Goal: Task Accomplishment & Management: Use online tool/utility

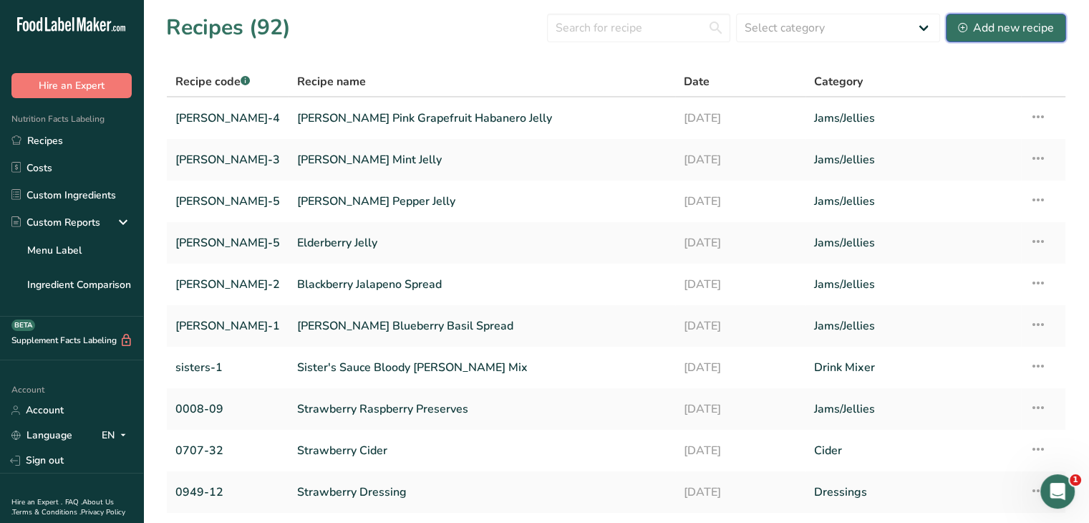
click at [1044, 21] on div "Add new recipe" at bounding box center [1006, 27] width 96 height 17
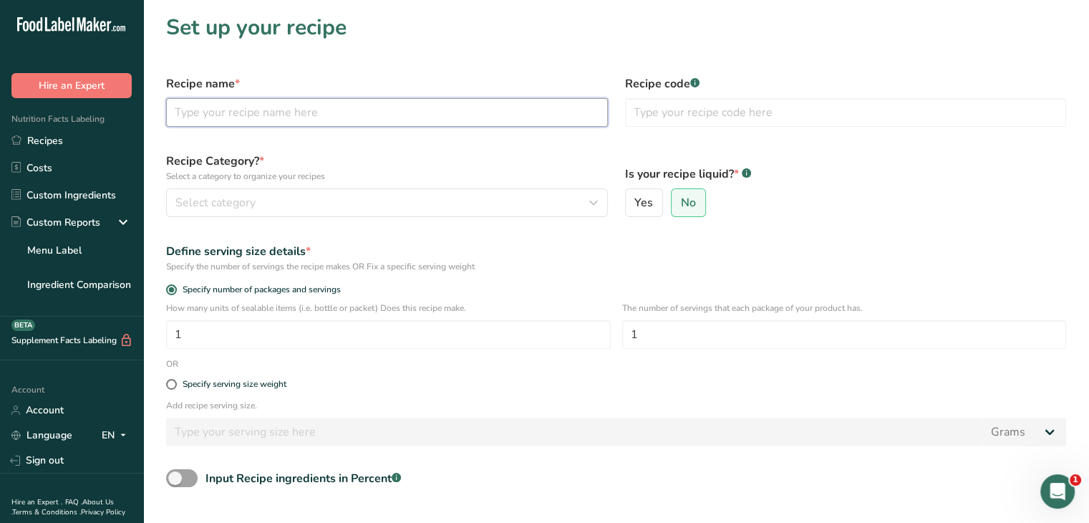
click at [261, 112] on input "text" at bounding box center [387, 112] width 442 height 29
type input "[PERSON_NAME] Pecan Apple Butter"
type input "[PERSON_NAME] 13"
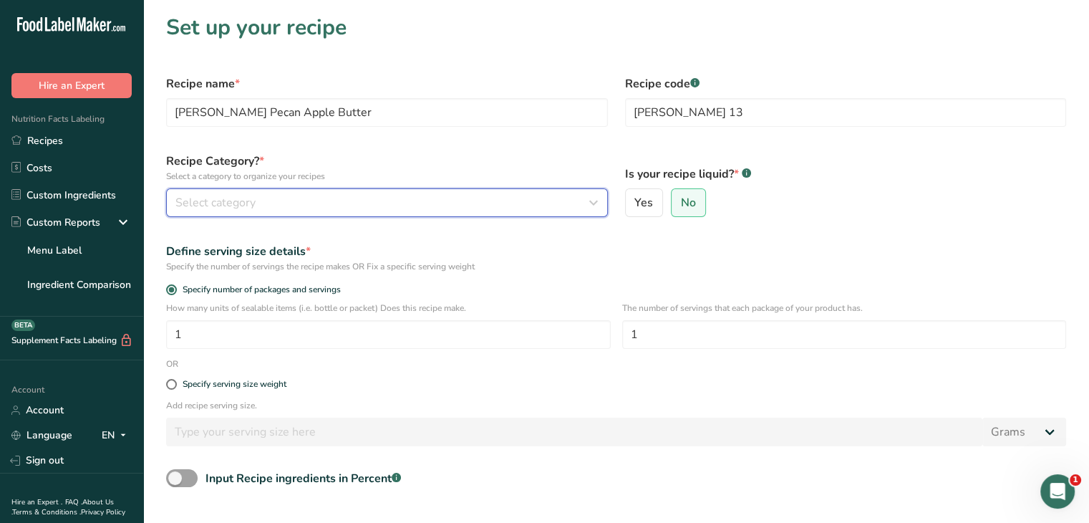
click at [594, 203] on icon "button" at bounding box center [593, 203] width 17 height 26
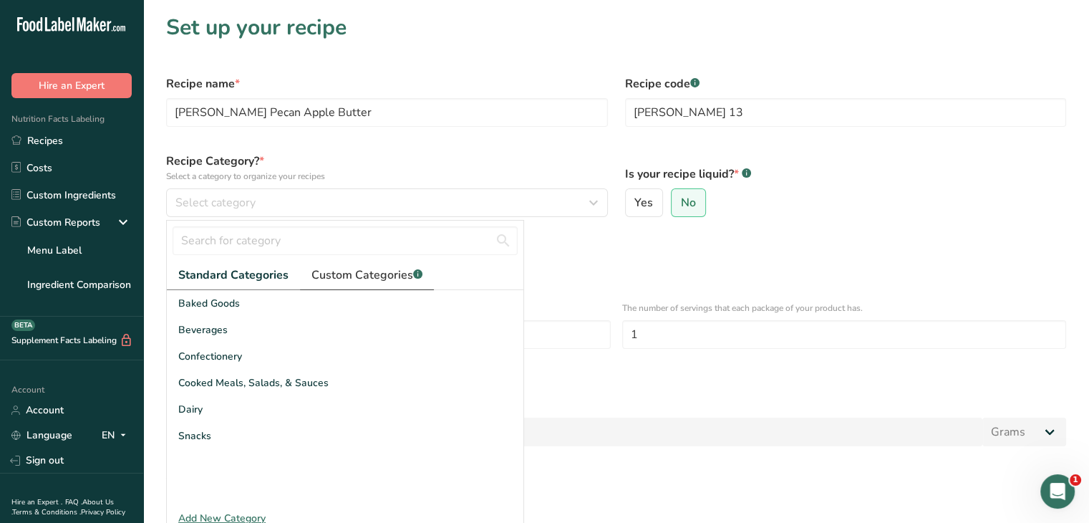
click at [395, 272] on span "Custom Categories .a-a{fill:#347362;}.b-a{fill:#fff;}" at bounding box center [367, 274] width 111 height 17
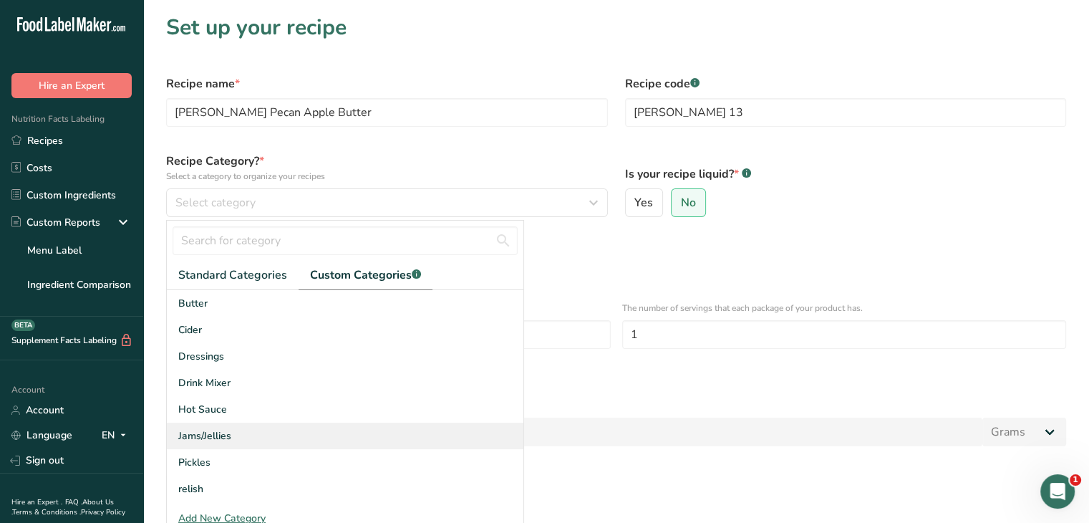
click at [255, 439] on div "Jams/Jellies" at bounding box center [345, 436] width 357 height 26
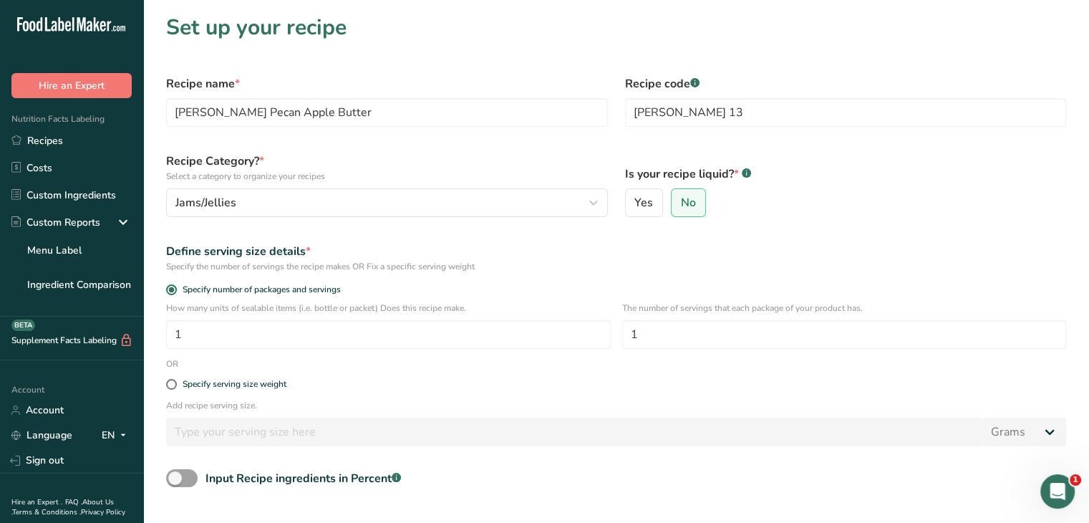
drag, startPoint x: 175, startPoint y: 386, endPoint x: 186, endPoint y: 416, distance: 32.2
click at [174, 386] on span at bounding box center [171, 384] width 11 height 11
click at [174, 386] on input "Specify serving size weight" at bounding box center [170, 384] width 9 height 9
radio input "true"
radio input "false"
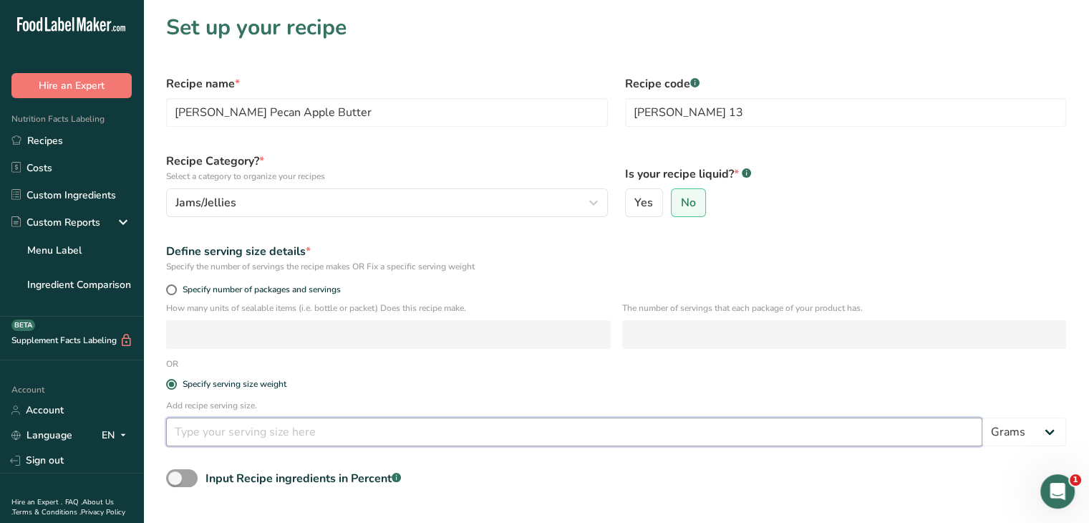
click at [189, 422] on input "number" at bounding box center [574, 432] width 816 height 29
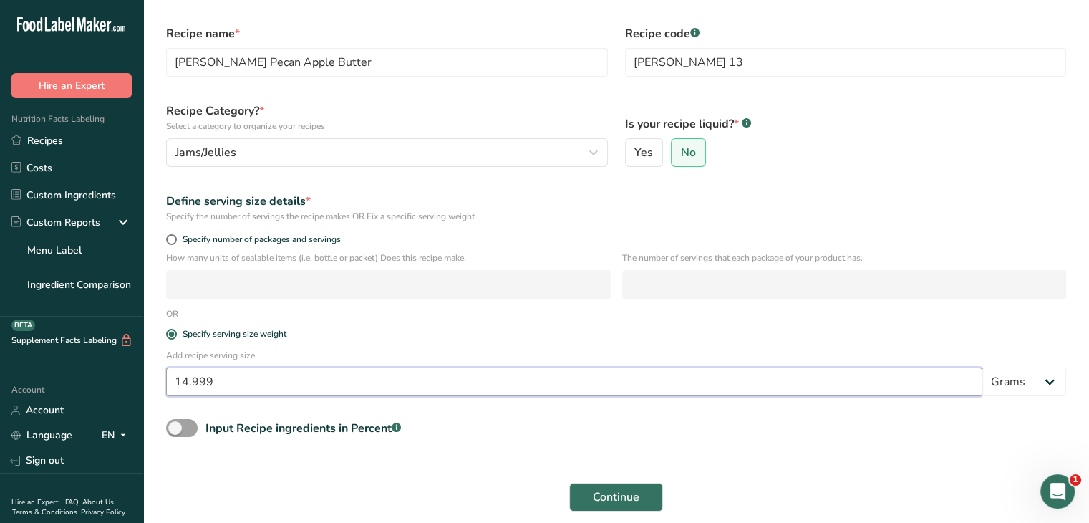
scroll to position [72, 0]
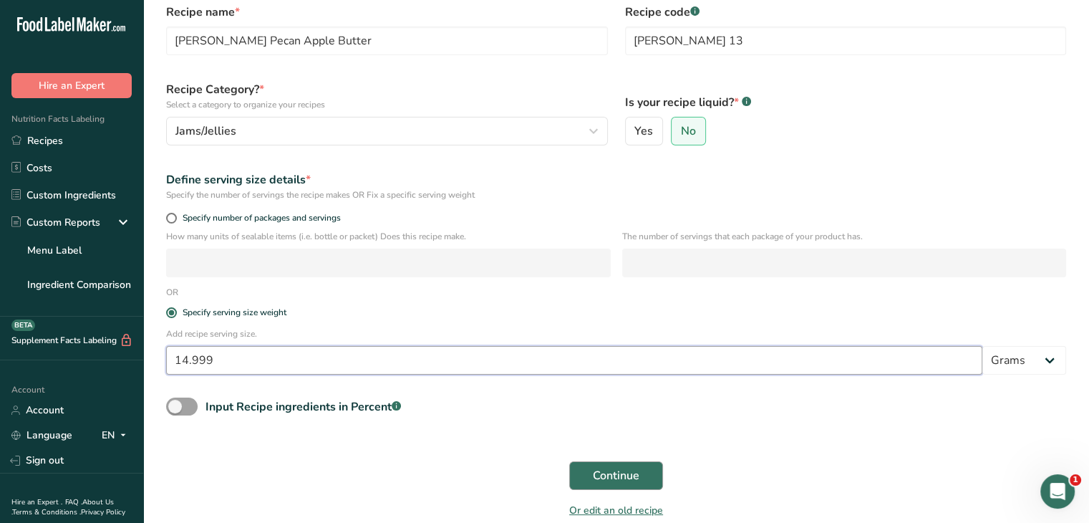
type input "14.999"
click at [625, 478] on span "Continue" at bounding box center [616, 475] width 47 height 17
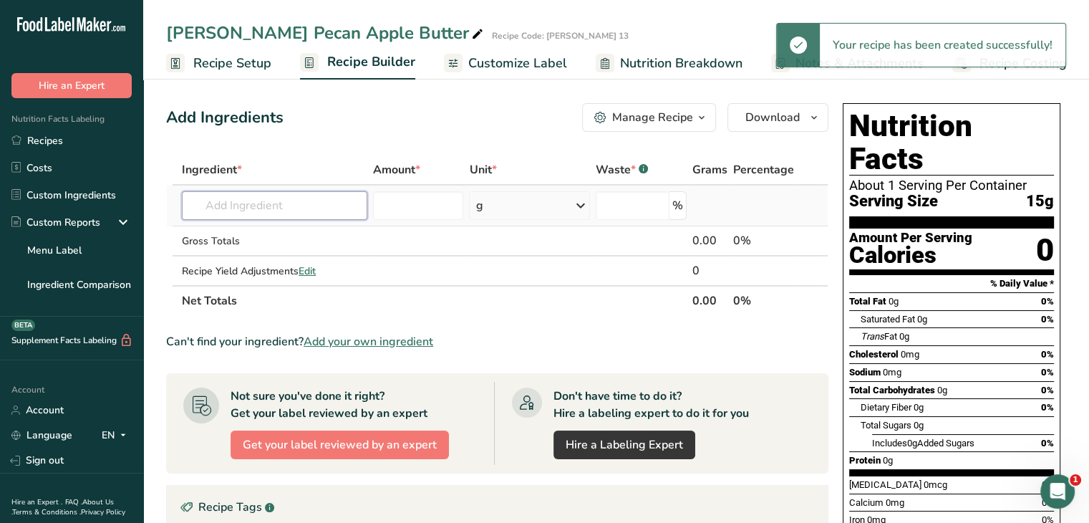
click at [304, 194] on input "text" at bounding box center [274, 205] width 185 height 29
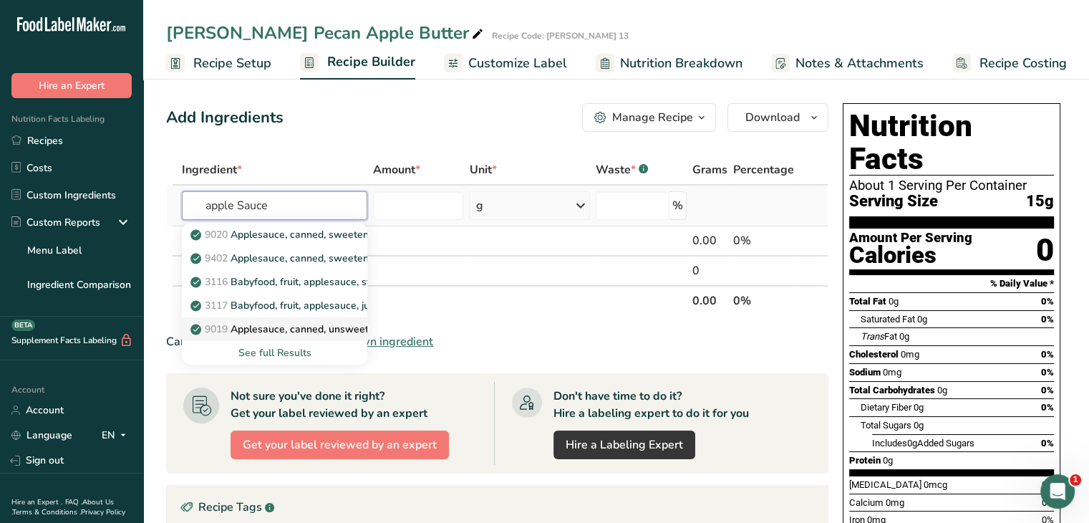
type input "apple Sauce"
click at [308, 329] on p "9019 Applesauce, canned, unsweetened, without added [MEDICAL_DATA] (Includes fo…" at bounding box center [499, 329] width 612 height 15
type input "Applesauce, canned, unsweetened, without added [MEDICAL_DATA] (Includes foods f…"
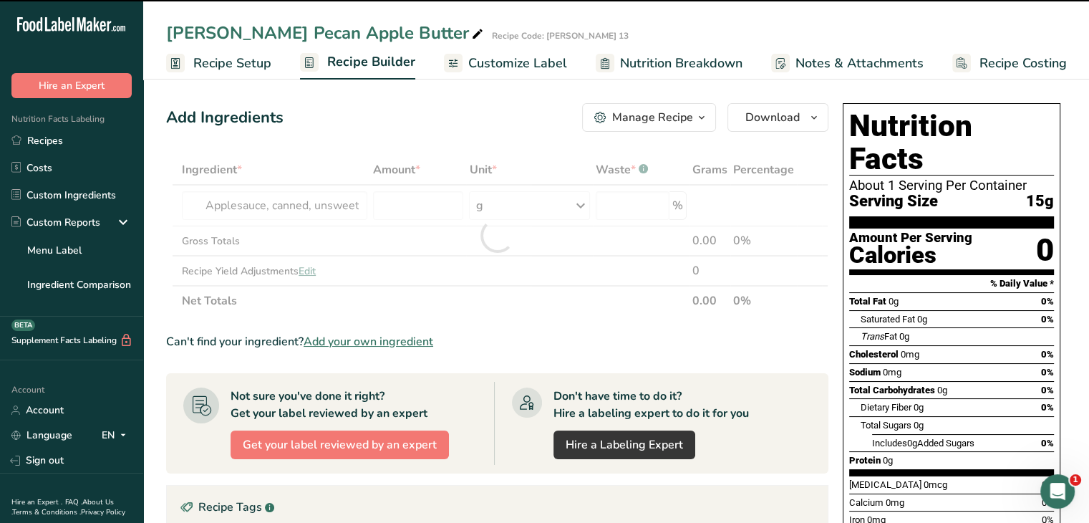
type input "0"
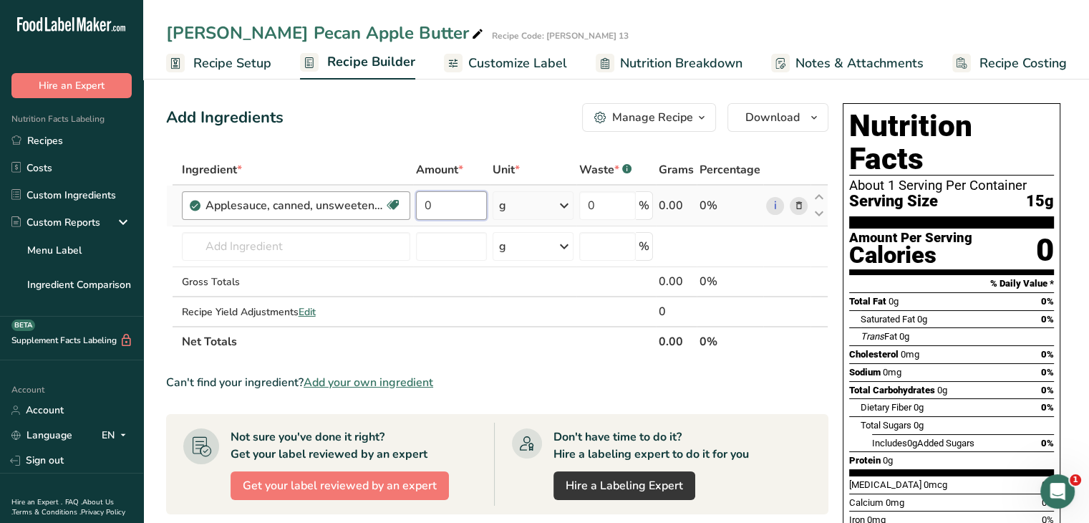
drag, startPoint x: 459, startPoint y: 194, endPoint x: 387, endPoint y: 199, distance: 72.5
click at [387, 199] on tr "Applesauce, canned, unsweetened, without added [MEDICAL_DATA] (Includes foods f…" at bounding box center [497, 205] width 661 height 41
type input "30"
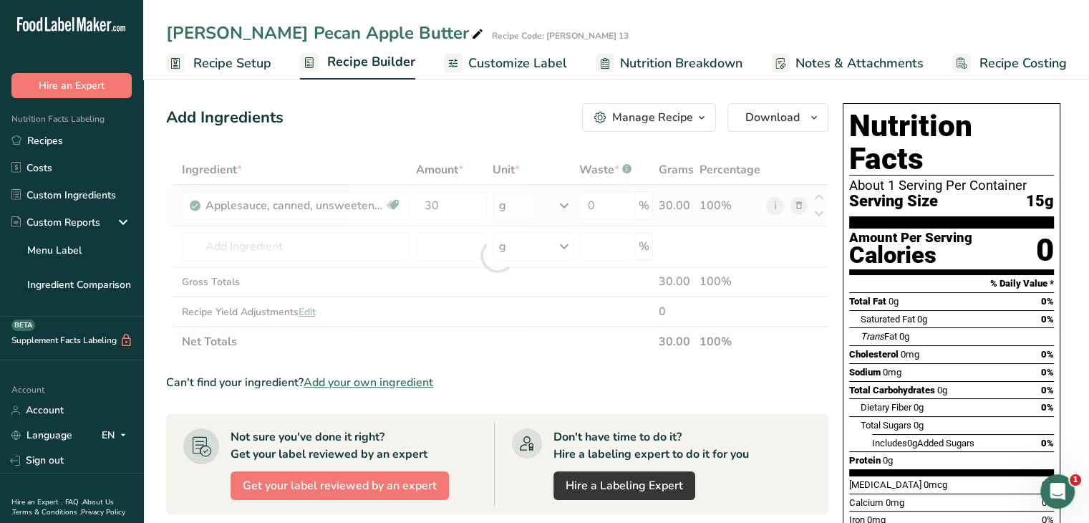
click at [567, 199] on div "Ingredient * Amount * Unit * Waste * .a-a{fill:#347362;}.b-a{fill:#fff;} Grams …" at bounding box center [497, 256] width 662 height 202
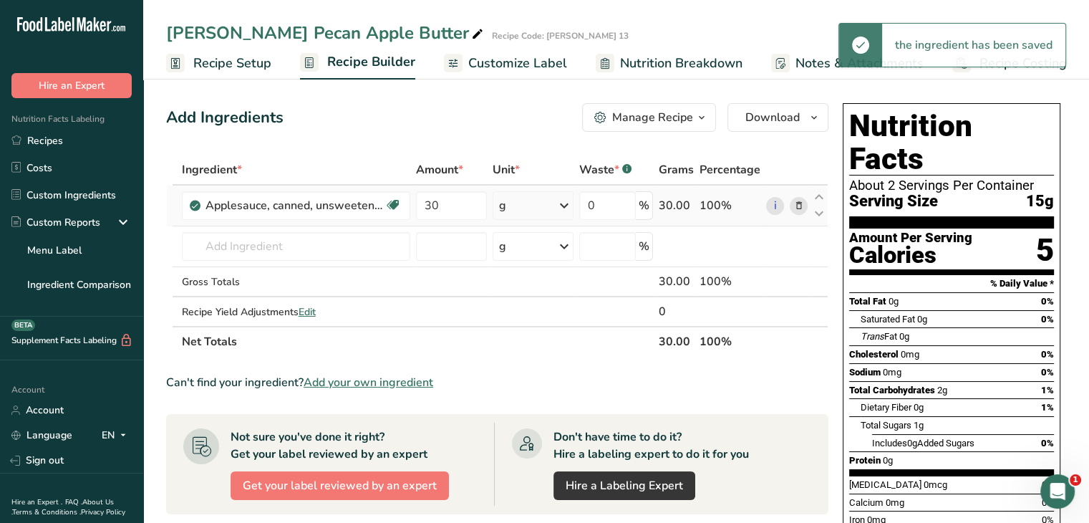
click at [565, 205] on icon at bounding box center [564, 206] width 17 height 26
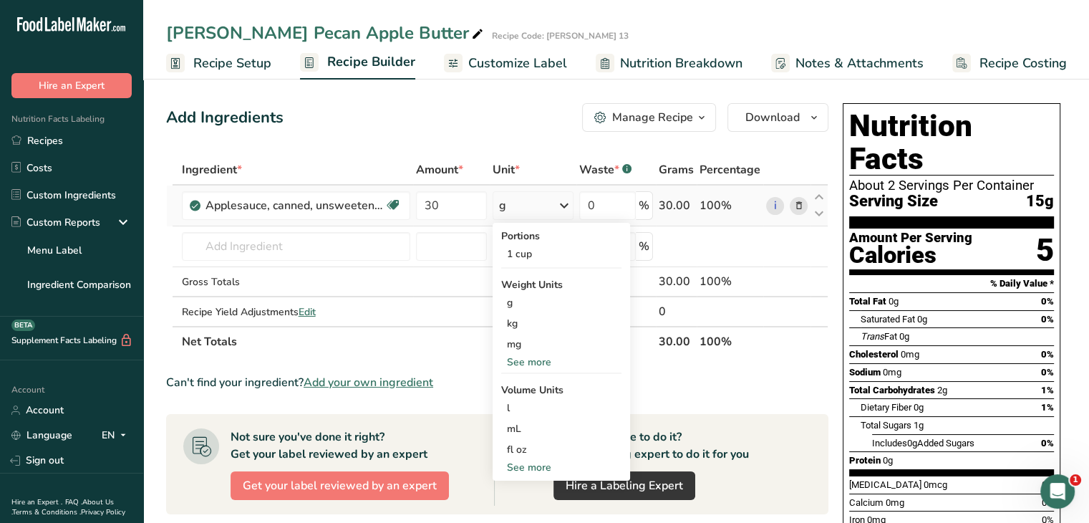
click at [544, 465] on div "See more" at bounding box center [561, 467] width 120 height 15
select select "22"
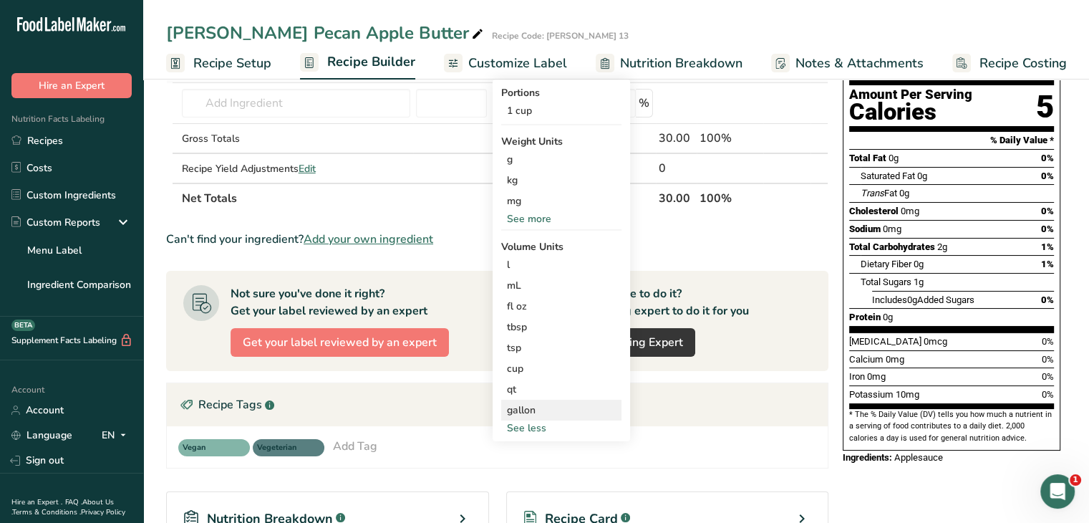
click at [547, 413] on div "gallon" at bounding box center [561, 410] width 109 height 15
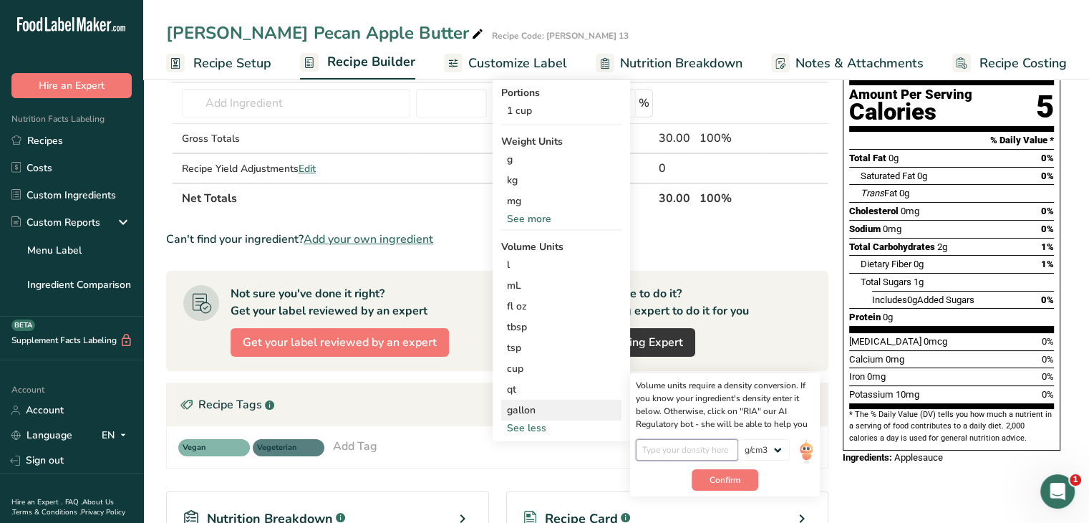
click at [716, 444] on input "number" at bounding box center [687, 449] width 102 height 21
type input "1.02"
click at [736, 478] on span "Confirm" at bounding box center [725, 479] width 31 height 13
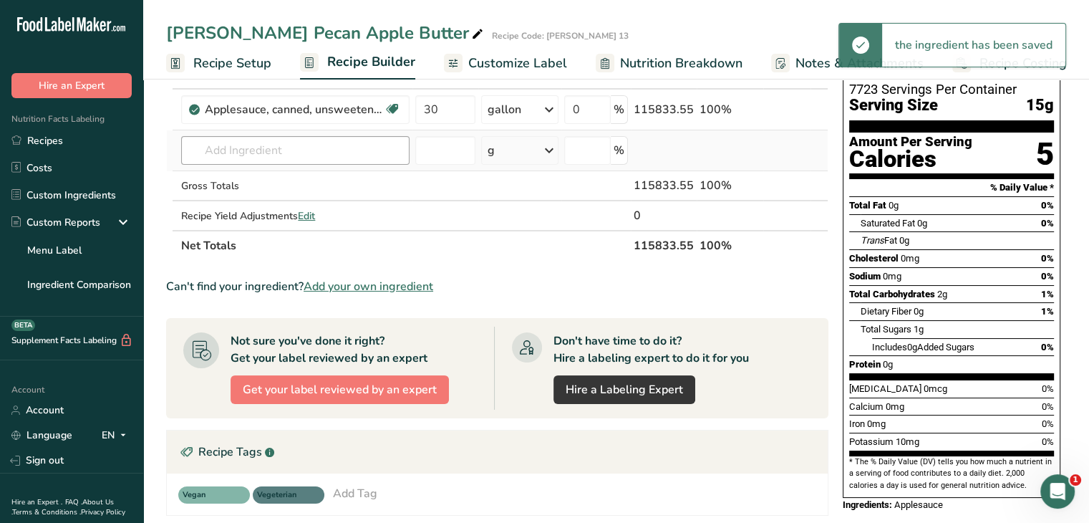
scroll to position [72, 0]
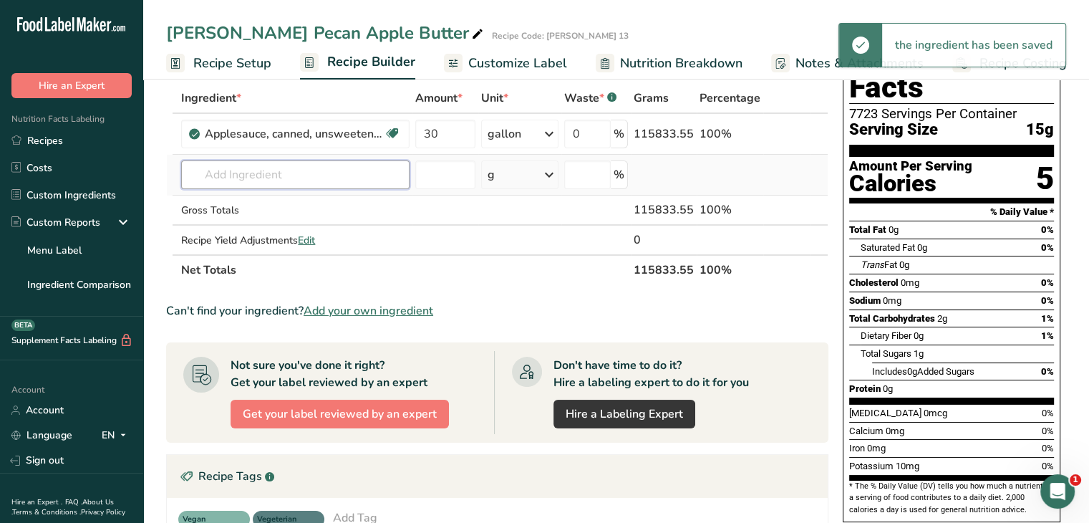
click at [298, 173] on input "text" at bounding box center [295, 174] width 228 height 29
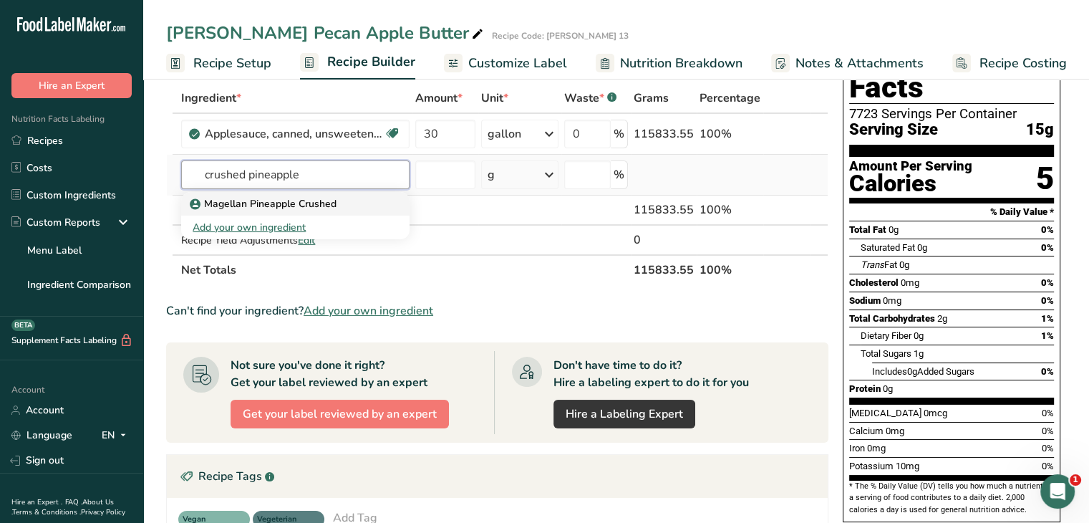
type input "crushed pineapple"
click at [297, 208] on p "Magellan Pineapple Crushed" at bounding box center [265, 203] width 144 height 15
type input "Magellan Pineapple Crushed"
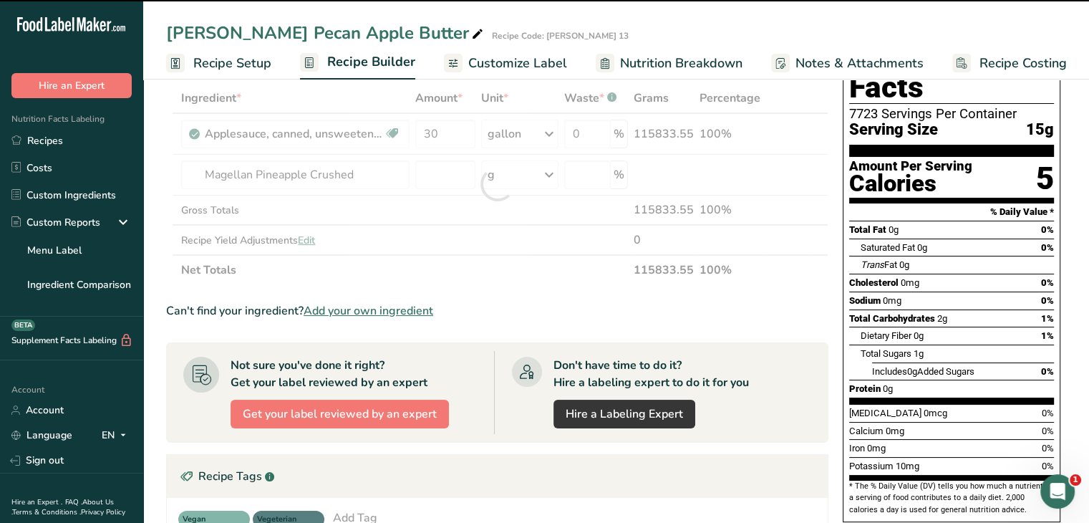
type input "0"
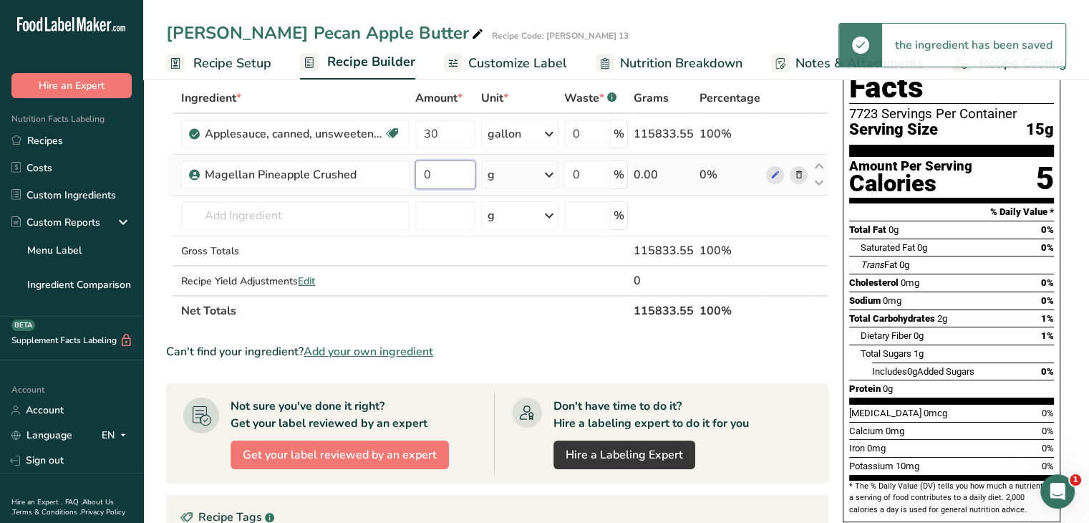
drag, startPoint x: 461, startPoint y: 173, endPoint x: 413, endPoint y: 174, distance: 48.7
click at [413, 174] on td "0" at bounding box center [446, 175] width 66 height 41
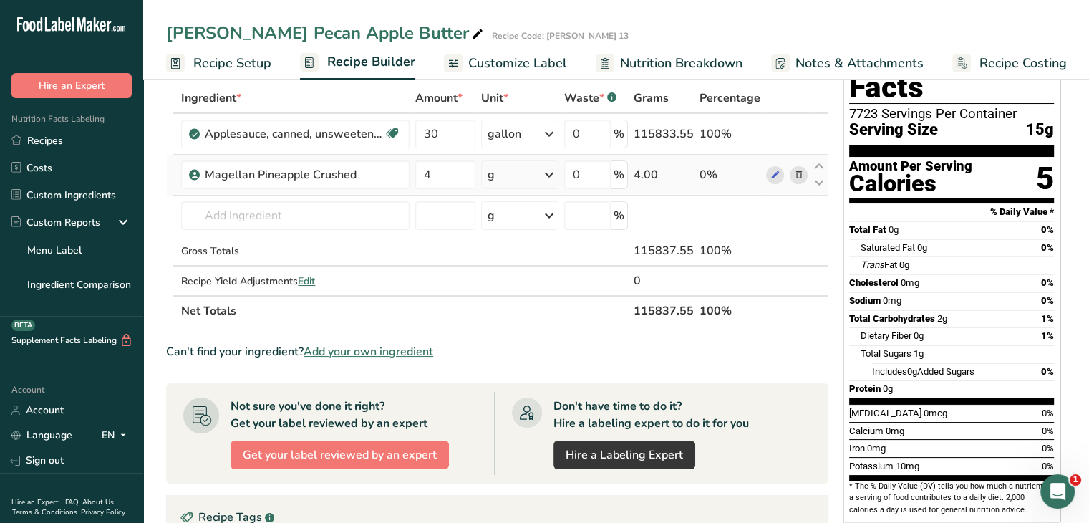
click at [512, 175] on div "Ingredient * Amount * Unit * Waste * .a-a{fill:#347362;}.b-a{fill:#fff;} Grams …" at bounding box center [497, 204] width 662 height 243
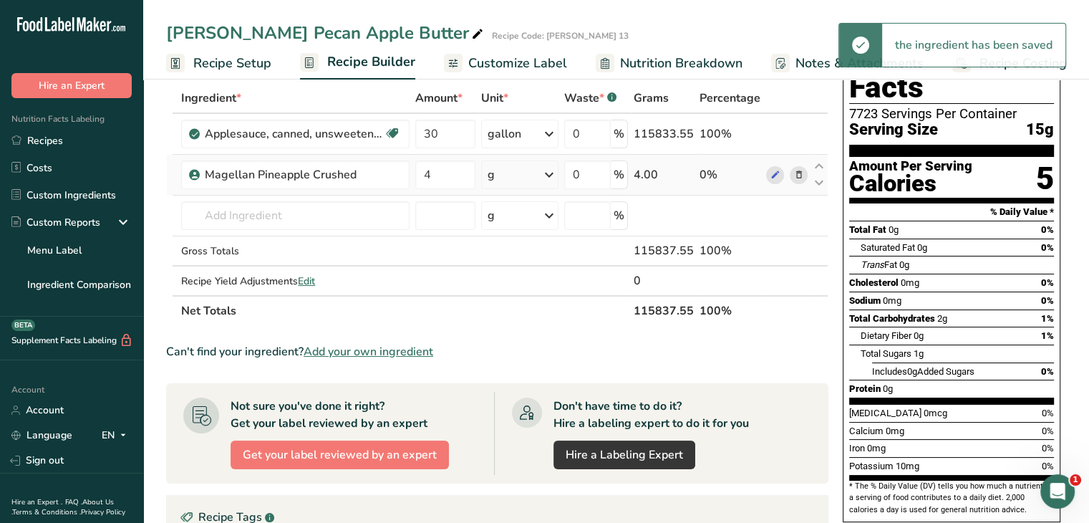
click at [553, 172] on icon at bounding box center [549, 175] width 17 height 26
click at [527, 290] on div "See more" at bounding box center [550, 288] width 120 height 15
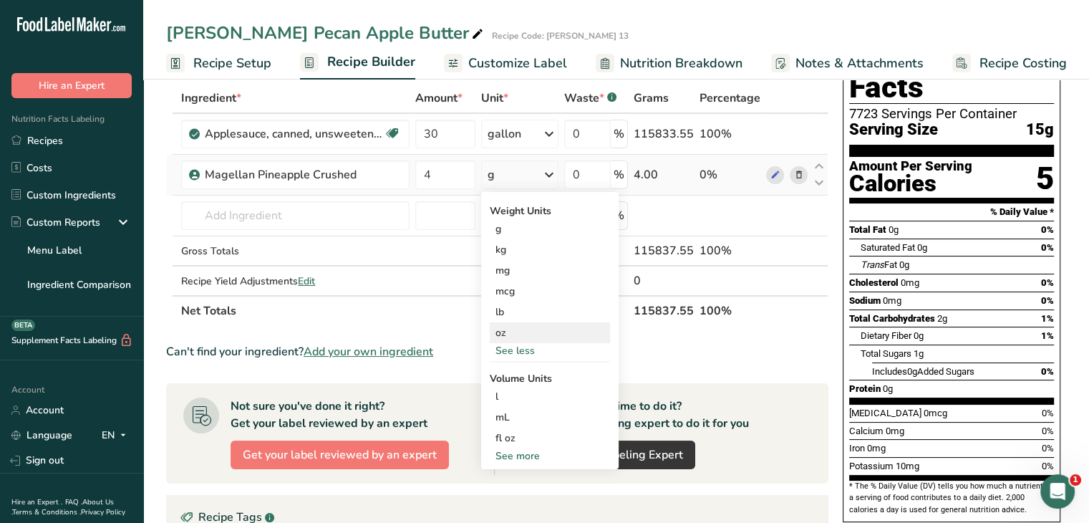
click at [526, 339] on div "oz" at bounding box center [550, 332] width 120 height 21
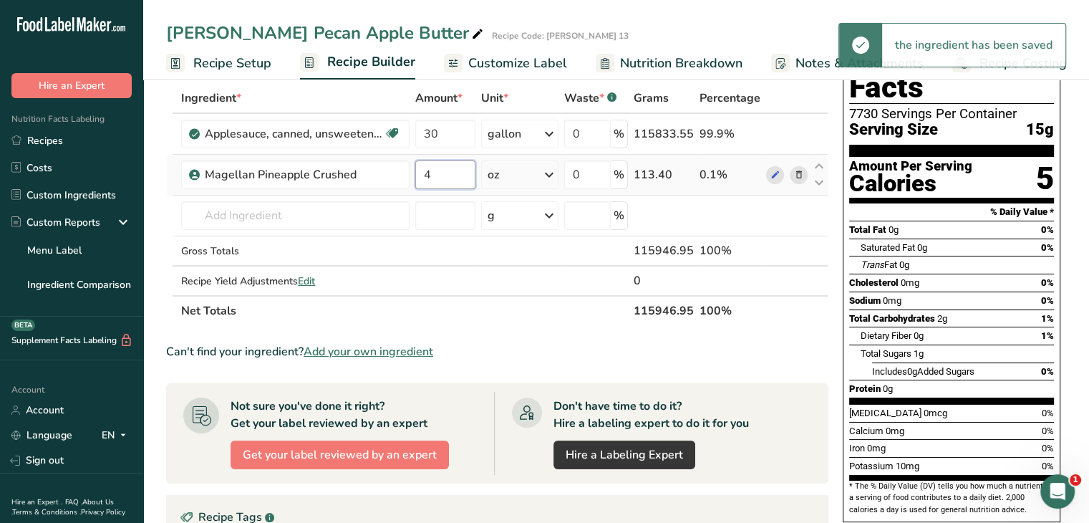
click at [443, 175] on input "4" at bounding box center [445, 174] width 60 height 29
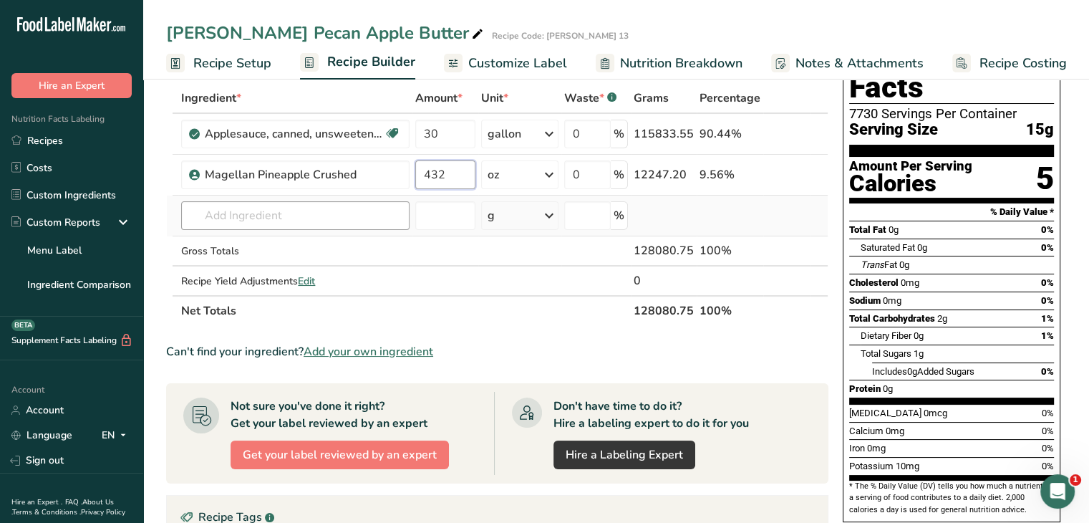
type input "432"
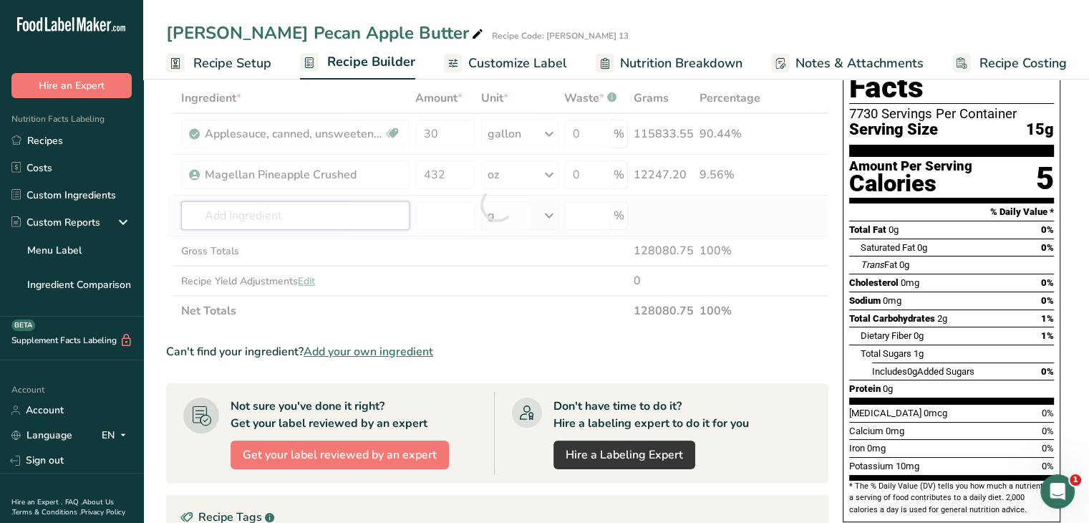
click at [336, 214] on div "Ingredient * Amount * Unit * Waste * .a-a{fill:#347362;}.b-a{fill:#fff;} Grams …" at bounding box center [497, 204] width 662 height 243
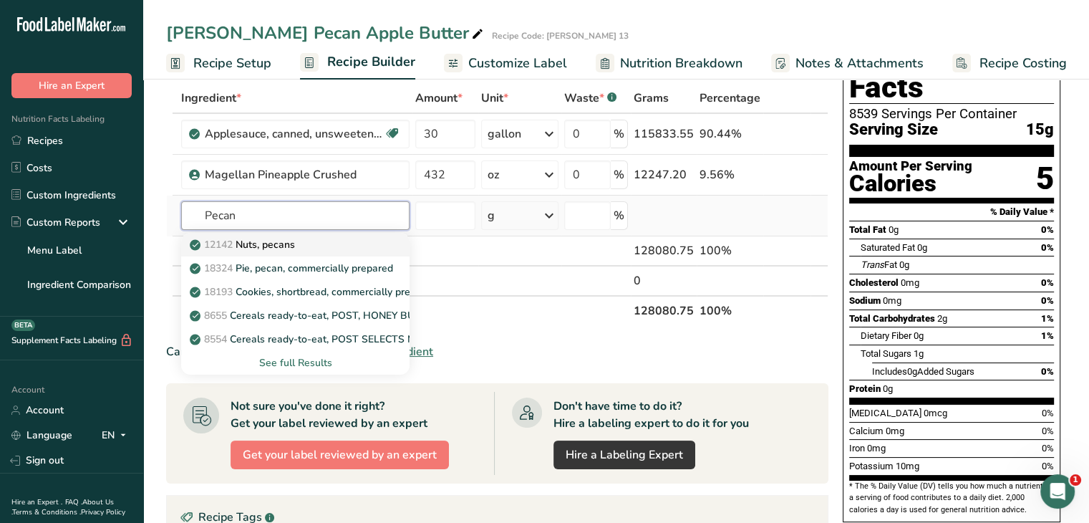
type input "Pecan"
click at [286, 249] on p "12142 Nuts, pecans" at bounding box center [244, 244] width 102 height 15
type input "Nuts, pecans"
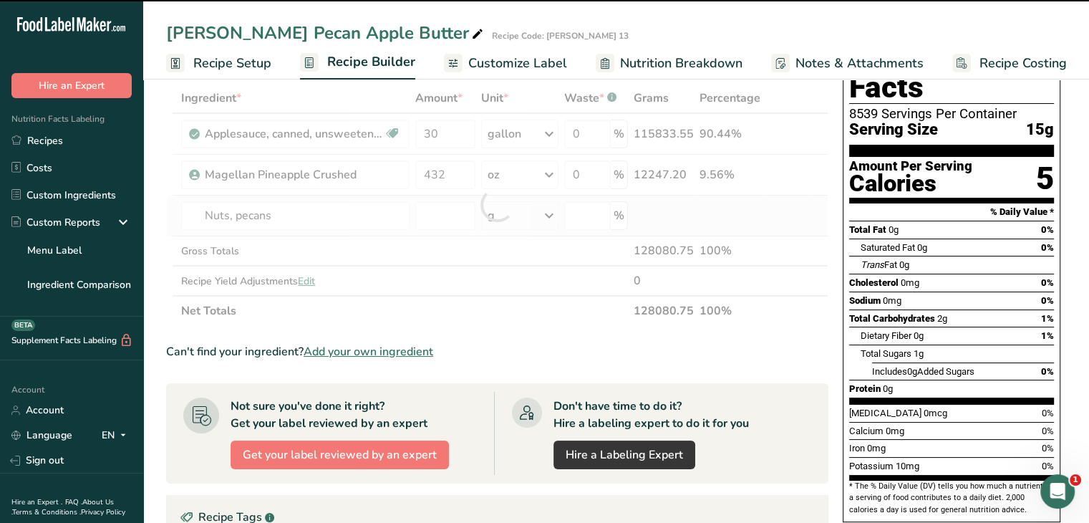
type input "0"
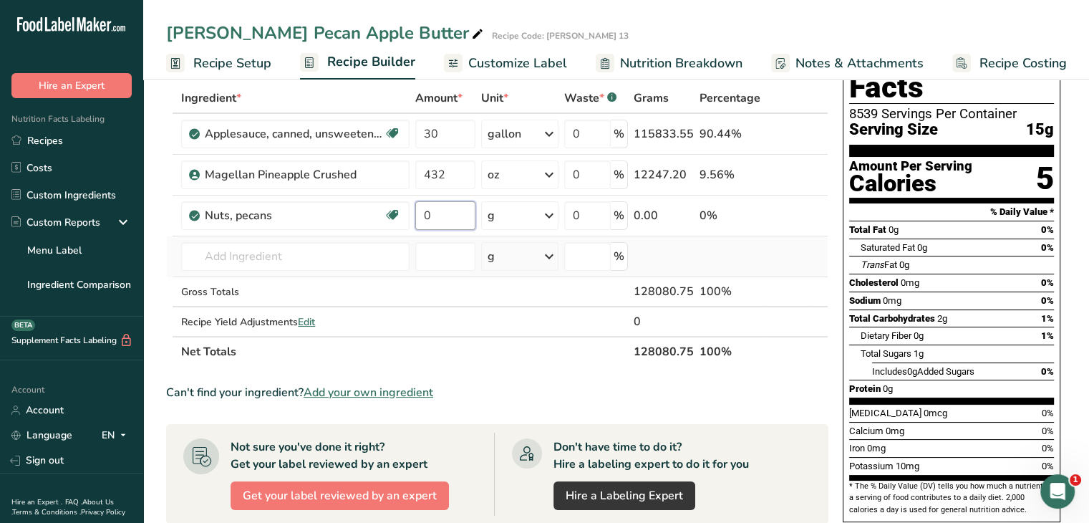
drag, startPoint x: 463, startPoint y: 207, endPoint x: 482, endPoint y: 241, distance: 38.5
click at [402, 215] on tr "Nuts, pecans Source of Antioxidants Source of Omega 3 Plant-based Protein Dairy…" at bounding box center [497, 216] width 661 height 41
click at [556, 216] on div "Ingredient * Amount * Unit * Waste * .a-a{fill:#347362;}.b-a{fill:#fff;} Grams …" at bounding box center [497, 225] width 662 height 284
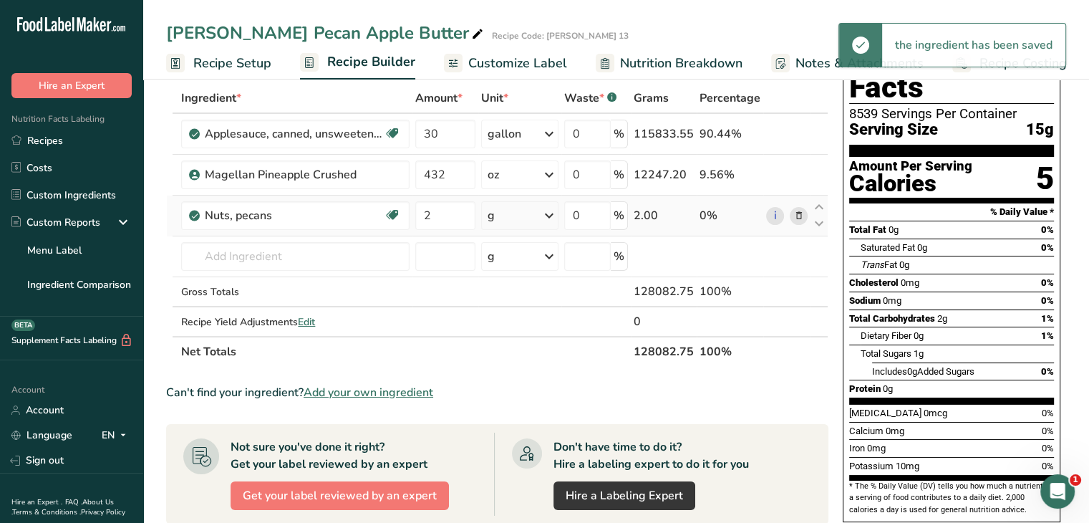
click at [550, 217] on icon at bounding box center [549, 216] width 17 height 26
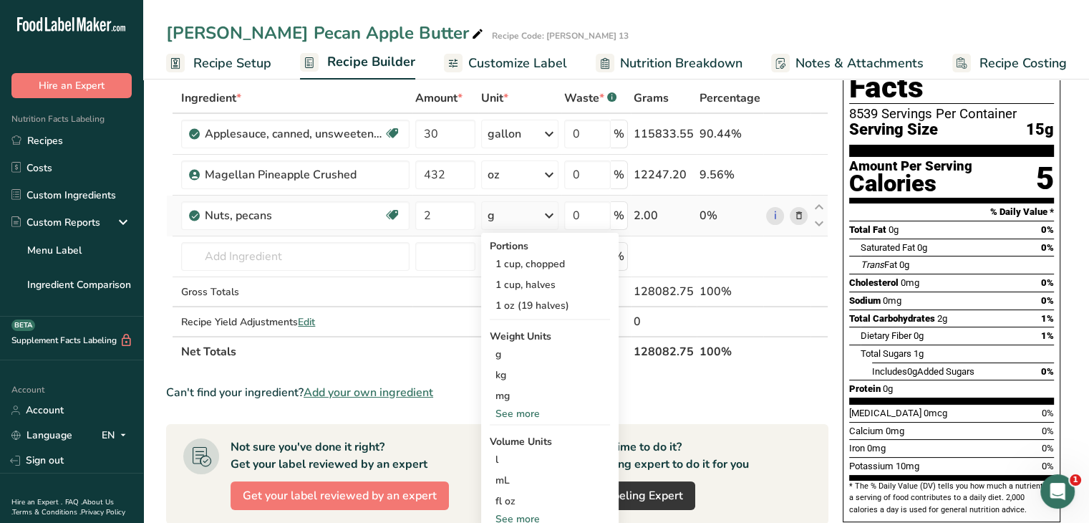
click at [534, 411] on div "See more" at bounding box center [550, 413] width 120 height 15
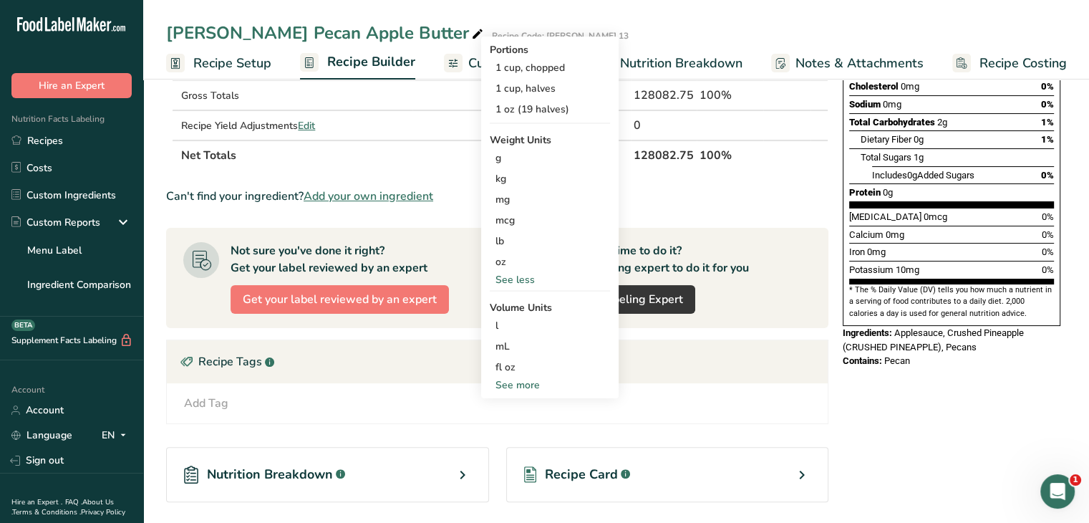
scroll to position [286, 0]
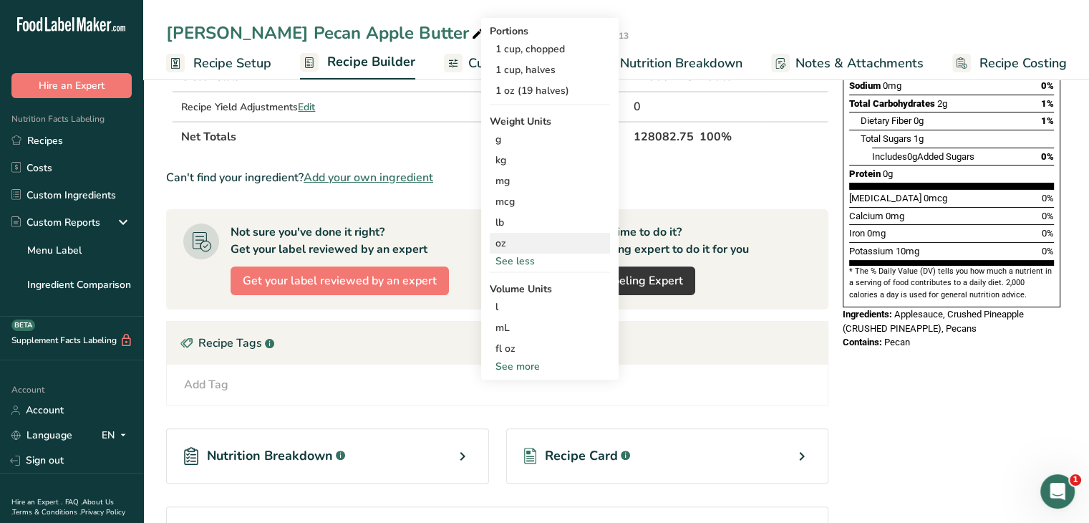
click at [520, 249] on div "oz" at bounding box center [550, 243] width 120 height 21
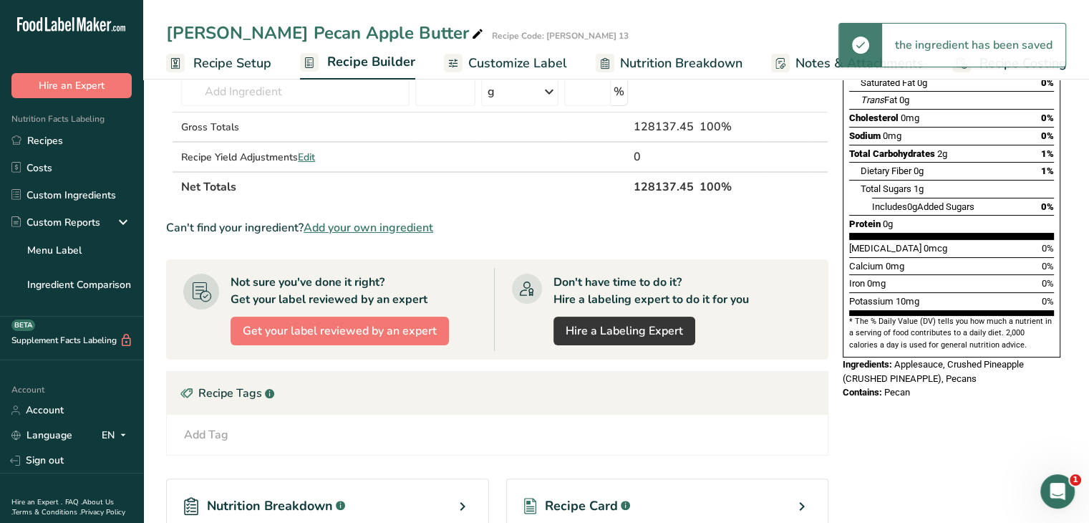
scroll to position [143, 0]
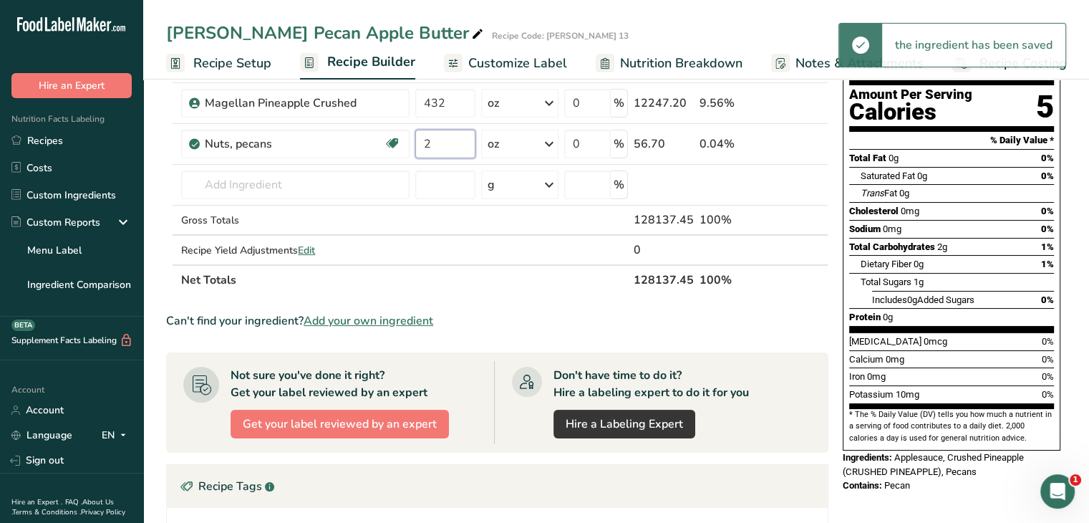
drag, startPoint x: 450, startPoint y: 150, endPoint x: 404, endPoint y: 158, distance: 46.6
click at [404, 158] on tr "Nuts, pecans Source of Antioxidants Source of Omega 3 Plant-based Protein Dairy…" at bounding box center [497, 144] width 661 height 41
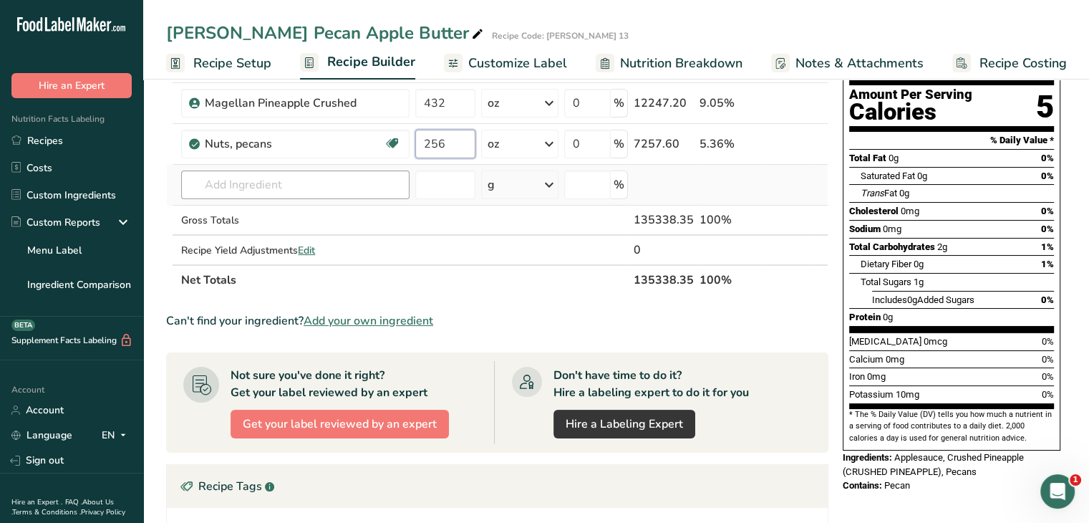
type input "256"
click at [361, 189] on div "Ingredient * Amount * Unit * Waste * .a-a{fill:#347362;}.b-a{fill:#fff;} Grams …" at bounding box center [497, 153] width 662 height 284
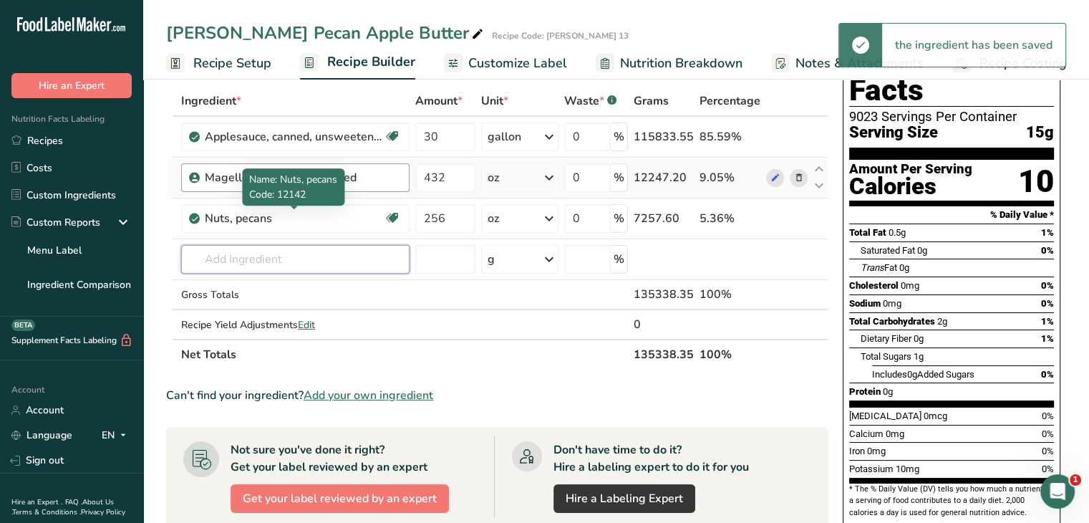
scroll to position [0, 0]
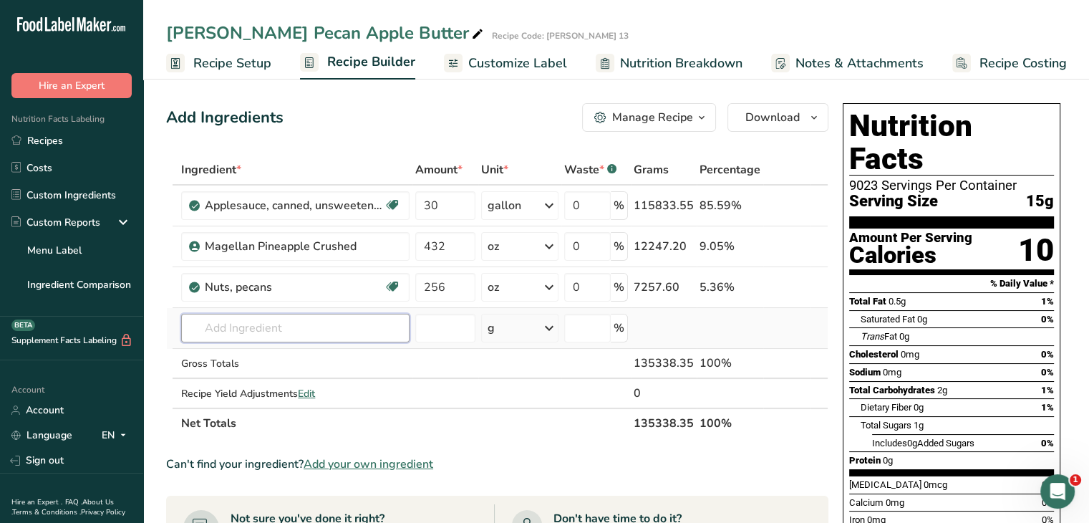
click at [321, 324] on input "text" at bounding box center [295, 328] width 228 height 29
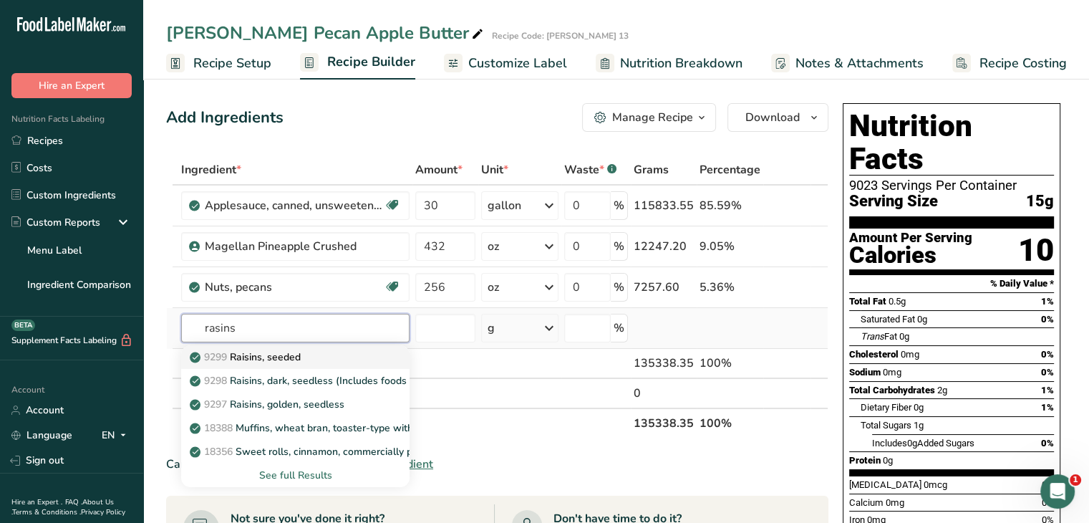
type input "rasins"
click at [350, 362] on div "9299 Raisins, seeded" at bounding box center [284, 357] width 183 height 15
type input "Raisins, seeded"
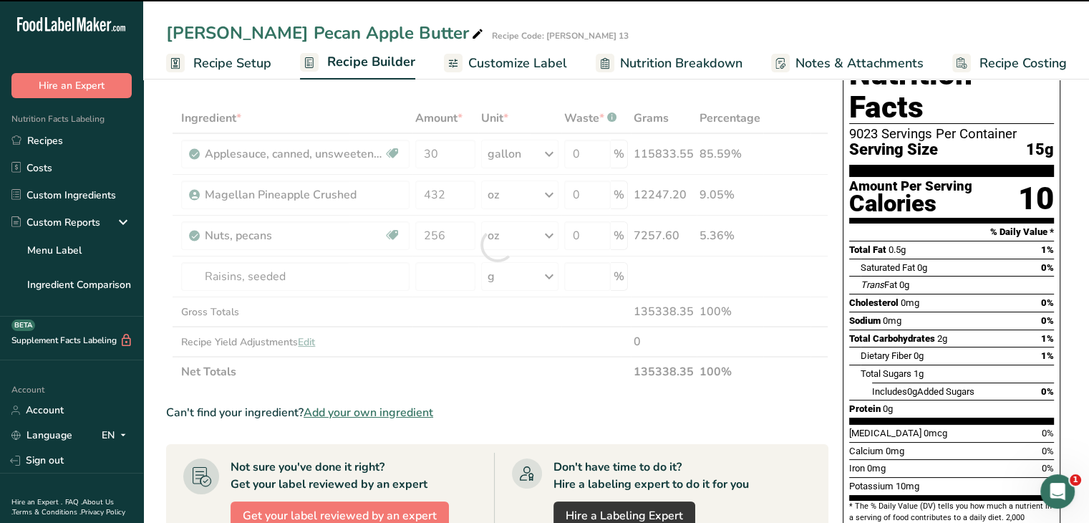
type input "0"
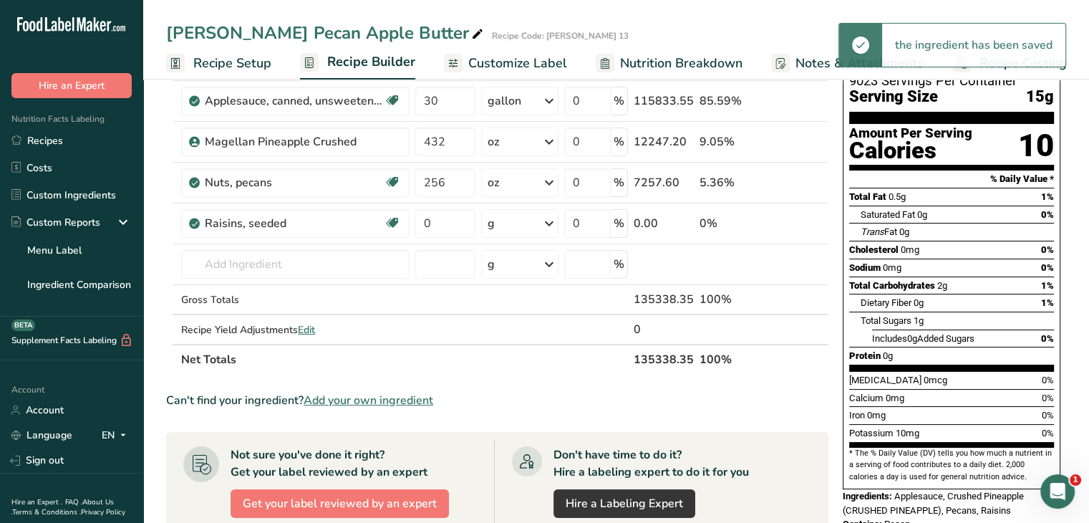
scroll to position [72, 0]
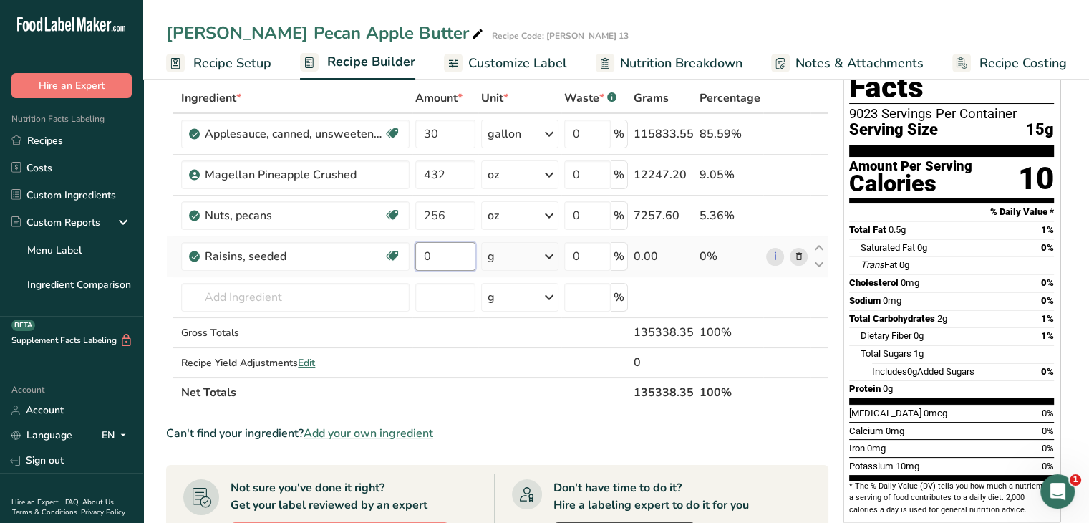
drag, startPoint x: 441, startPoint y: 250, endPoint x: 418, endPoint y: 248, distance: 23.0
click at [418, 248] on input "0" at bounding box center [445, 256] width 60 height 29
type input "15"
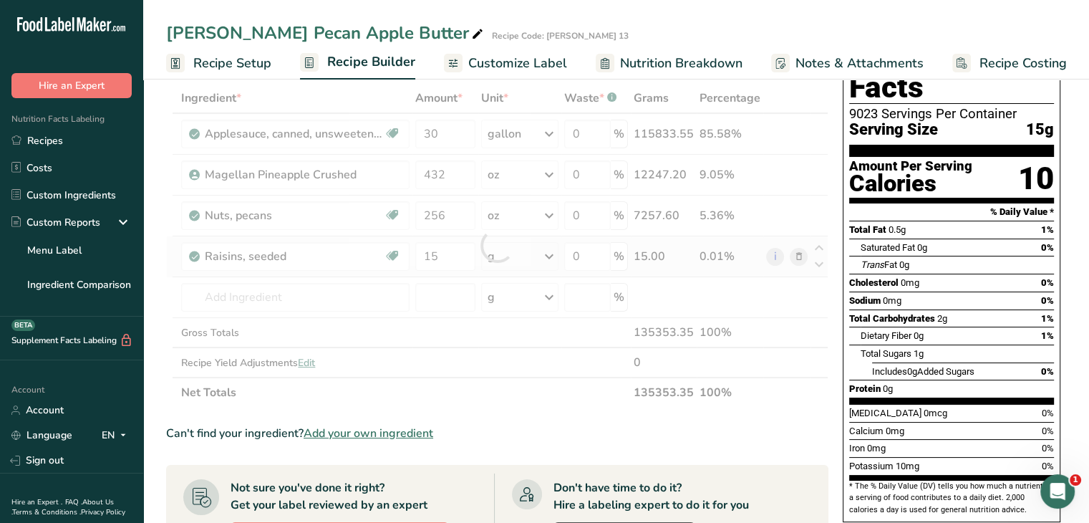
click at [555, 256] on div "Ingredient * Amount * Unit * Waste * .a-a{fill:#347362;}.b-a{fill:#fff;} Grams …" at bounding box center [497, 245] width 662 height 324
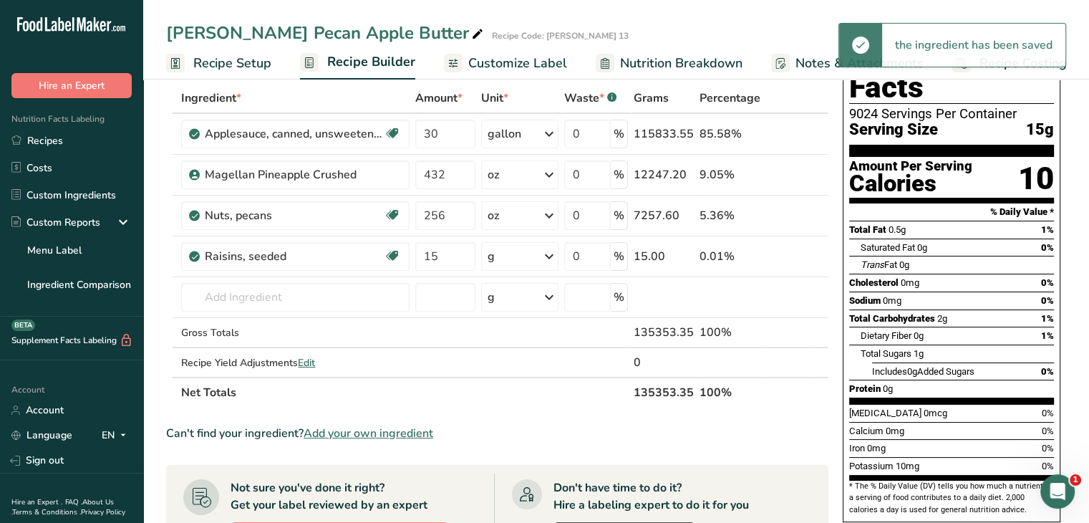
click at [553, 256] on icon at bounding box center [549, 257] width 17 height 26
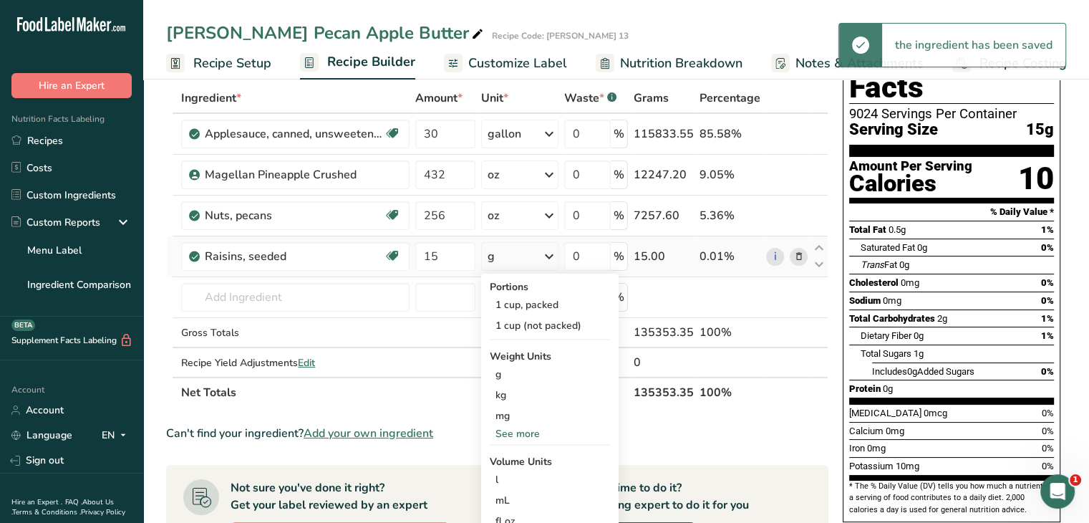
click at [521, 430] on div "See more" at bounding box center [550, 433] width 120 height 15
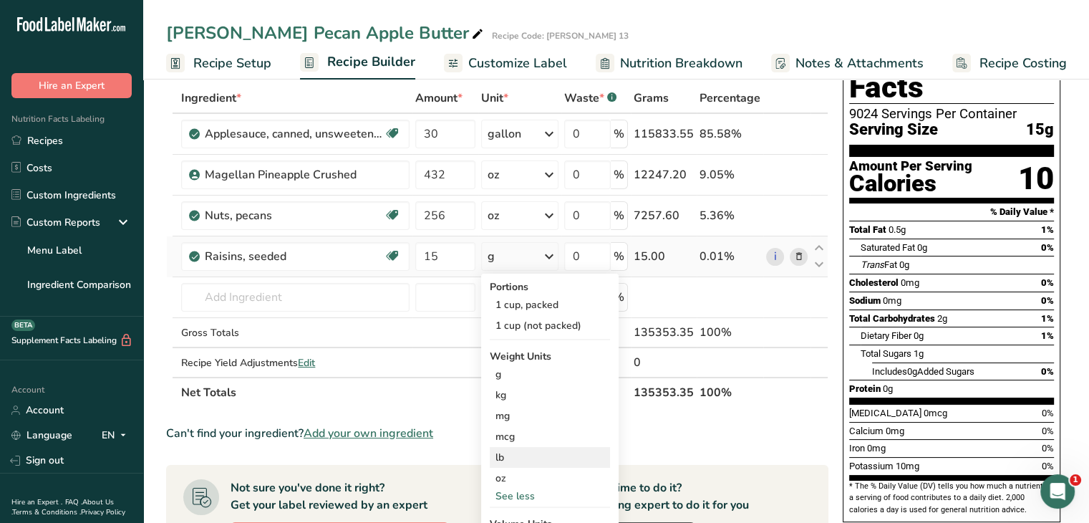
click at [526, 455] on div "lb" at bounding box center [550, 457] width 120 height 21
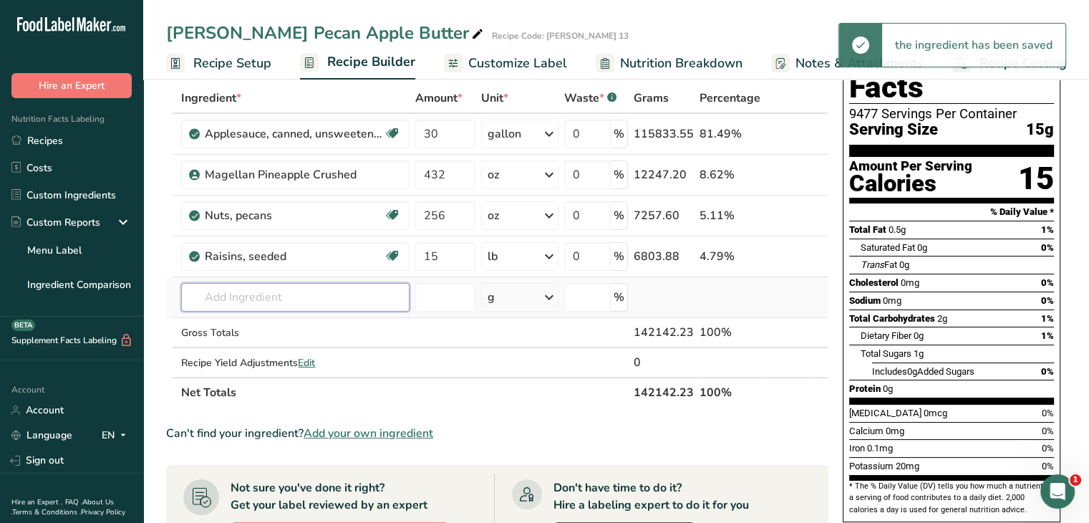
click at [347, 299] on input "text" at bounding box center [295, 297] width 228 height 29
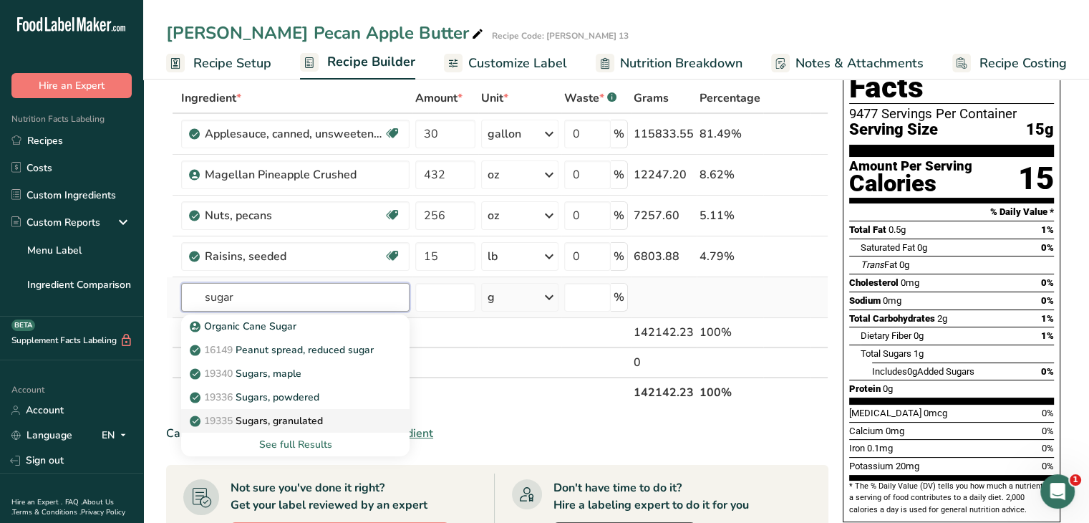
type input "sugar"
click at [323, 414] on p "19335 [GEOGRAPHIC_DATA], granulated" at bounding box center [258, 420] width 130 height 15
type input "Sugars, granulated"
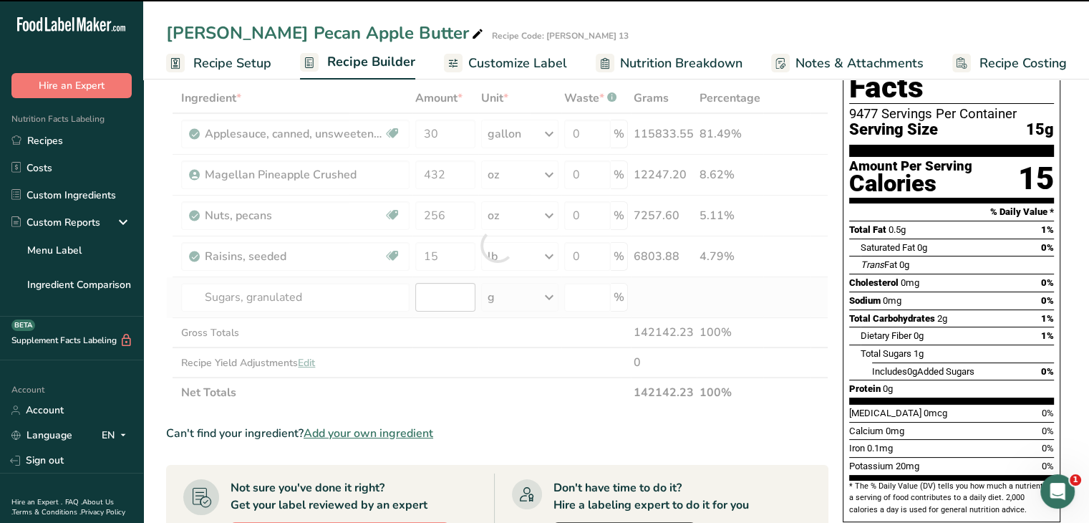
type input "0"
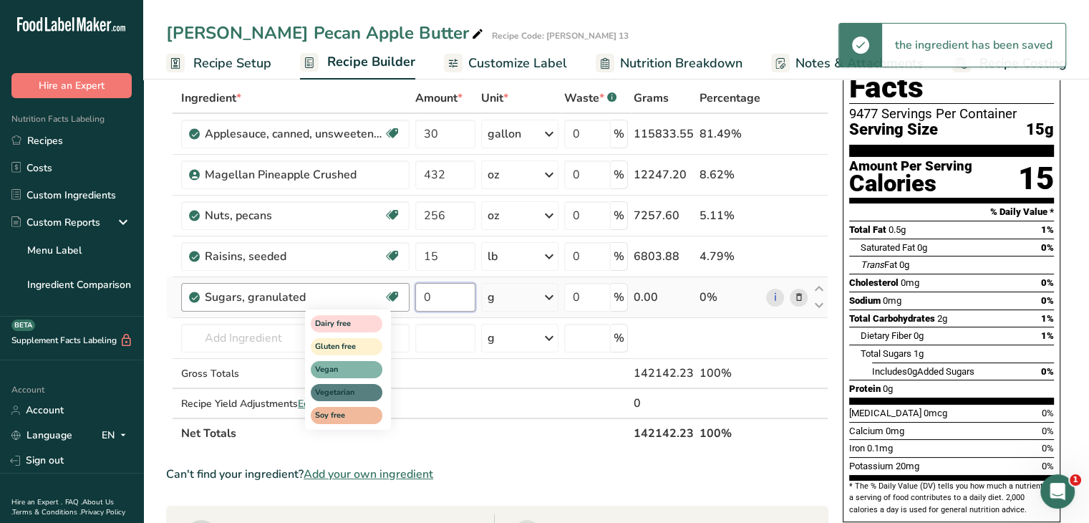
drag, startPoint x: 445, startPoint y: 299, endPoint x: 395, endPoint y: 302, distance: 50.2
click at [395, 302] on tr "Sugars, granulated Dairy free Gluten free Vegan Vegetarian Soy free 0 g Portion…" at bounding box center [497, 297] width 661 height 41
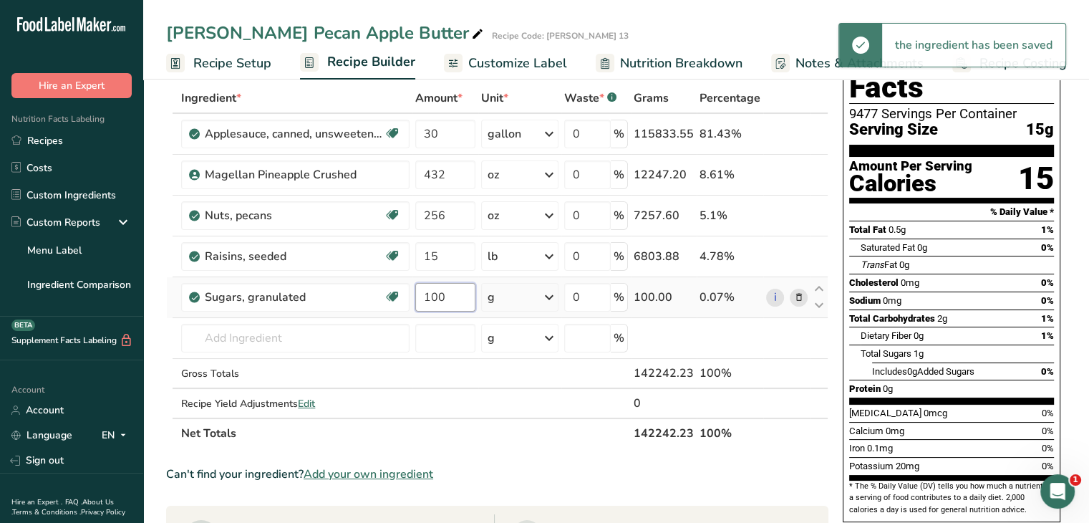
type input "100"
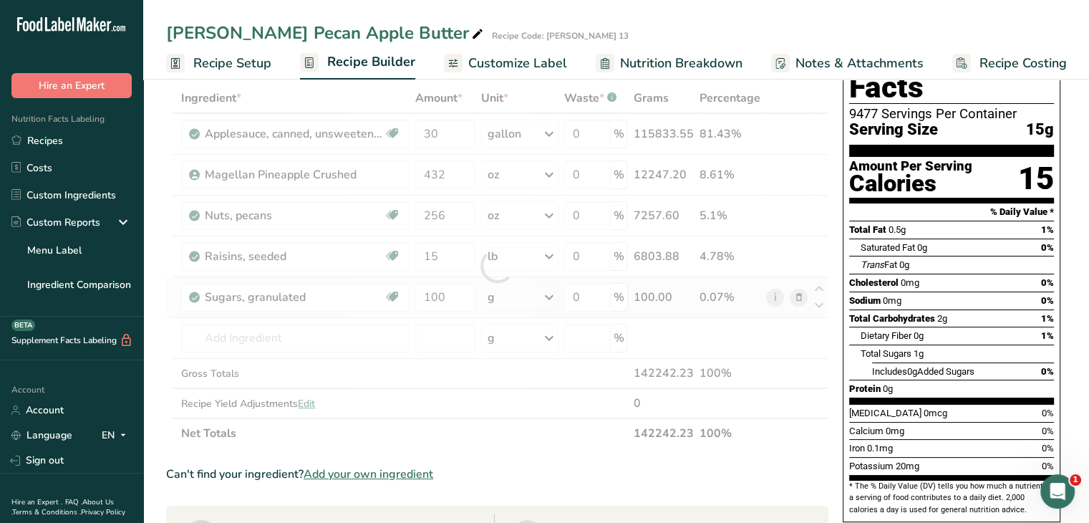
click at [556, 302] on div "Ingredient * Amount * Unit * Waste * .a-a{fill:#347362;}.b-a{fill:#fff;} Grams …" at bounding box center [497, 265] width 662 height 365
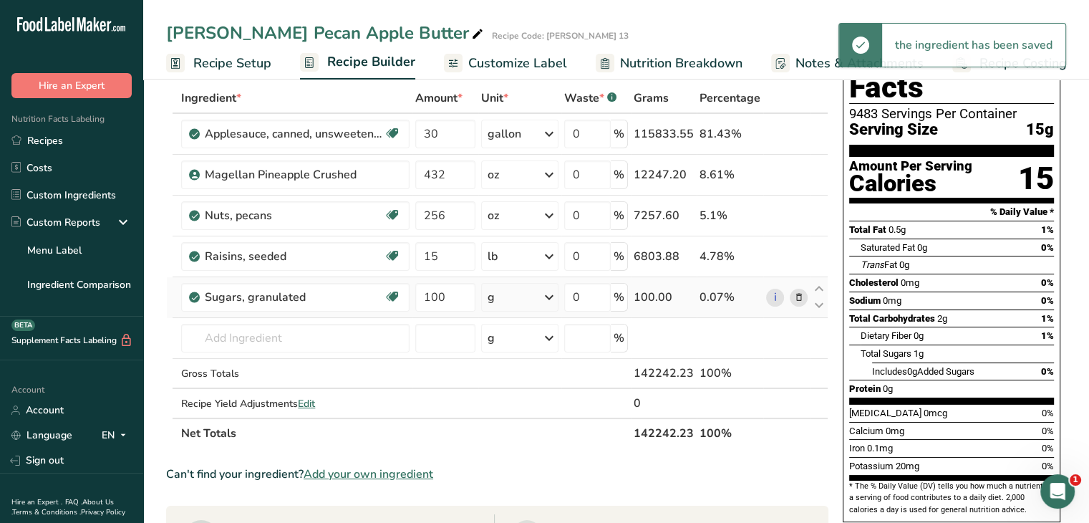
click at [554, 299] on icon at bounding box center [549, 297] width 17 height 26
click at [529, 508] on div "See more" at bounding box center [550, 510] width 120 height 15
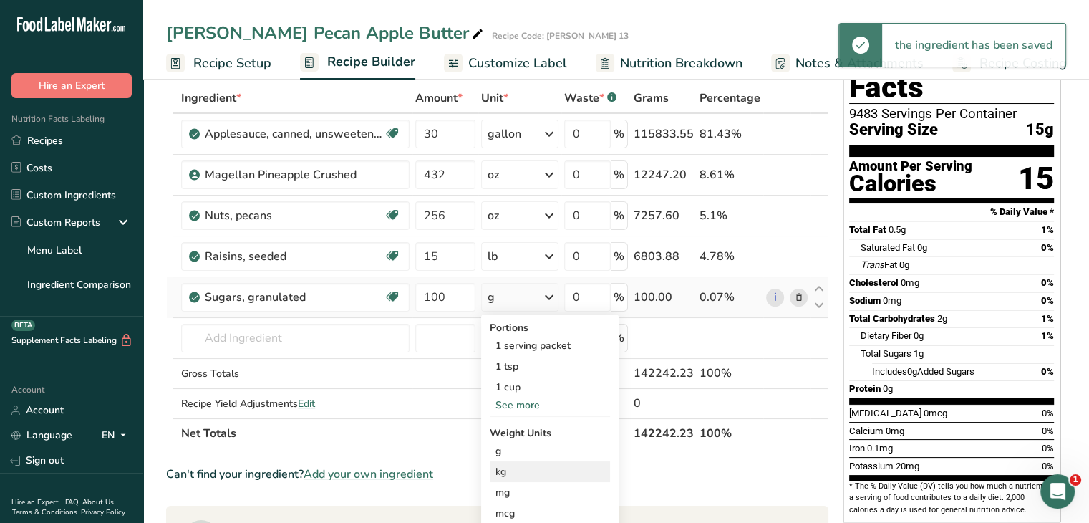
scroll to position [143, 0]
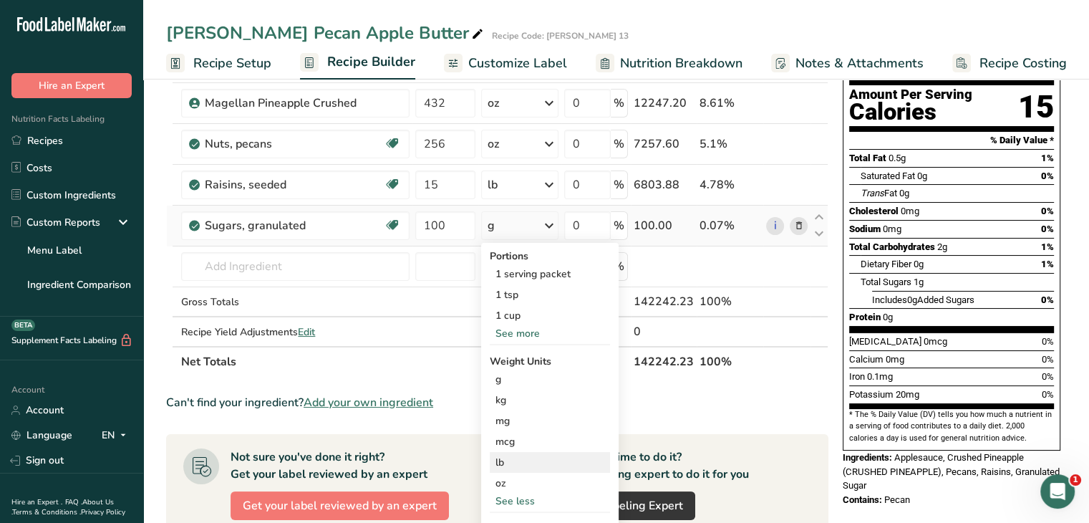
click at [534, 465] on div "lb" at bounding box center [550, 462] width 120 height 21
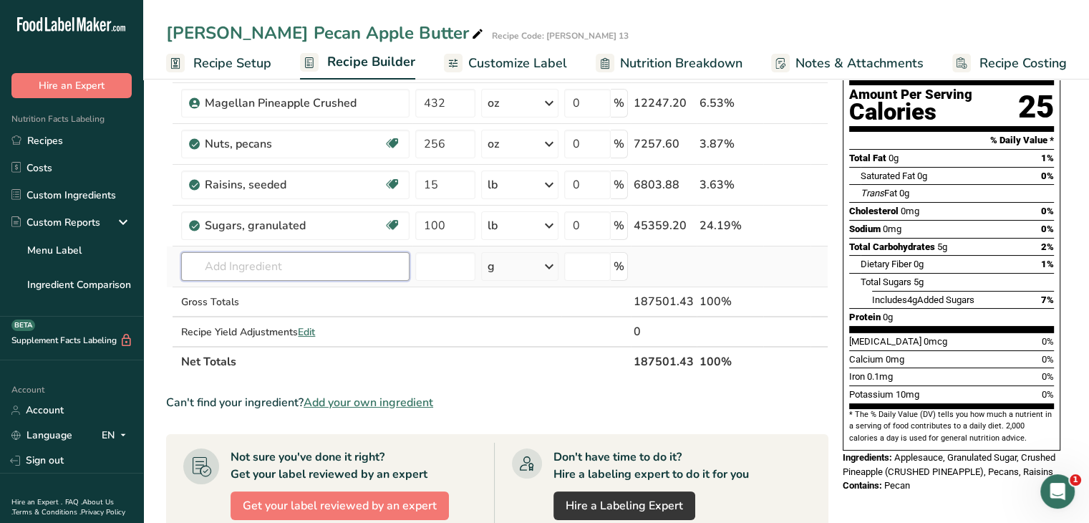
click at [321, 262] on input "text" at bounding box center [295, 266] width 228 height 29
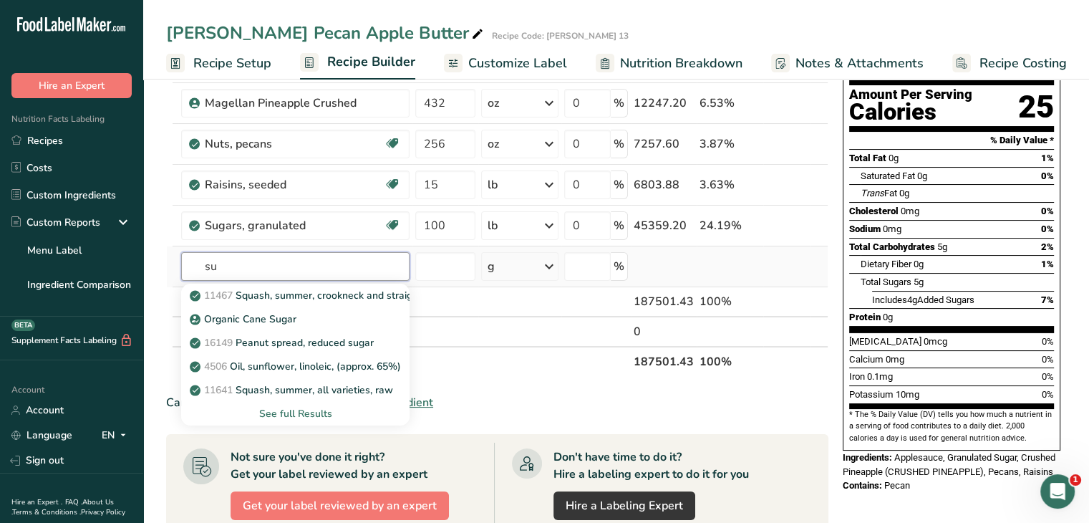
type input "s"
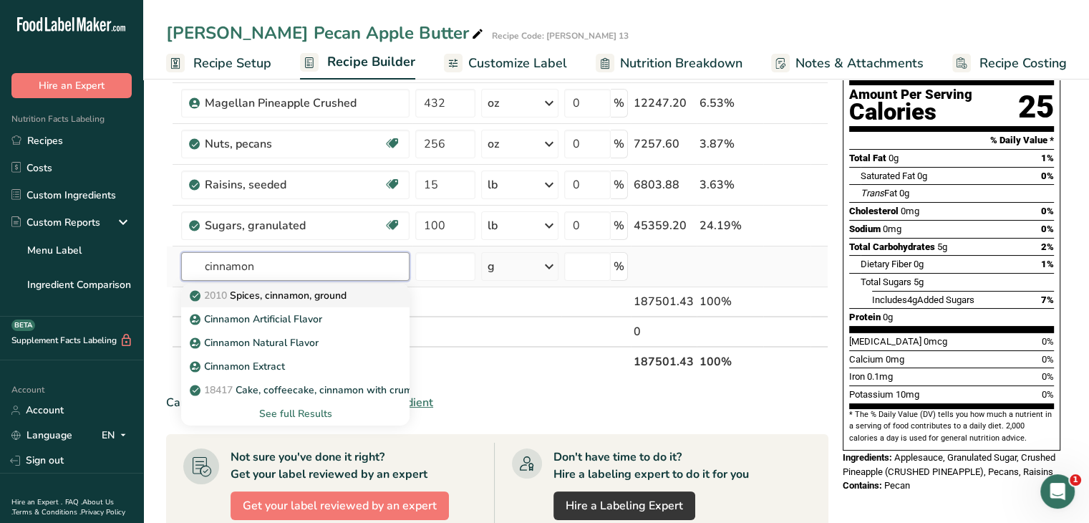
type input "cinnamon"
click at [342, 296] on p "2010 Spices, cinnamon, ground" at bounding box center [270, 295] width 154 height 15
type input "Spices, cinnamon, ground"
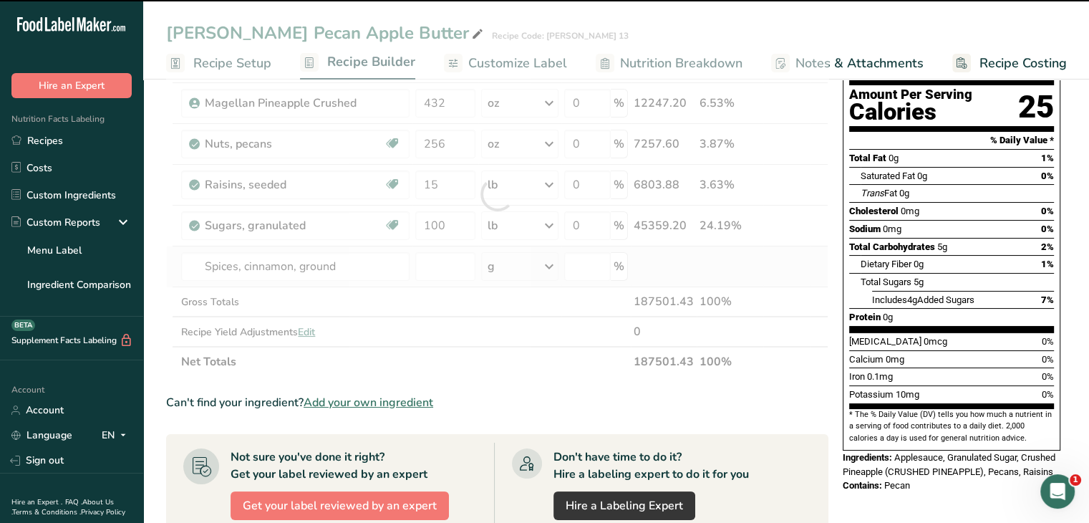
type input "0"
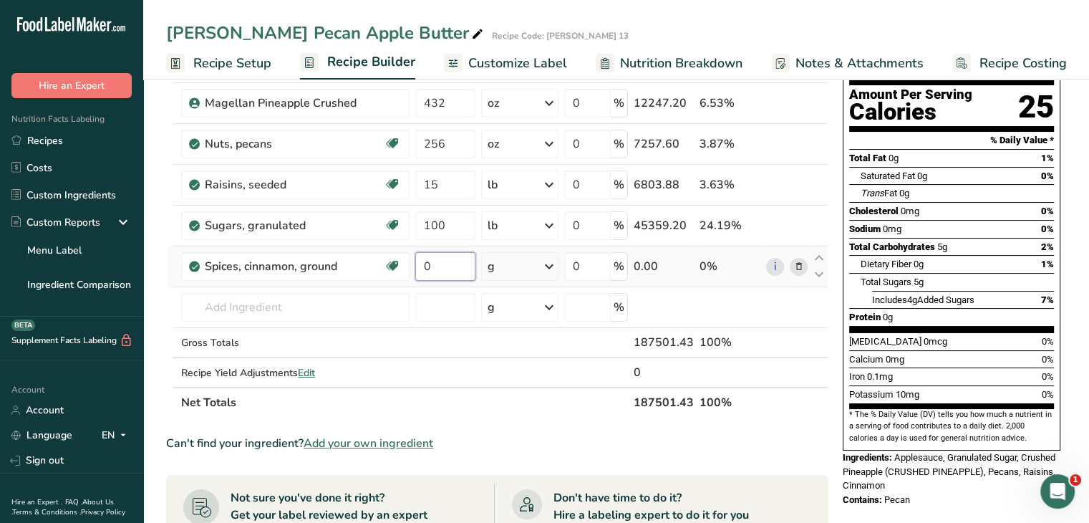
drag, startPoint x: 458, startPoint y: 261, endPoint x: 414, endPoint y: 267, distance: 44.8
click at [414, 267] on td "0" at bounding box center [446, 266] width 66 height 41
type input "24"
click at [551, 264] on div "Ingredient * Amount * Unit * Waste * .a-a{fill:#347362;}.b-a{fill:#fff;} Grams …" at bounding box center [497, 214] width 662 height 406
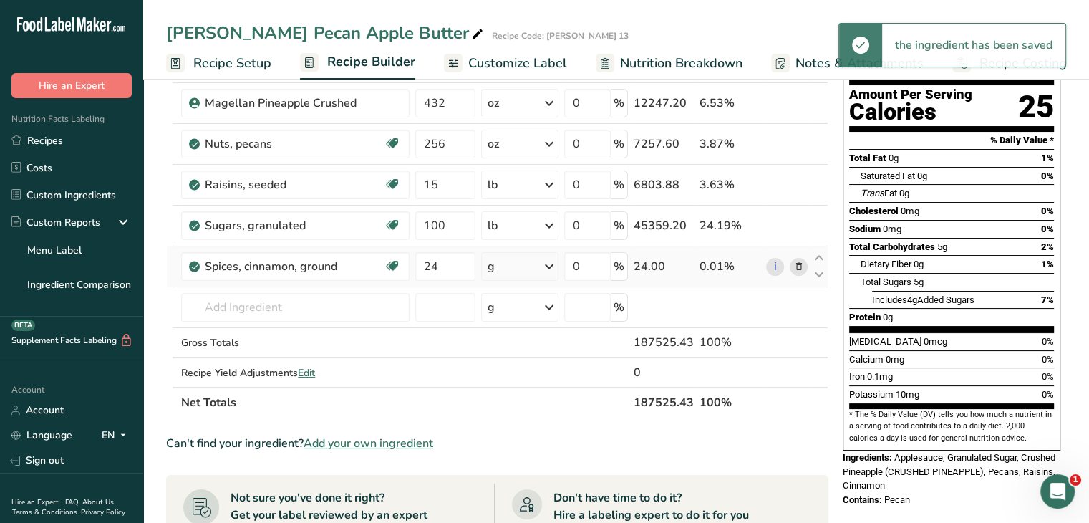
click at [551, 264] on icon at bounding box center [549, 267] width 17 height 26
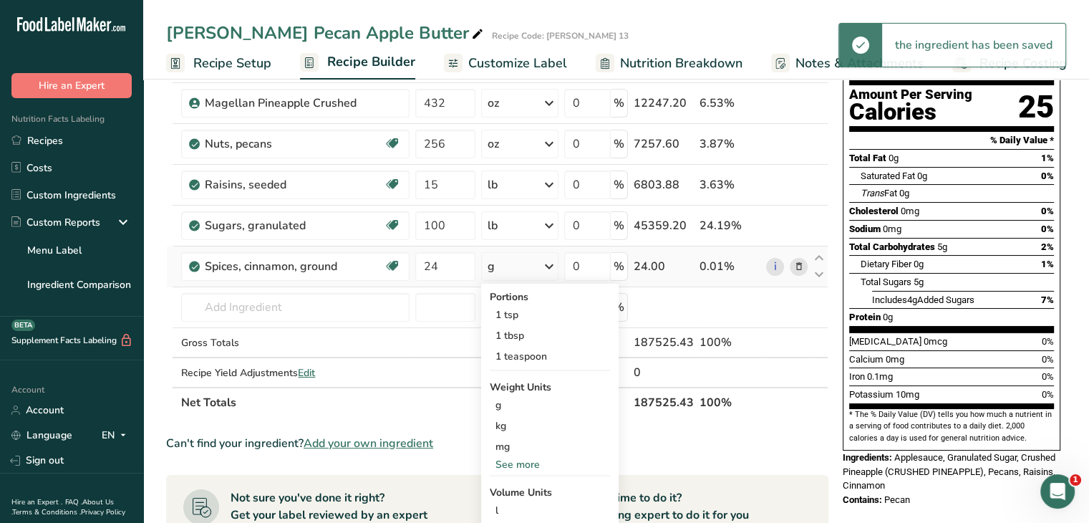
click at [538, 462] on div "See more" at bounding box center [550, 464] width 120 height 15
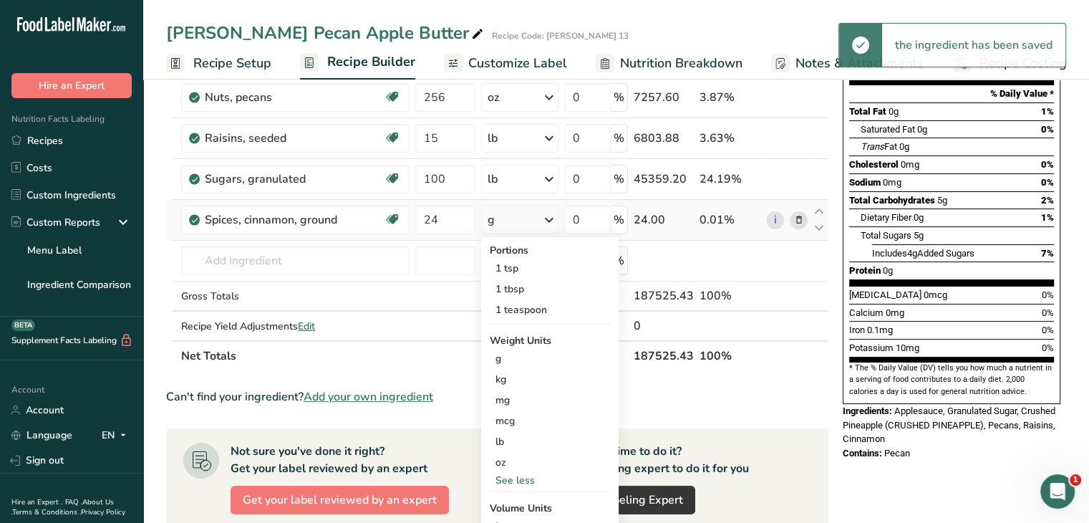
scroll to position [215, 0]
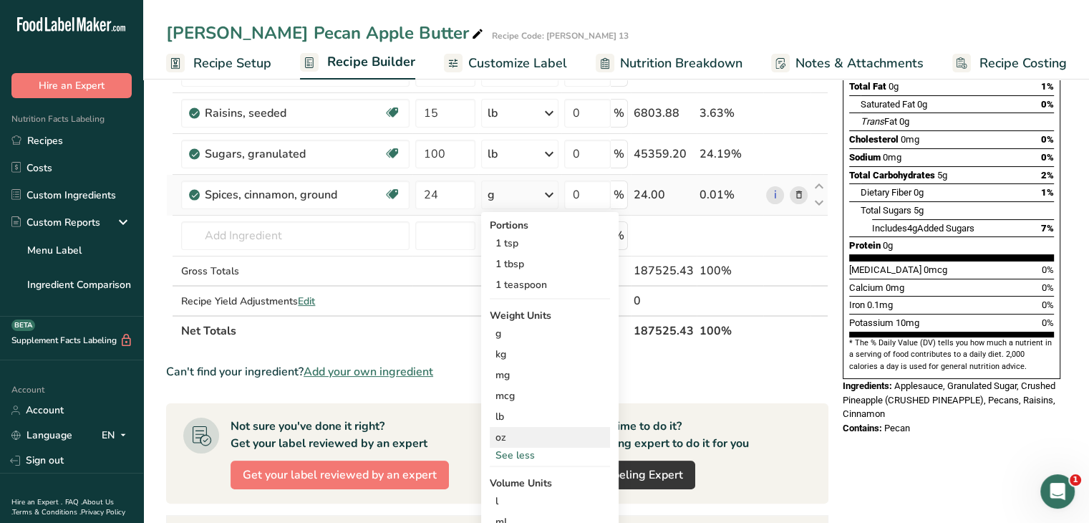
click at [519, 436] on div "oz" at bounding box center [550, 437] width 120 height 21
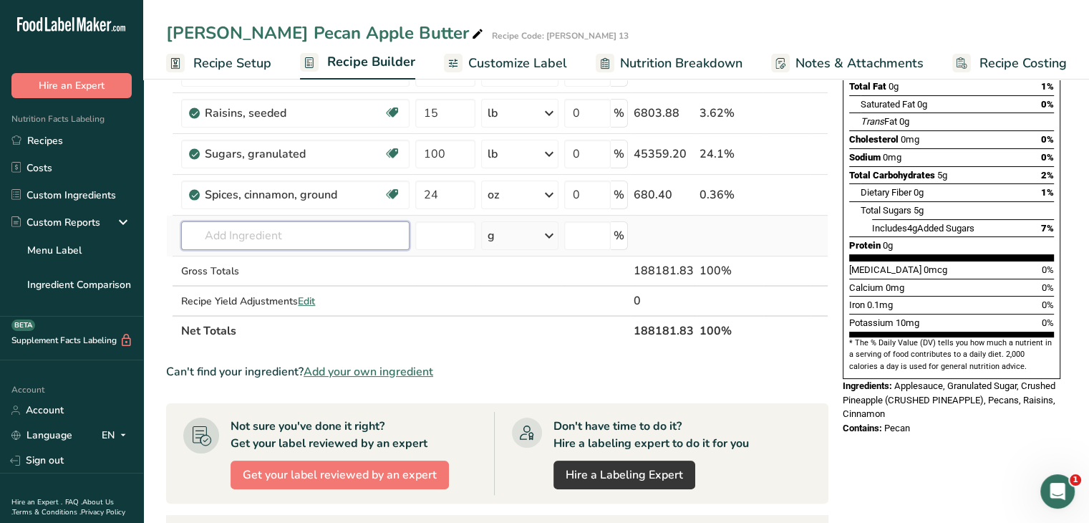
click at [310, 227] on input "text" at bounding box center [295, 235] width 228 height 29
type input "ground cloves"
click at [332, 266] on p "2011 Spices, cloves, ground" at bounding box center [262, 264] width 139 height 15
type input "Spices, cloves, ground"
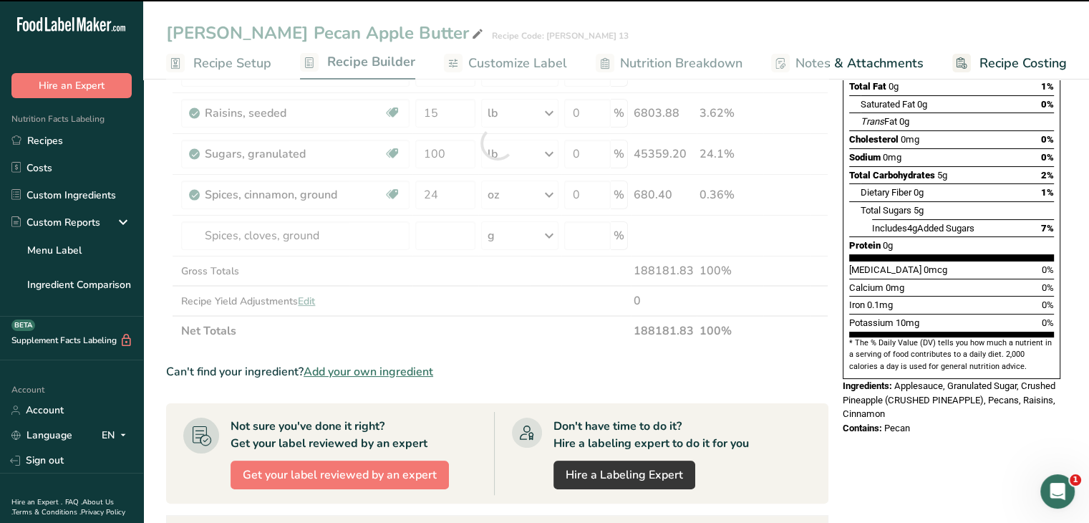
type input "0"
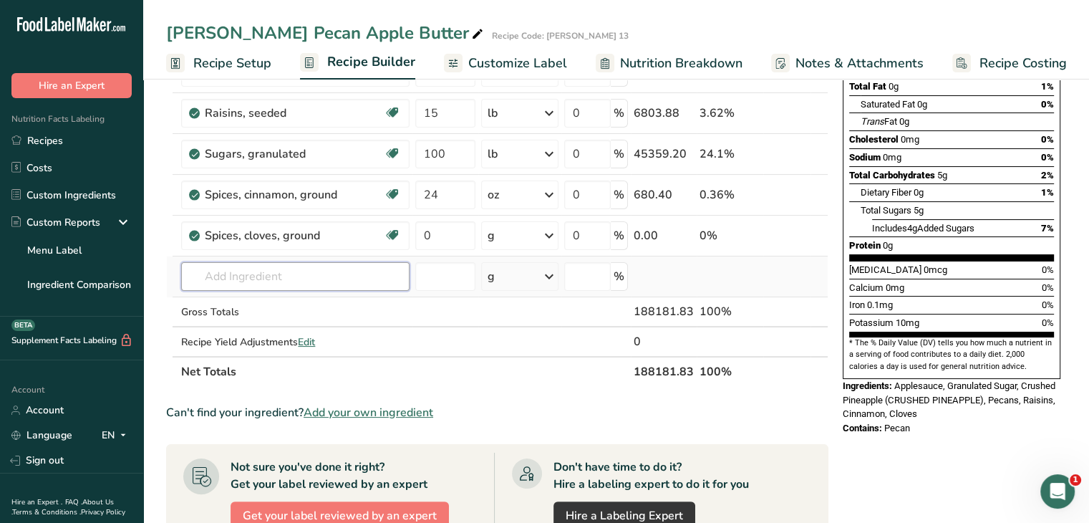
click at [332, 279] on input "text" at bounding box center [295, 276] width 228 height 29
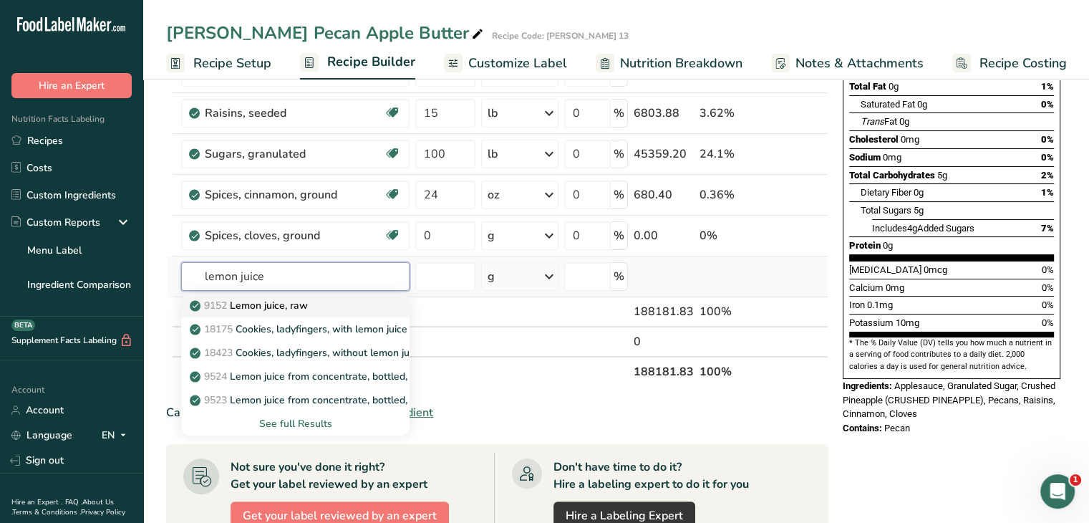
type input "lemon juice"
click at [270, 311] on p "9152 Lemon juice, raw" at bounding box center [250, 305] width 115 height 15
type input "Lemon juice, raw"
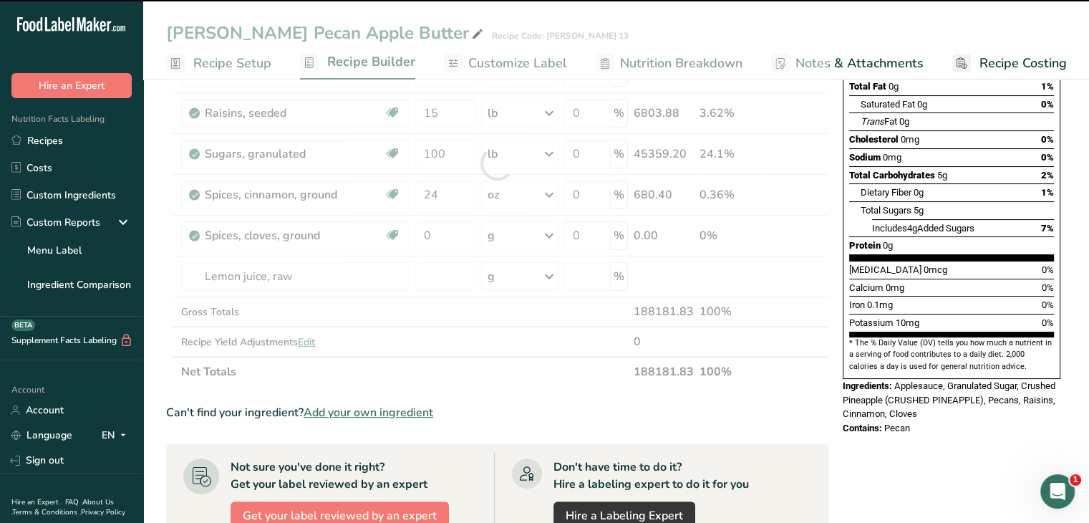
type input "0"
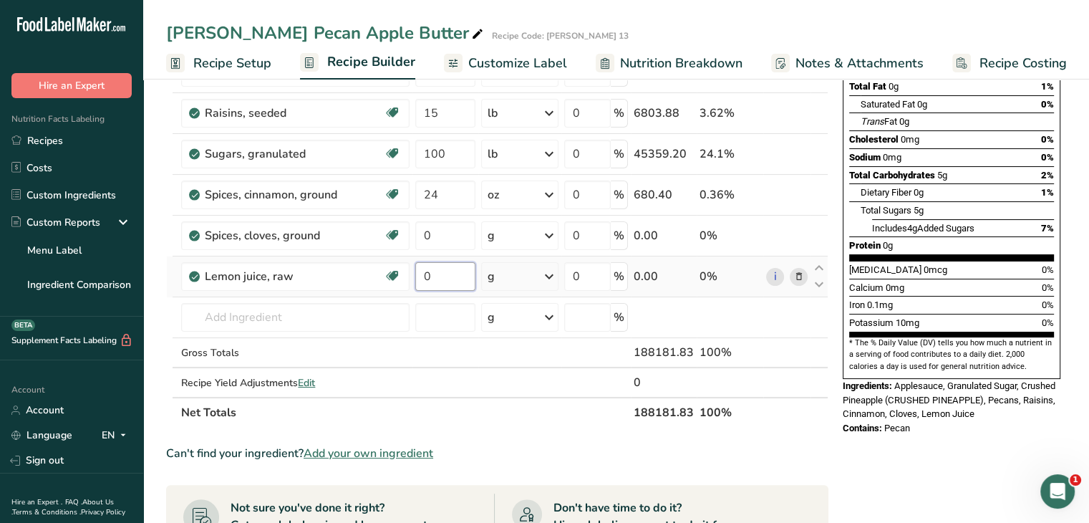
click at [441, 273] on input "0" at bounding box center [445, 276] width 60 height 29
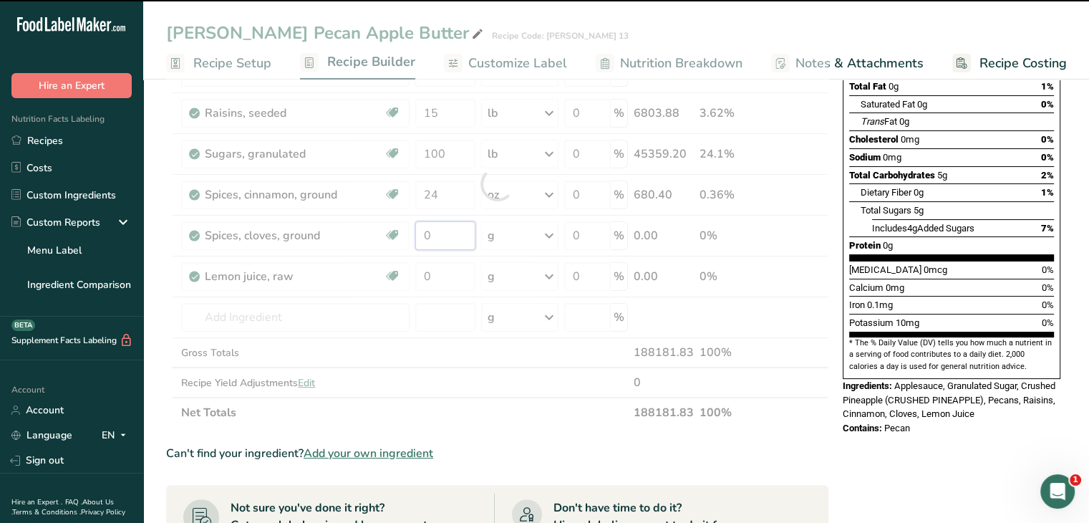
drag, startPoint x: 443, startPoint y: 231, endPoint x: 416, endPoint y: 238, distance: 27.3
click at [416, 236] on div "Ingredient * Amount * Unit * Waste * .a-a{fill:#347362;}.b-a{fill:#fff;} Grams …" at bounding box center [497, 184] width 662 height 488
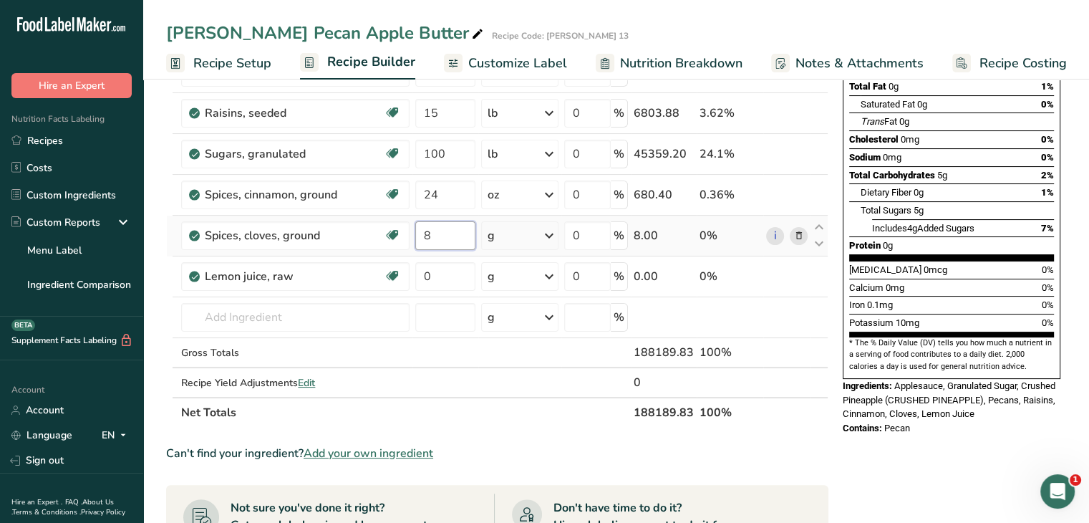
type input "8"
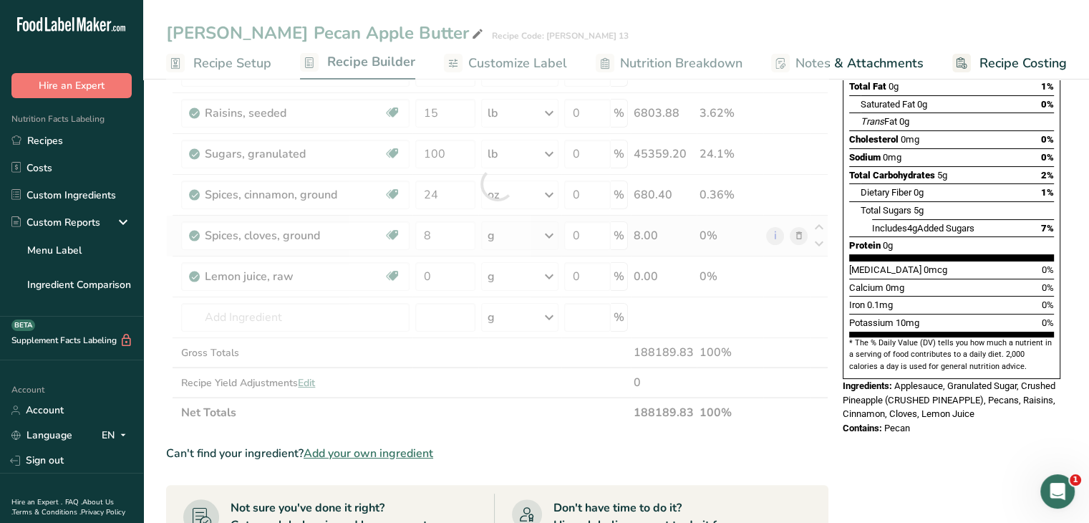
click at [549, 238] on div "Ingredient * Amount * Unit * Waste * .a-a{fill:#347362;}.b-a{fill:#fff;} Grams …" at bounding box center [497, 184] width 662 height 488
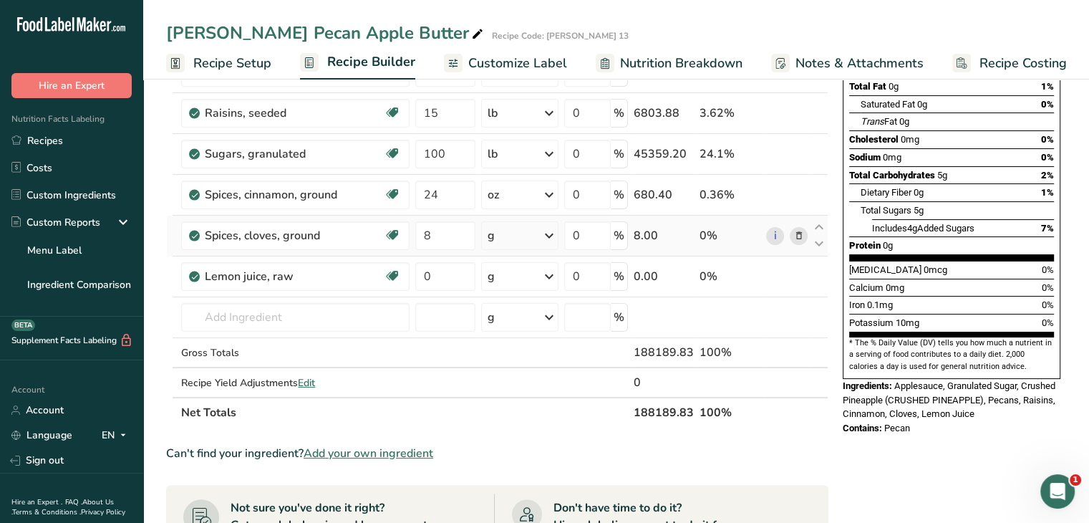
click at [550, 233] on icon at bounding box center [549, 236] width 17 height 26
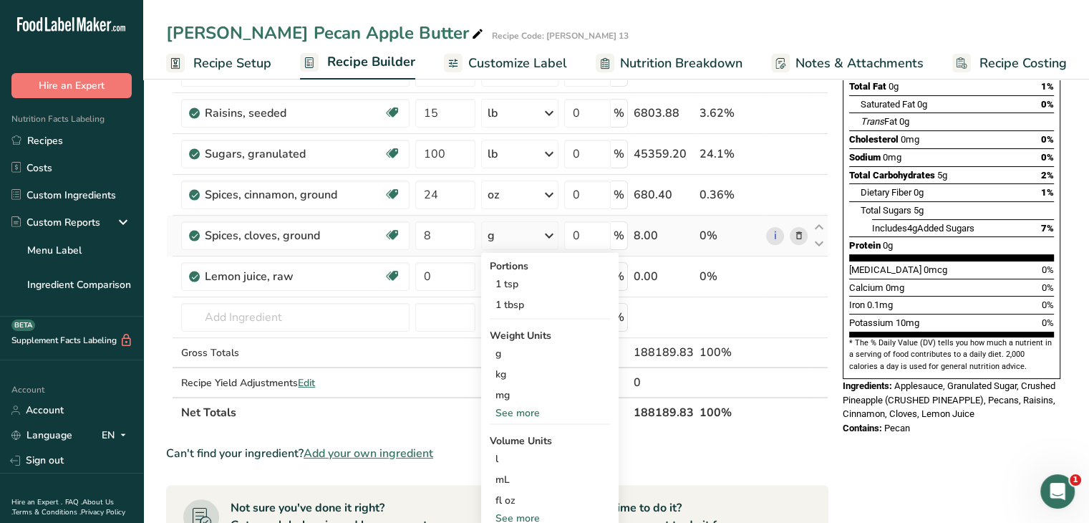
click at [533, 413] on div "See more" at bounding box center [550, 412] width 120 height 15
click at [510, 457] on div "oz" at bounding box center [550, 457] width 120 height 21
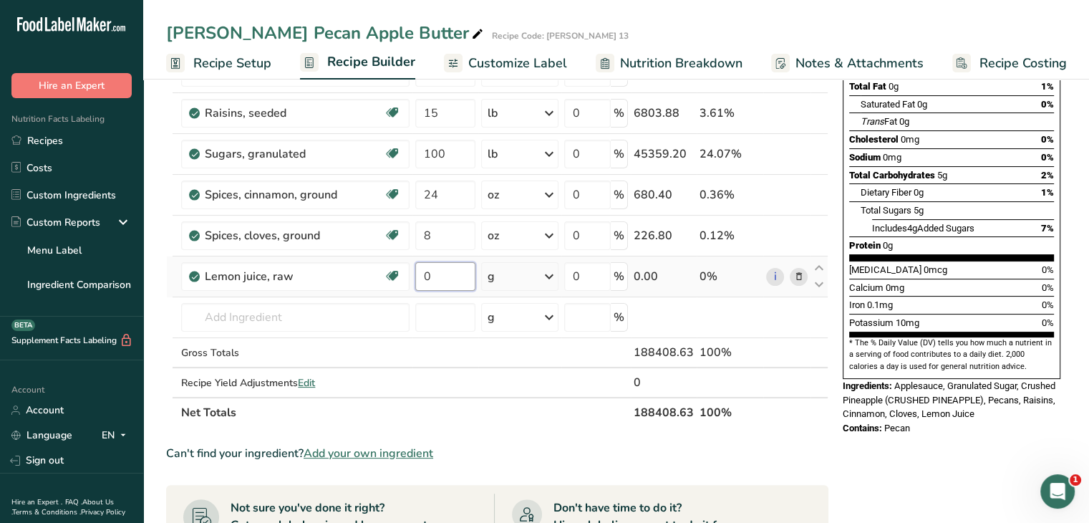
drag, startPoint x: 456, startPoint y: 279, endPoint x: 415, endPoint y: 280, distance: 41.6
click at [415, 280] on input "0" at bounding box center [445, 276] width 60 height 29
type input "1"
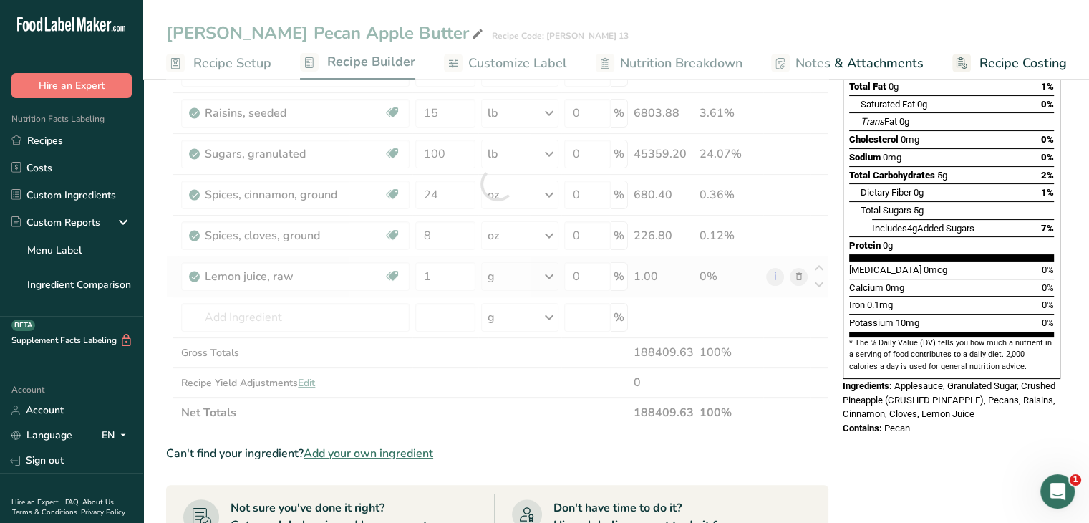
click at [554, 273] on div "Ingredient * Amount * Unit * Waste * .a-a{fill:#347362;}.b-a{fill:#fff;} Grams …" at bounding box center [497, 184] width 662 height 488
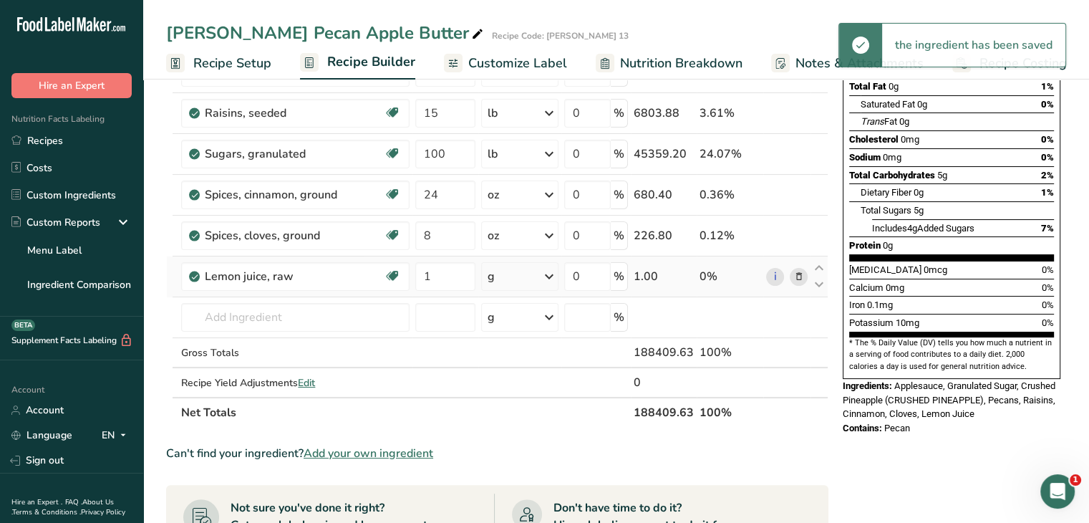
click at [551, 274] on icon at bounding box center [549, 277] width 17 height 26
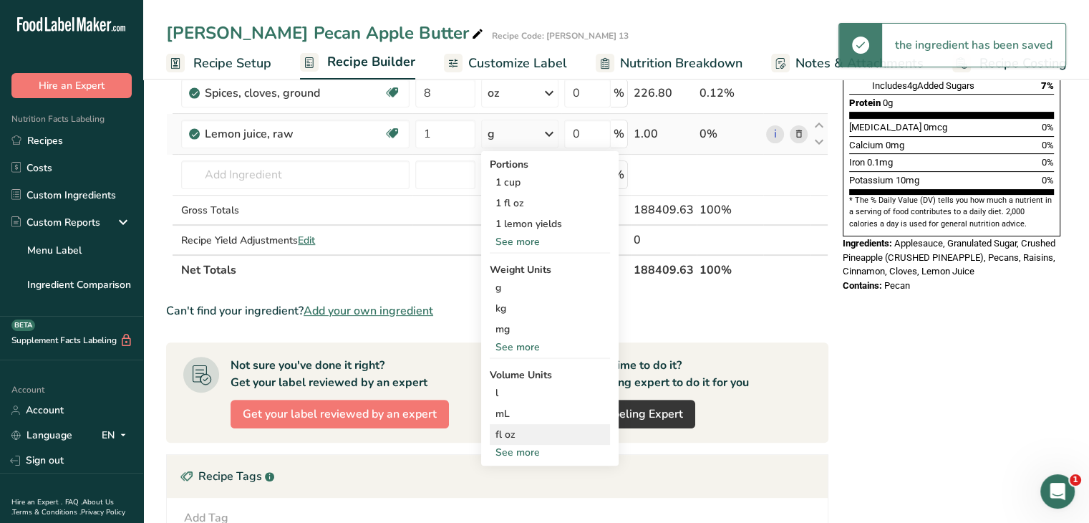
scroll to position [358, 0]
click at [514, 448] on div "See more" at bounding box center [550, 451] width 120 height 15
select select "22"
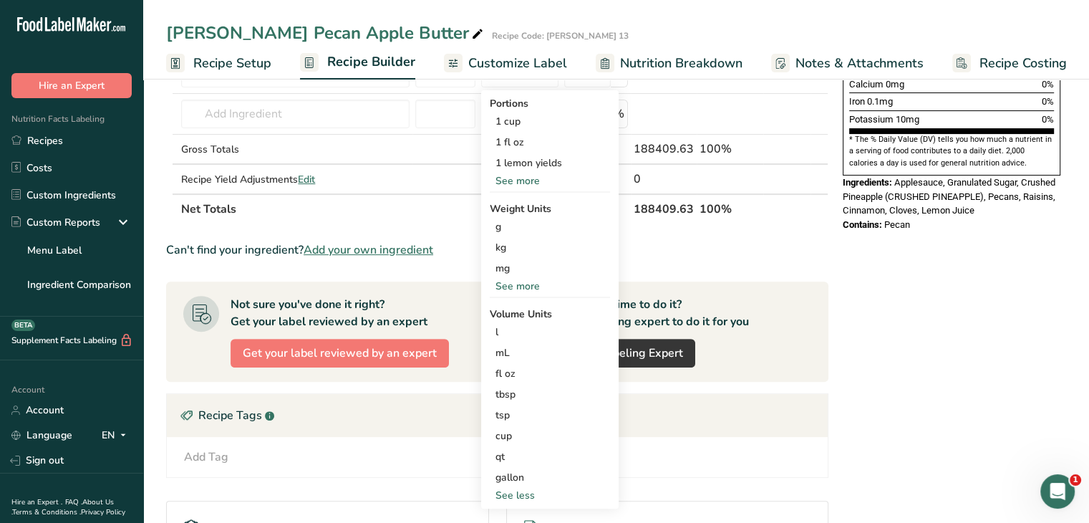
scroll to position [501, 0]
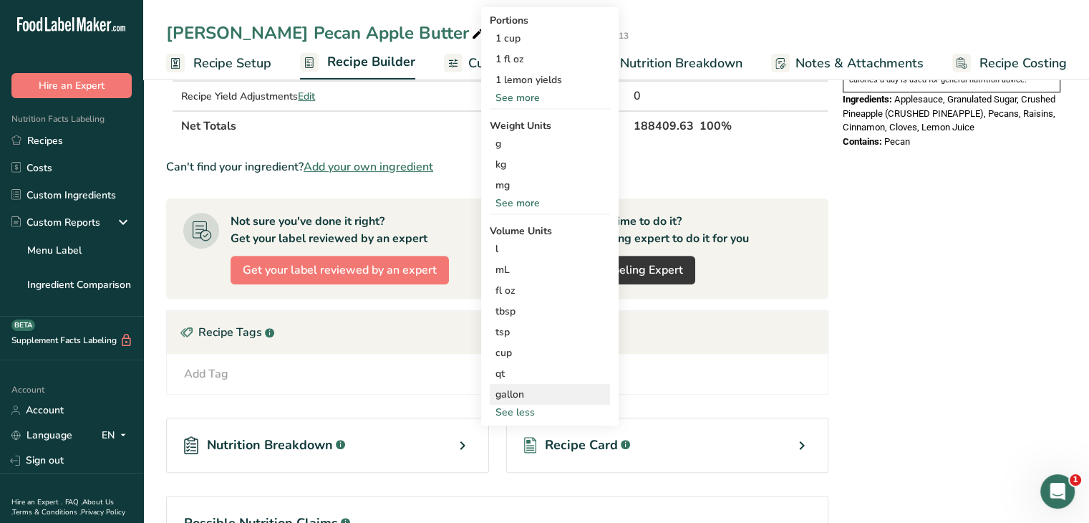
click at [515, 393] on div "gallon" at bounding box center [550, 394] width 109 height 15
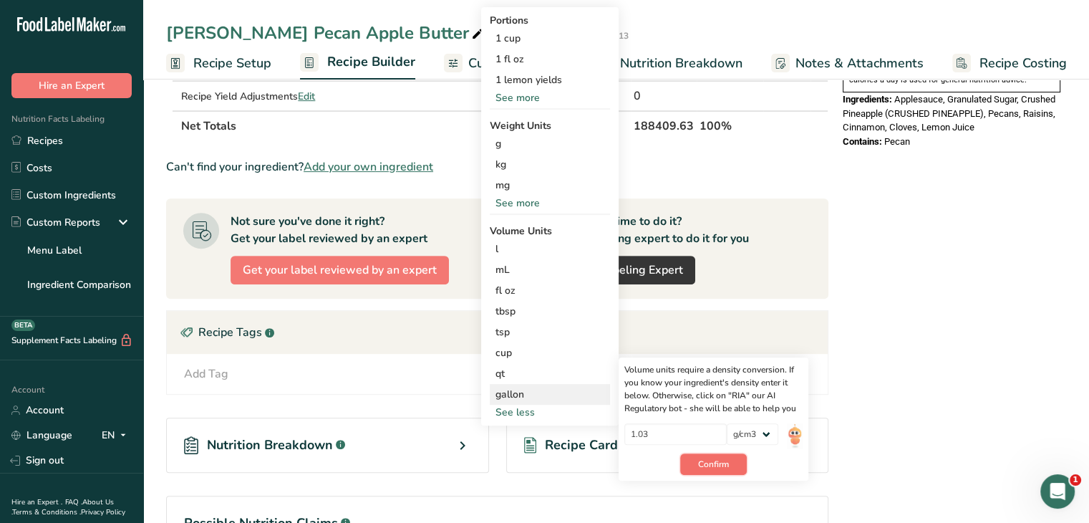
click at [728, 468] on span "Confirm" at bounding box center [713, 464] width 31 height 13
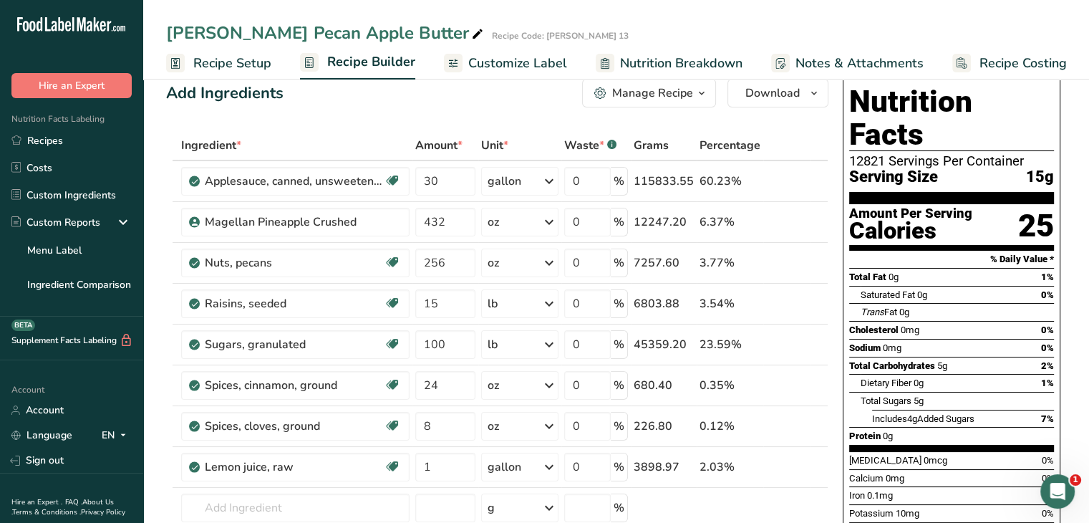
scroll to position [0, 0]
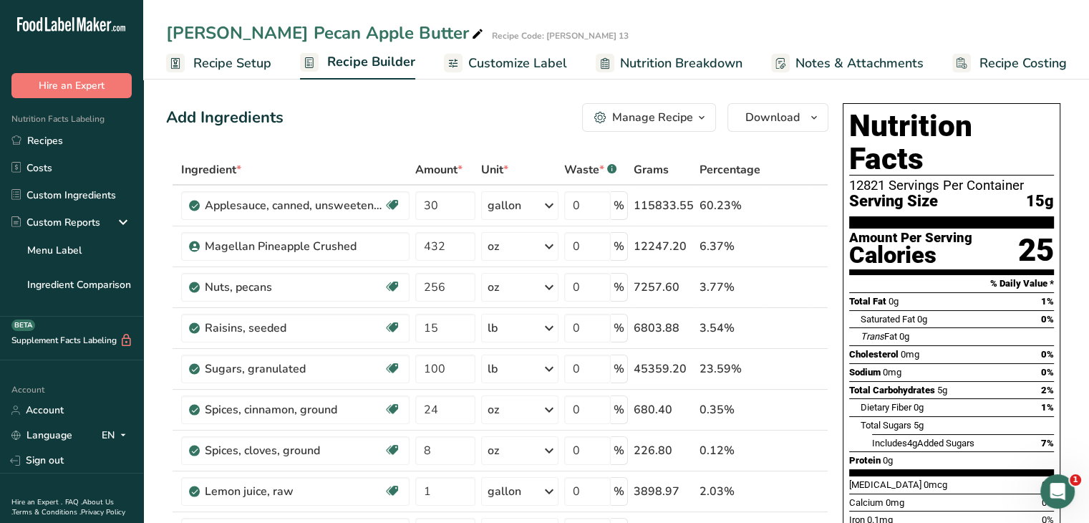
click at [491, 62] on span "Customize Label" at bounding box center [517, 63] width 99 height 19
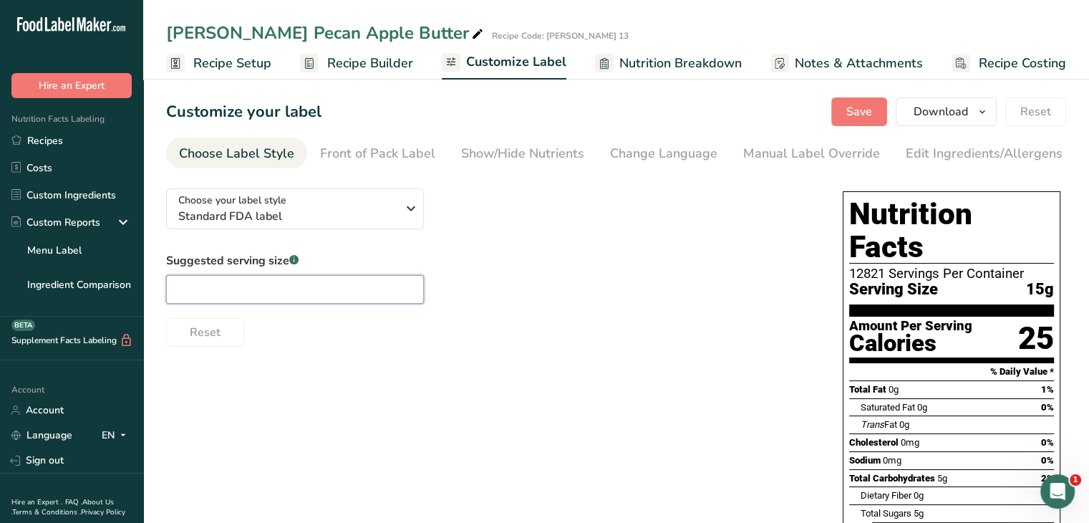
click at [244, 297] on input "text" at bounding box center [295, 289] width 258 height 29
type input "1 Tbsp"
click at [414, 213] on icon "button" at bounding box center [411, 209] width 17 height 26
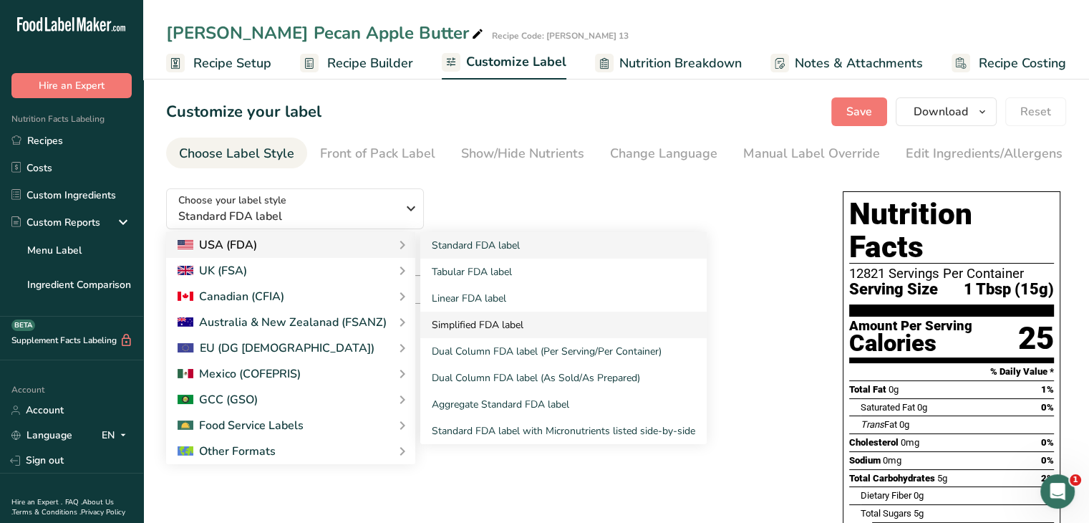
click at [519, 322] on link "Simplified FDA label" at bounding box center [563, 325] width 286 height 26
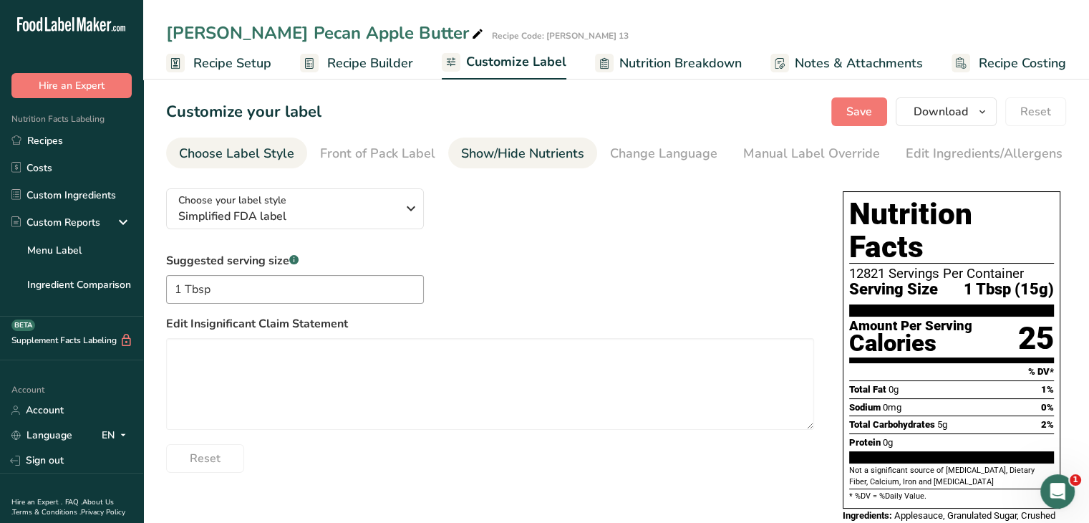
click at [559, 163] on link "Show/Hide Nutrients" at bounding box center [522, 154] width 123 height 32
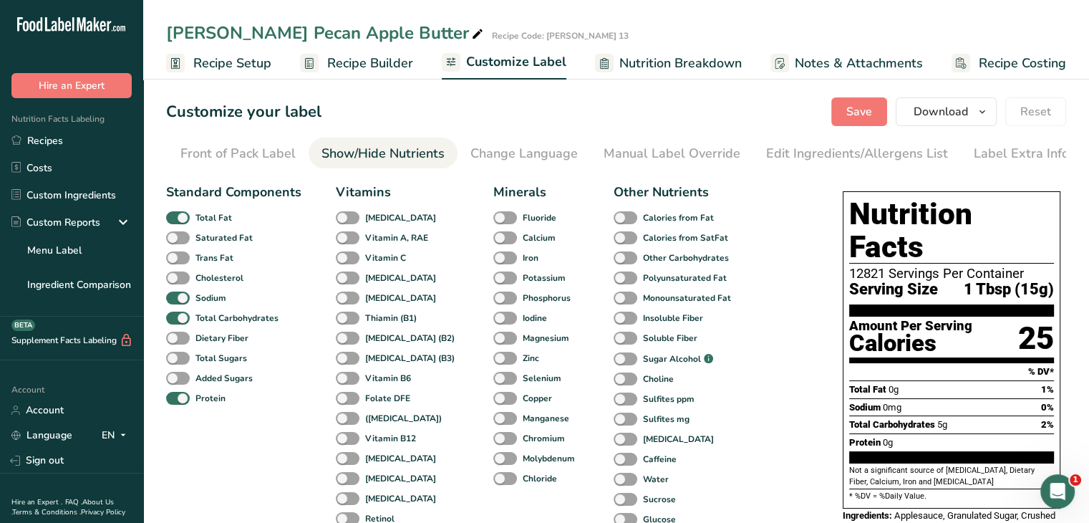
scroll to position [0, 140]
click at [183, 361] on span at bounding box center [178, 359] width 24 height 14
click at [175, 361] on input "Total Sugars" at bounding box center [170, 357] width 9 height 9
checkbox input "true"
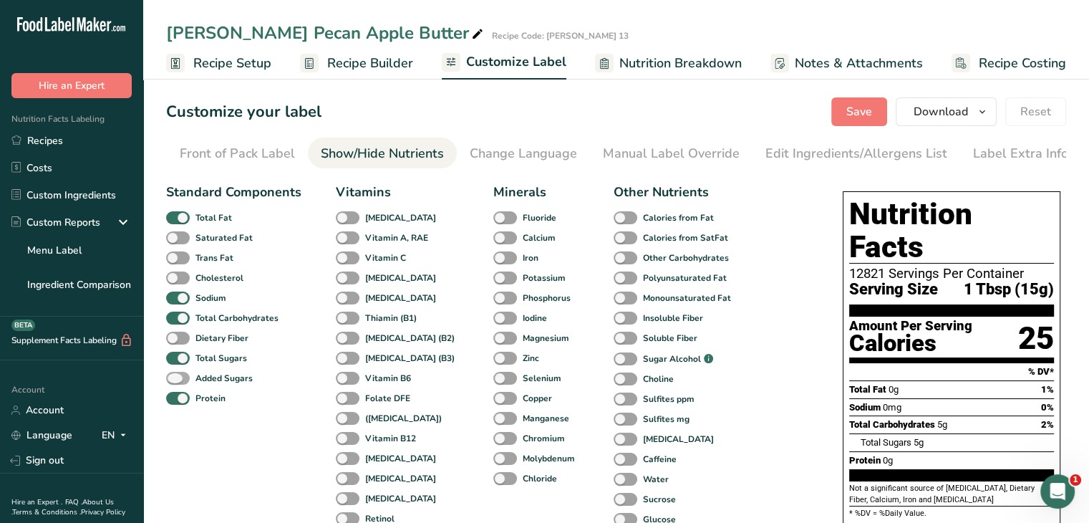
click at [181, 378] on span at bounding box center [178, 379] width 24 height 14
click at [175, 378] on input "Added Sugars" at bounding box center [170, 377] width 9 height 9
checkbox input "true"
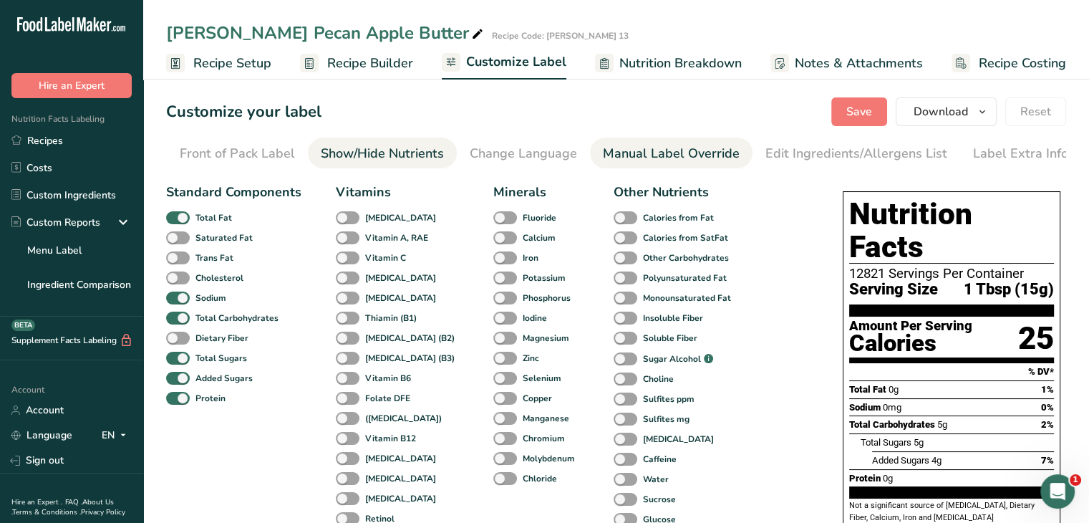
click at [627, 156] on div "Manual Label Override" at bounding box center [671, 153] width 137 height 19
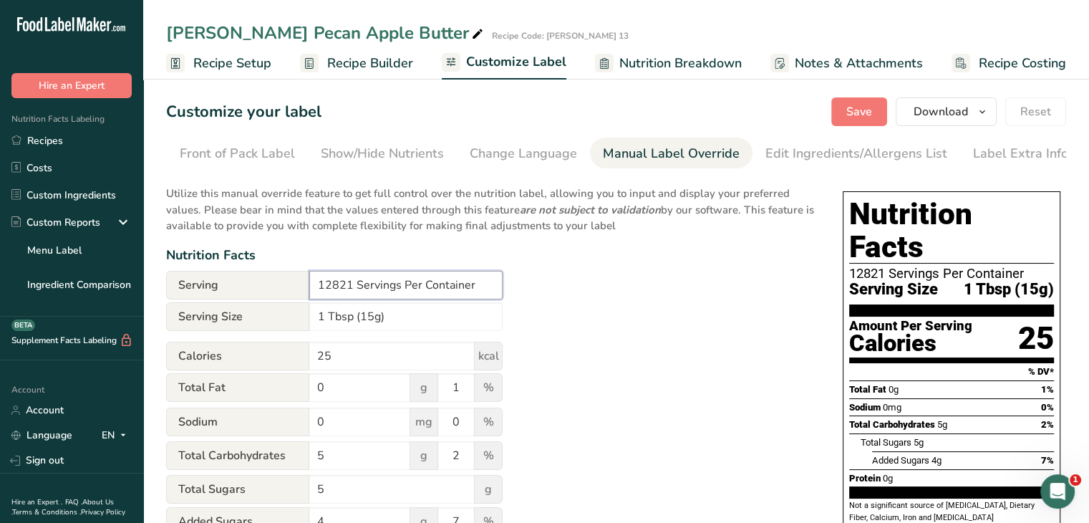
drag, startPoint x: 352, startPoint y: 289, endPoint x: 275, endPoint y: 297, distance: 77.0
click at [275, 297] on div "Serving 12821 Servings Per Container" at bounding box center [334, 285] width 337 height 29
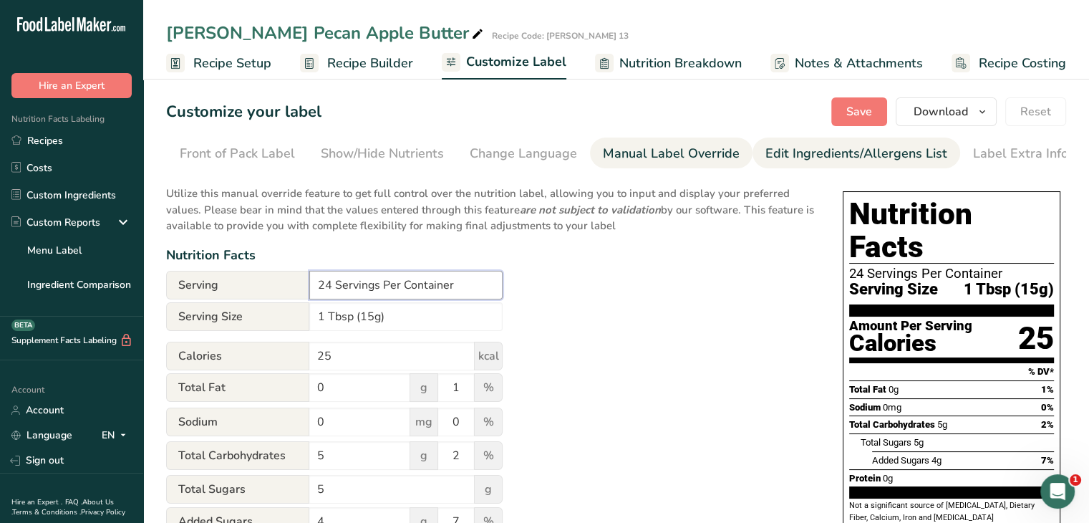
type input "24 Servings Per Container"
click at [808, 152] on div "Edit Ingredients/Allergens List" at bounding box center [857, 153] width 182 height 19
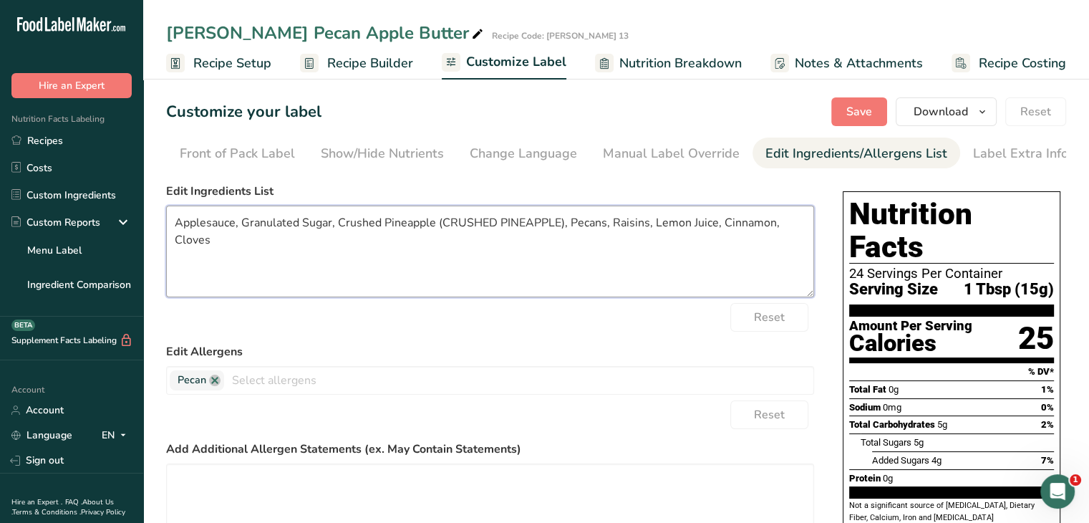
drag, startPoint x: 301, startPoint y: 227, endPoint x: 239, endPoint y: 230, distance: 61.7
click at [239, 230] on textarea "Applesauce, Granulated Sugar, Crushed Pineapple (CRUSHED PINEAPPLE), Pecans, Ra…" at bounding box center [490, 252] width 648 height 92
drag, startPoint x: 321, startPoint y: 230, endPoint x: 274, endPoint y: 233, distance: 46.6
click at [274, 233] on textarea "Applesauce, Sugar, Crushed Pineapple (CRUSHED PINEAPPLE), Pecans, Raisins, Lemo…" at bounding box center [490, 252] width 648 height 92
drag, startPoint x: 456, startPoint y: 225, endPoint x: 324, endPoint y: 226, distance: 131.1
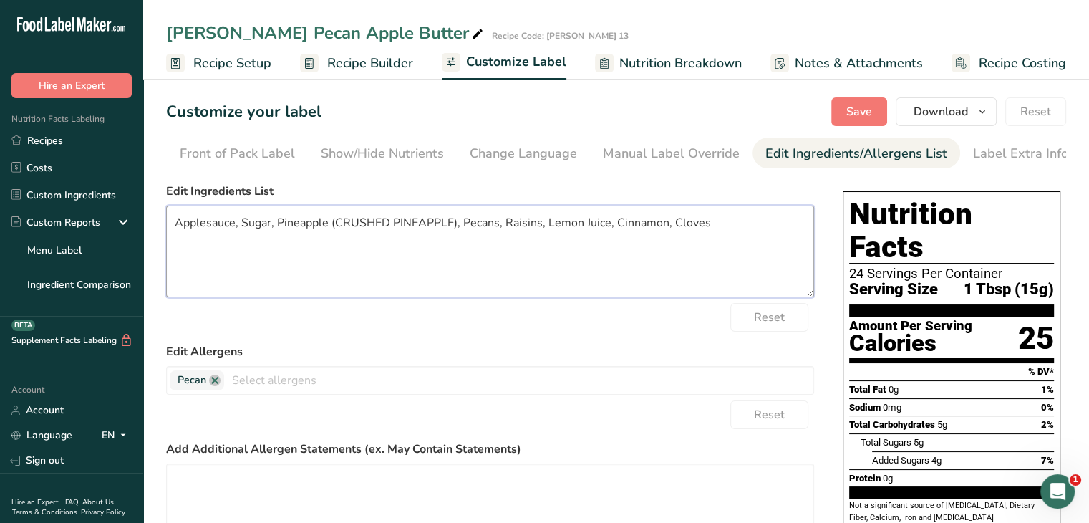
click at [324, 226] on textarea "Applesauce, Sugar, Pineapple (CRUSHED PINEAPPLE), Pecans, Raisins, Lemon Juice,…" at bounding box center [490, 252] width 648 height 92
drag, startPoint x: 373, startPoint y: 226, endPoint x: 329, endPoint y: 226, distance: 43.7
click at [329, 226] on textarea "Applesauce, Sugar, Pineapple, Pecans, Raisins, Lemon Juice, Cinnamon, Cloves" at bounding box center [490, 252] width 648 height 92
click at [372, 227] on textarea "Applesauce, Sugar, Pineapple, Pecans, Raisins, Lemon Juice, Cinnamon, Cloves" at bounding box center [490, 252] width 648 height 92
click at [395, 266] on textarea "Applesauce, Sugar, Pineapple, Pecans, Raisins, Lemon Juice, Cinnamon, Cloves" at bounding box center [490, 252] width 648 height 92
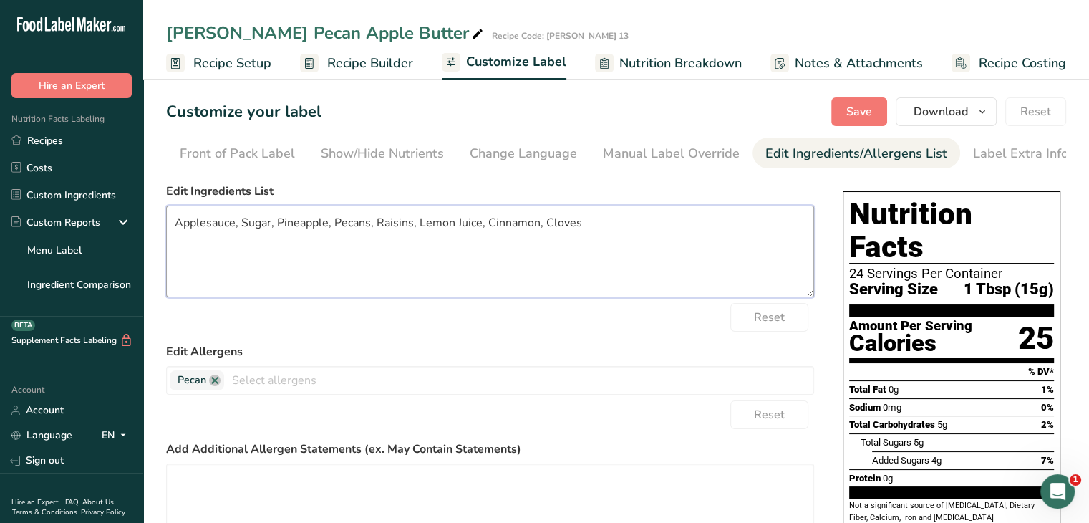
click at [411, 224] on textarea "Applesauce, Sugar, Pineapple, Pecans, Raisins, Lemon Juice, Cinnamon, Cloves" at bounding box center [490, 252] width 648 height 92
type textarea "Applesauce, Sugar, Pineapple, Pecans, Raisins(Seedless Raisins, Durkex Oil), Pe…"
click at [869, 115] on span "Save" at bounding box center [860, 111] width 26 height 17
click at [993, 115] on button "Download" at bounding box center [946, 111] width 101 height 29
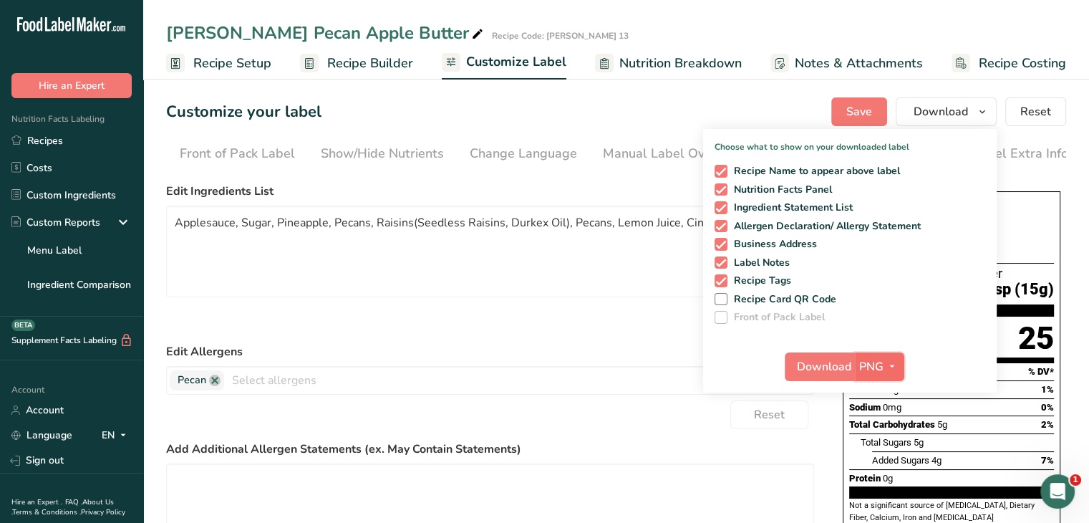
click at [895, 363] on icon "button" at bounding box center [892, 366] width 11 height 18
click at [889, 471] on link "PDF" at bounding box center [882, 467] width 46 height 24
click at [844, 367] on span "Download" at bounding box center [825, 366] width 54 height 17
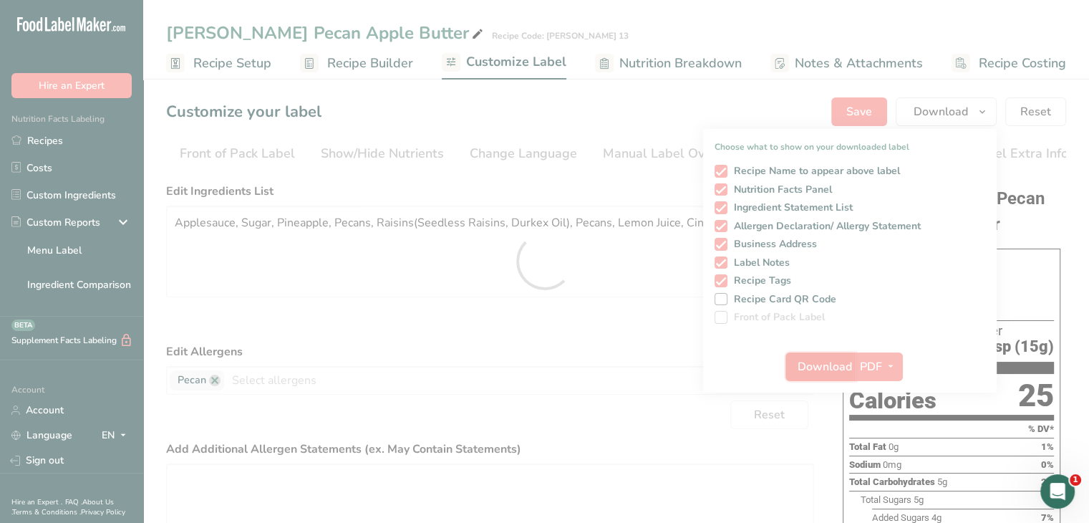
scroll to position [0, 0]
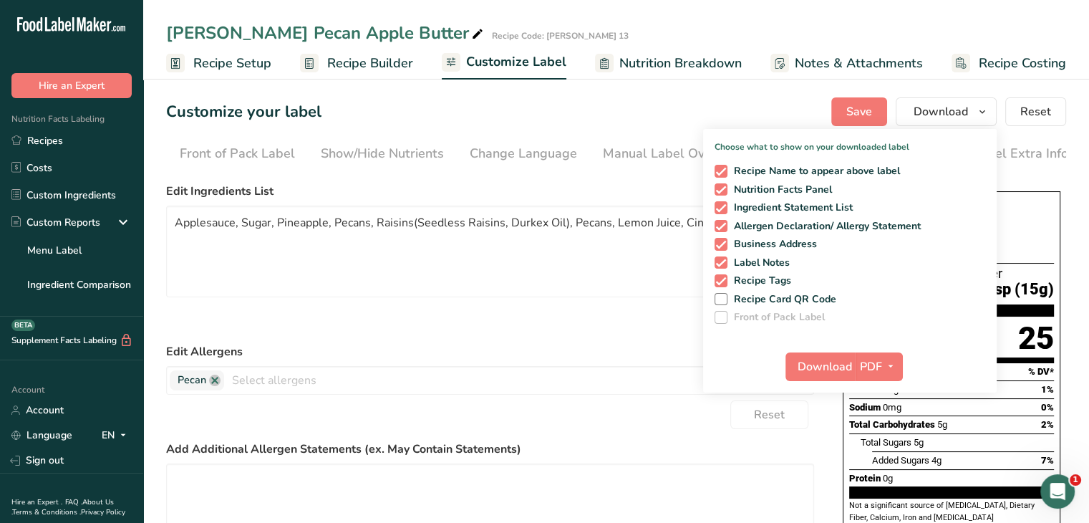
click at [739, 65] on ul "Recipe Setup Recipe Builder Customize Label Nutrition Breakdown Notes & Attachm…" at bounding box center [619, 63] width 952 height 34
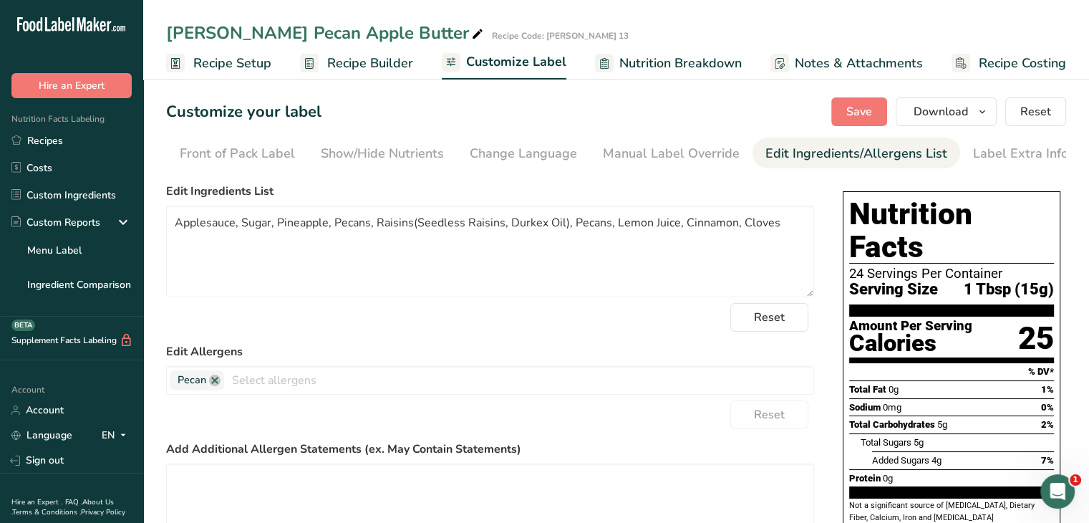
click at [728, 67] on span "Nutrition Breakdown" at bounding box center [681, 63] width 122 height 19
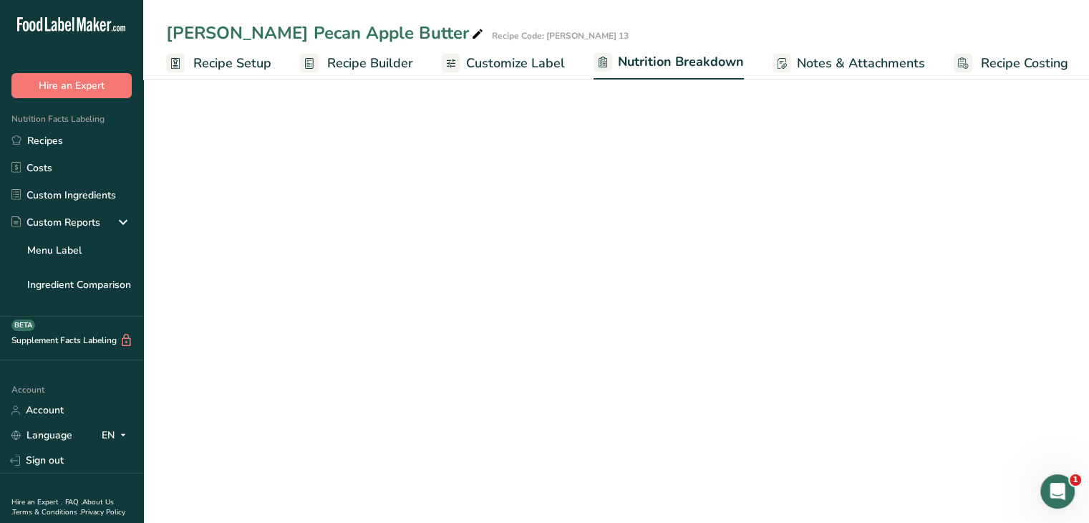
scroll to position [0, 1]
select select "Calories"
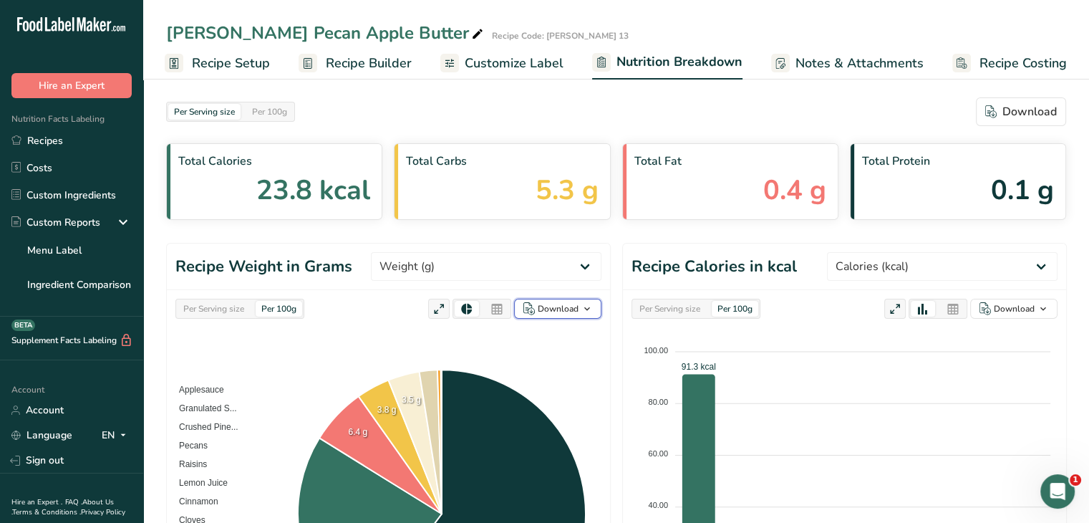
click at [584, 310] on icon "button" at bounding box center [587, 309] width 11 height 18
click at [569, 334] on div "As image (.png)" at bounding box center [553, 336] width 79 height 19
click at [586, 311] on icon "button" at bounding box center [587, 309] width 11 height 18
click at [556, 309] on div "Download" at bounding box center [558, 308] width 41 height 13
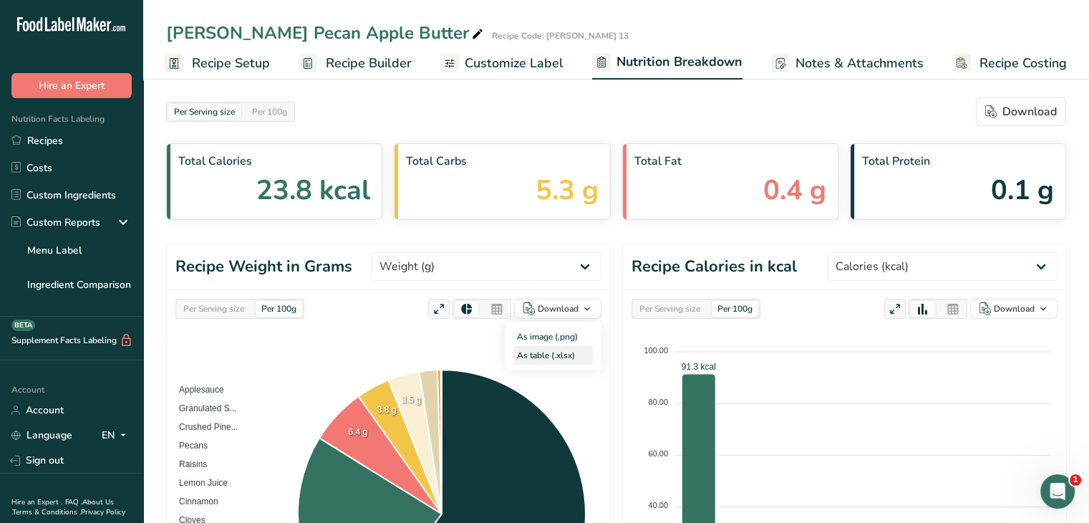
click at [545, 355] on div "As table (.xlsx)" at bounding box center [553, 355] width 79 height 19
click at [819, 110] on div "Per Serving size Per 100g Download" at bounding box center [616, 111] width 900 height 29
click at [40, 144] on link "Recipes" at bounding box center [71, 140] width 143 height 27
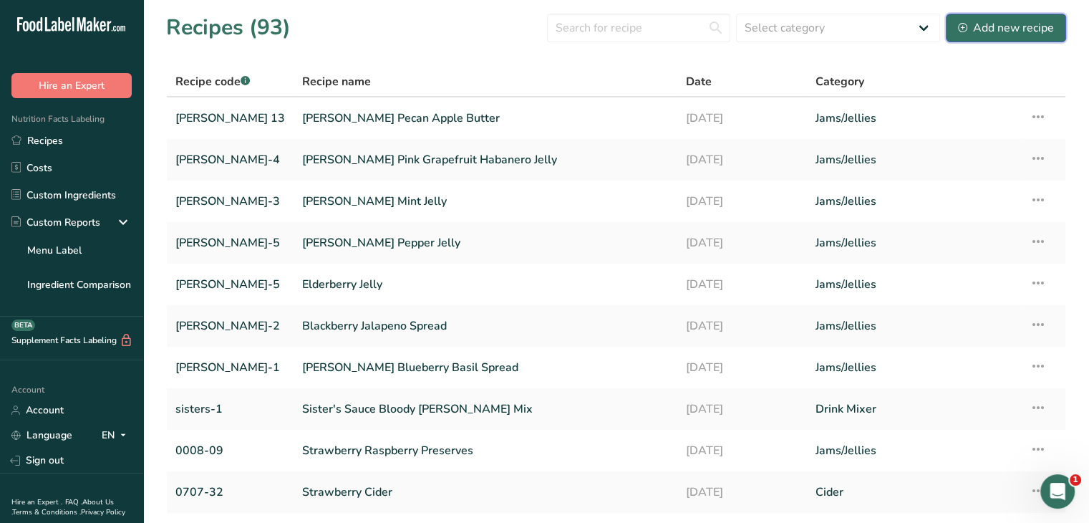
click at [1011, 37] on button "Add new recipe" at bounding box center [1006, 28] width 120 height 29
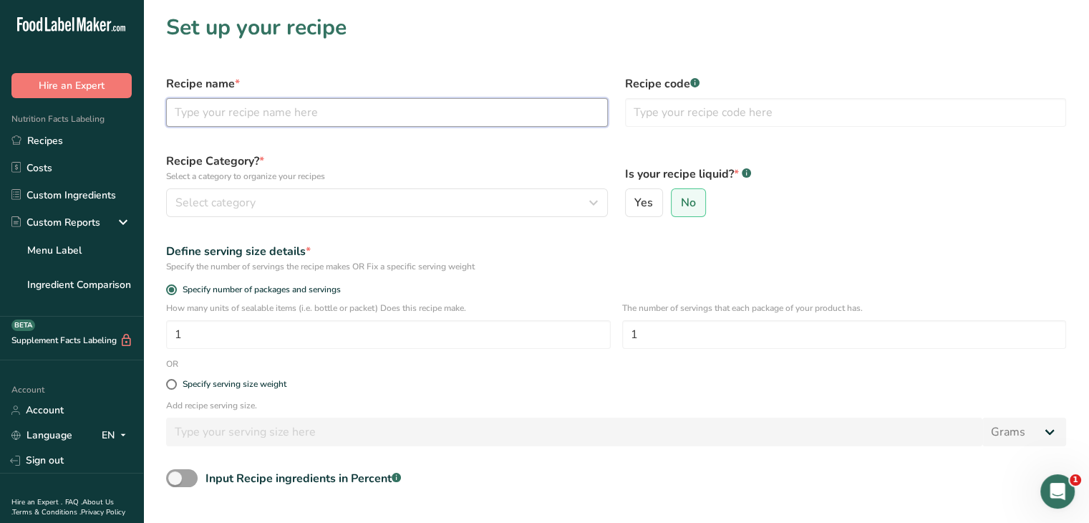
click at [536, 106] on input "text" at bounding box center [387, 112] width 442 height 29
type input "[PERSON_NAME]-Apple Butter"
type input "[PERSON_NAME]-7"
click at [169, 382] on span at bounding box center [171, 384] width 11 height 11
click at [169, 382] on input "Specify serving size weight" at bounding box center [170, 384] width 9 height 9
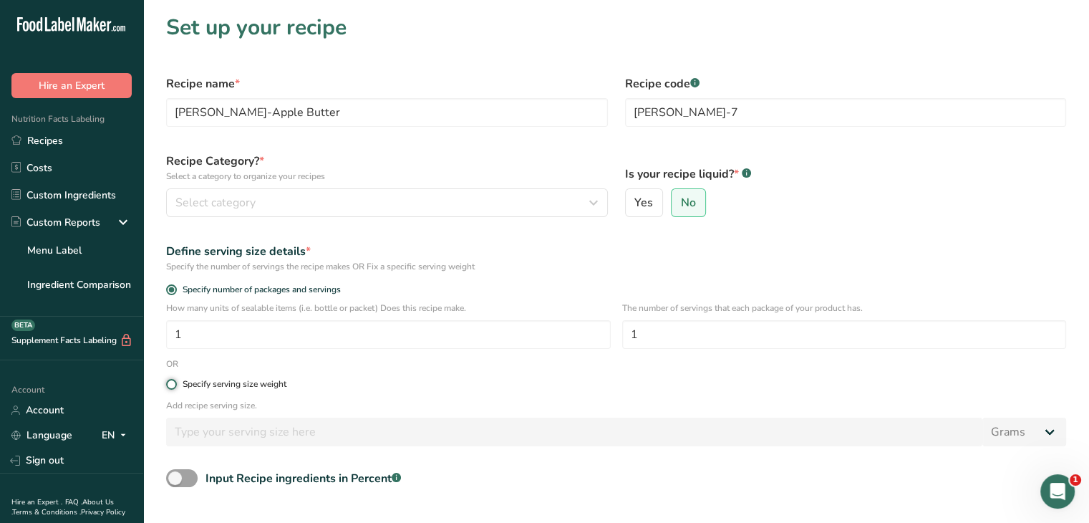
radio input "true"
radio input "false"
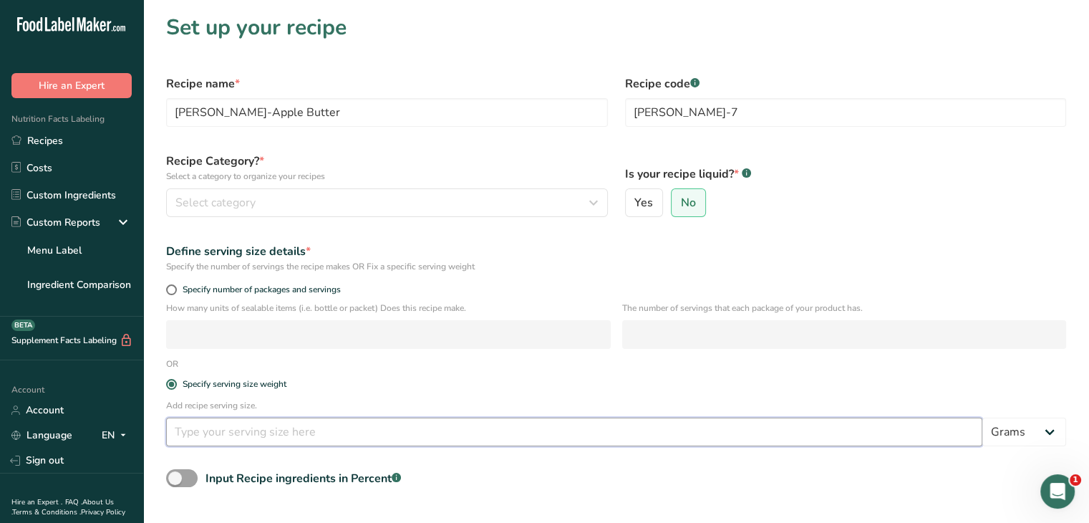
click at [182, 425] on input "number" at bounding box center [574, 432] width 816 height 29
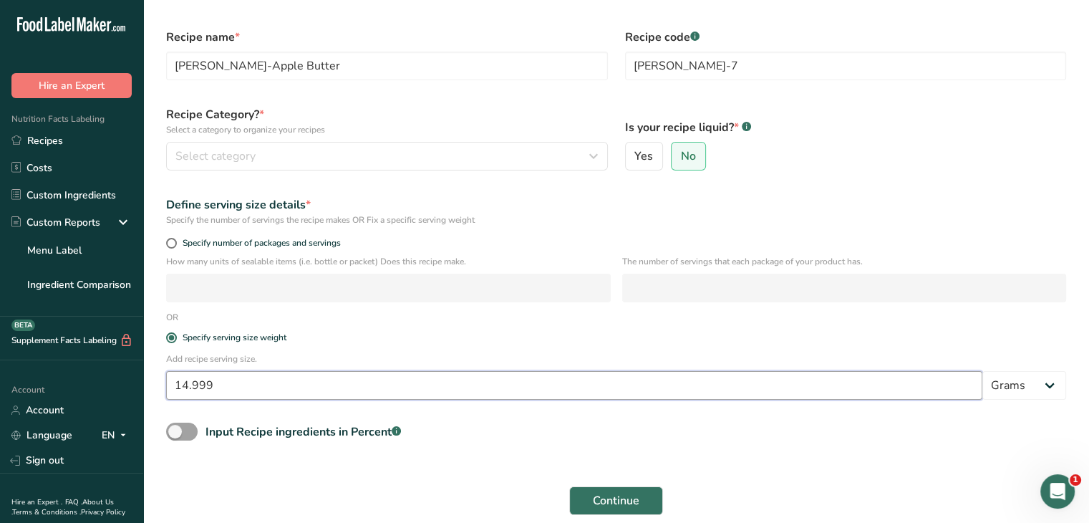
scroll to position [72, 0]
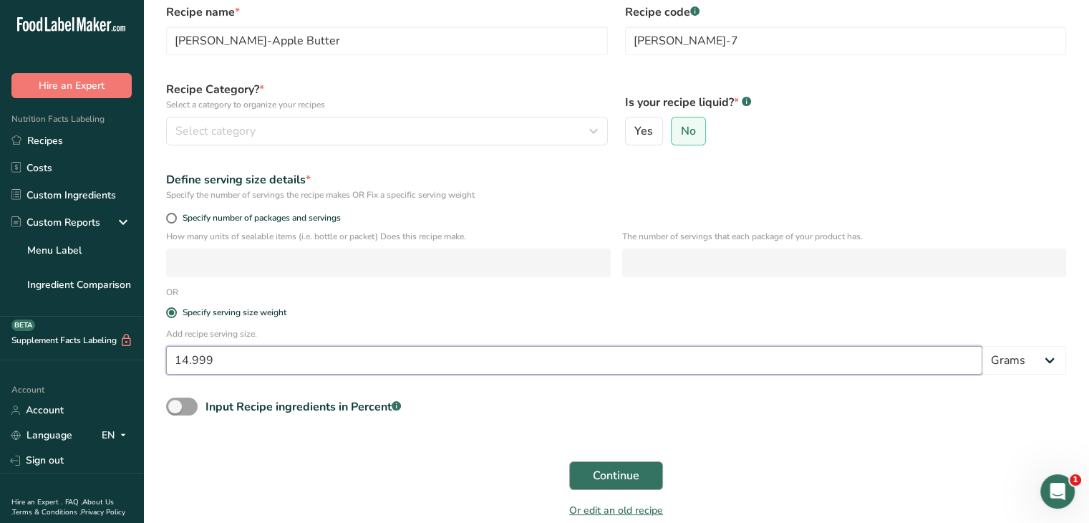
type input "14.999"
click at [608, 476] on span "Continue" at bounding box center [616, 475] width 47 height 17
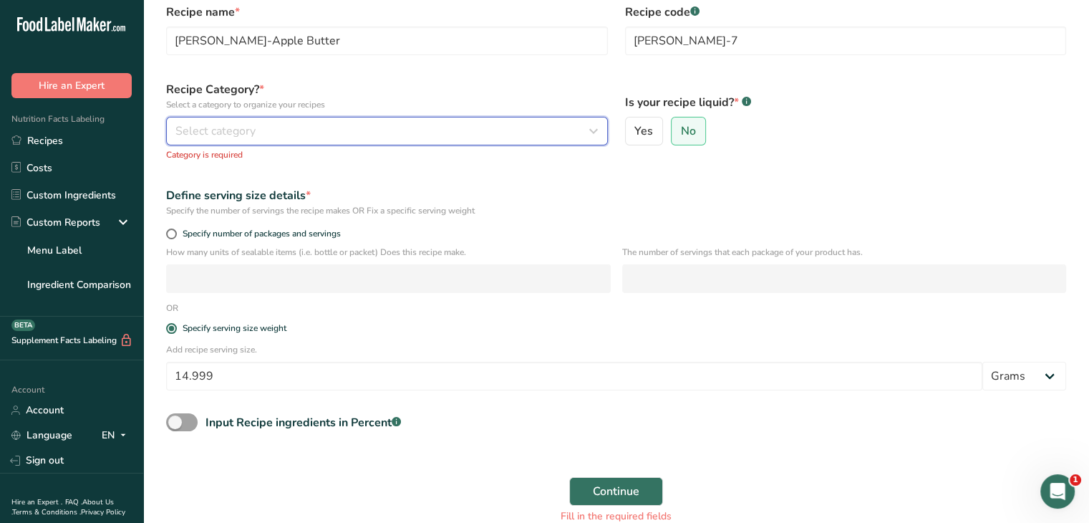
click at [355, 127] on div "Select category" at bounding box center [382, 130] width 415 height 17
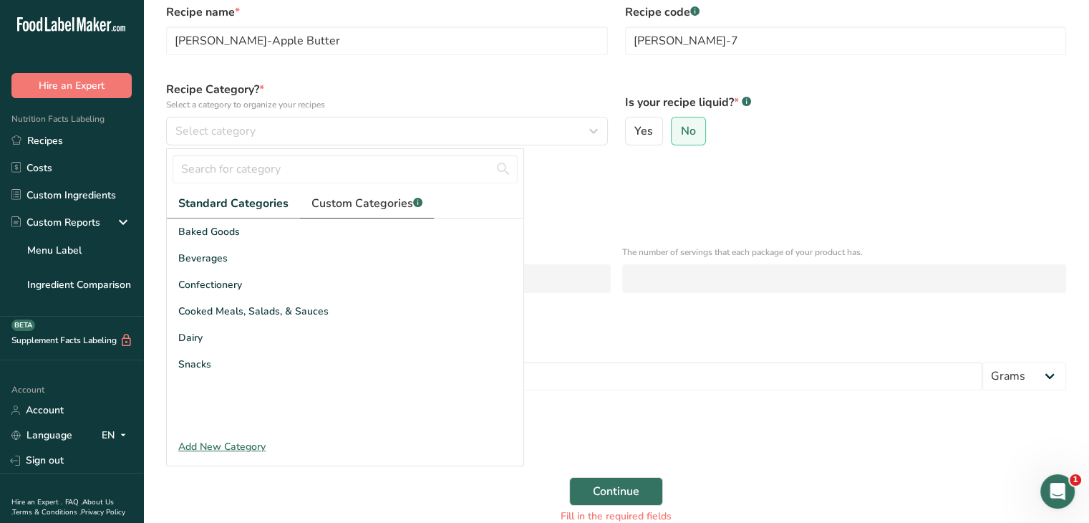
click at [393, 200] on span "Custom Categories .a-a{fill:#347362;}.b-a{fill:#fff;}" at bounding box center [367, 203] width 111 height 17
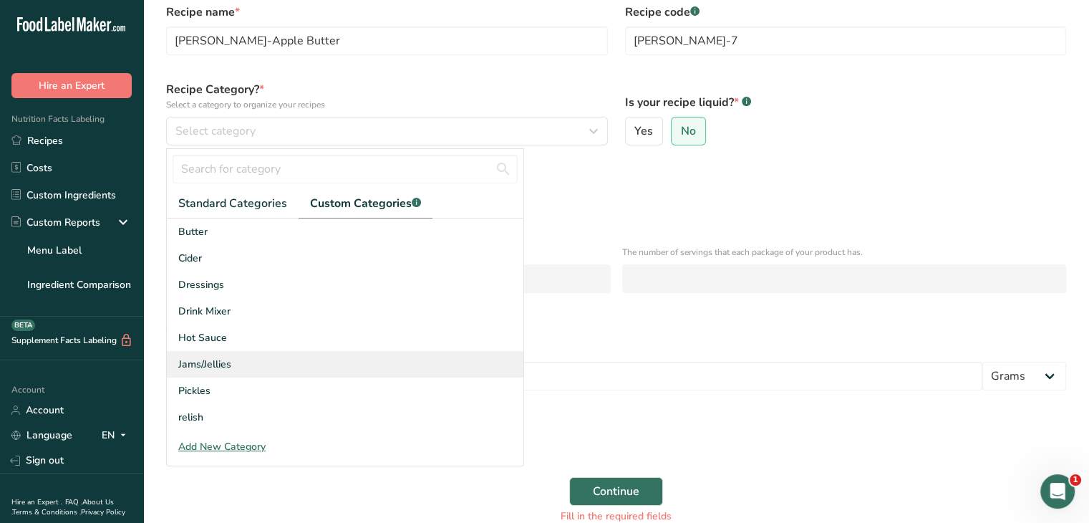
click at [203, 363] on span "Jams/Jellies" at bounding box center [204, 364] width 53 height 15
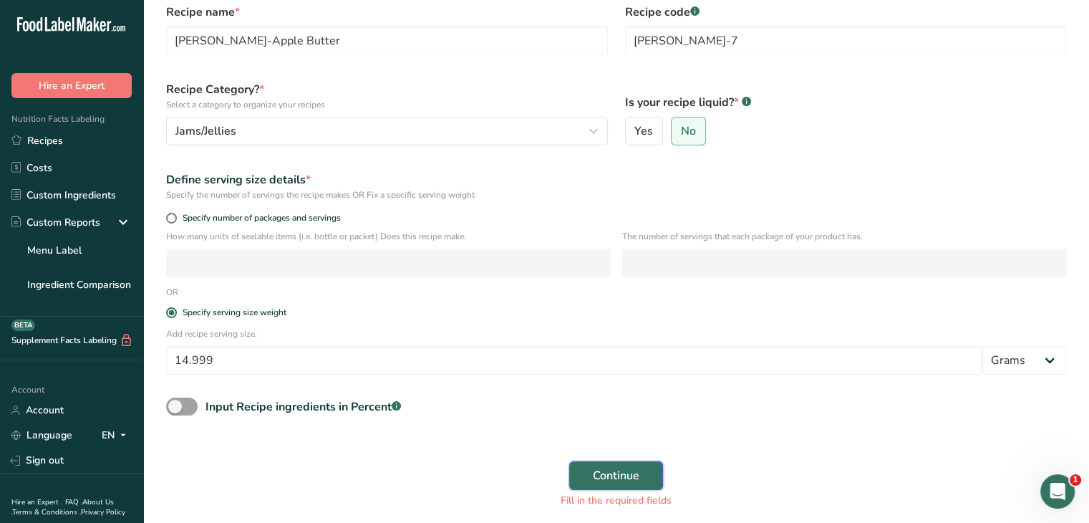
click at [632, 483] on span "Continue" at bounding box center [616, 475] width 47 height 17
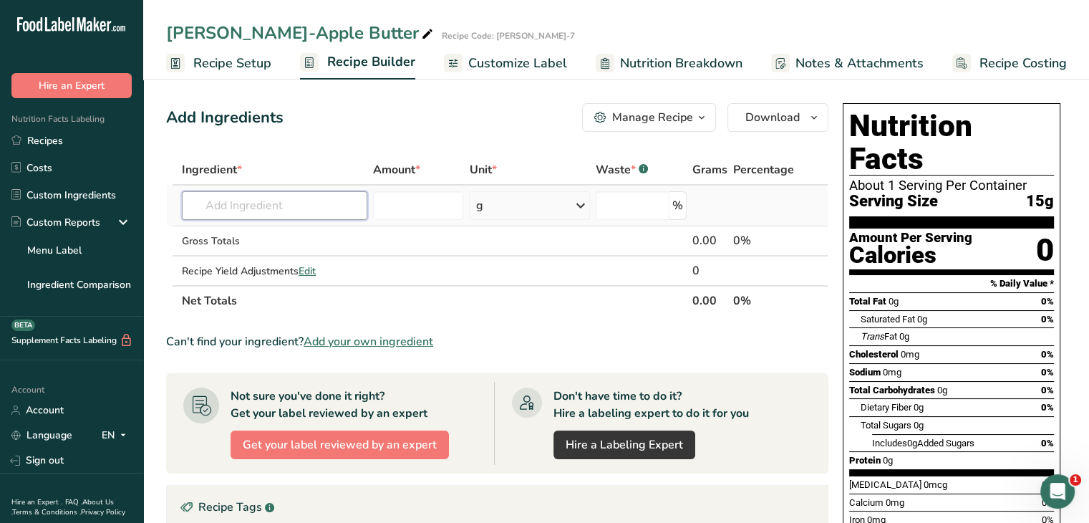
click at [312, 206] on input "text" at bounding box center [274, 205] width 185 height 29
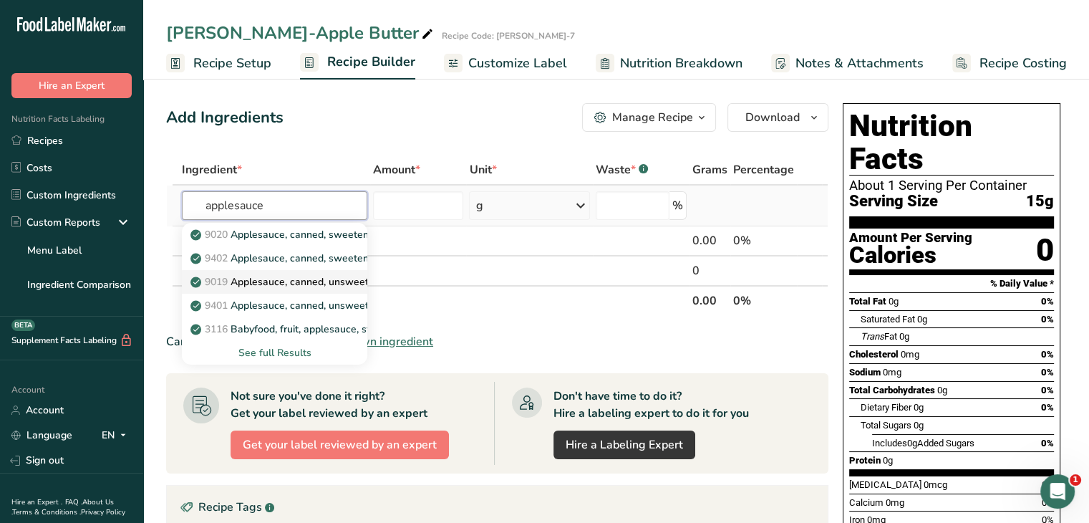
type input "applesauce"
click at [319, 276] on p "9019 Applesauce, canned, unsweetened, without added [MEDICAL_DATA] (Includes fo…" at bounding box center [499, 281] width 612 height 15
type input "Applesauce, canned, unsweetened, without added [MEDICAL_DATA] (Includes foods f…"
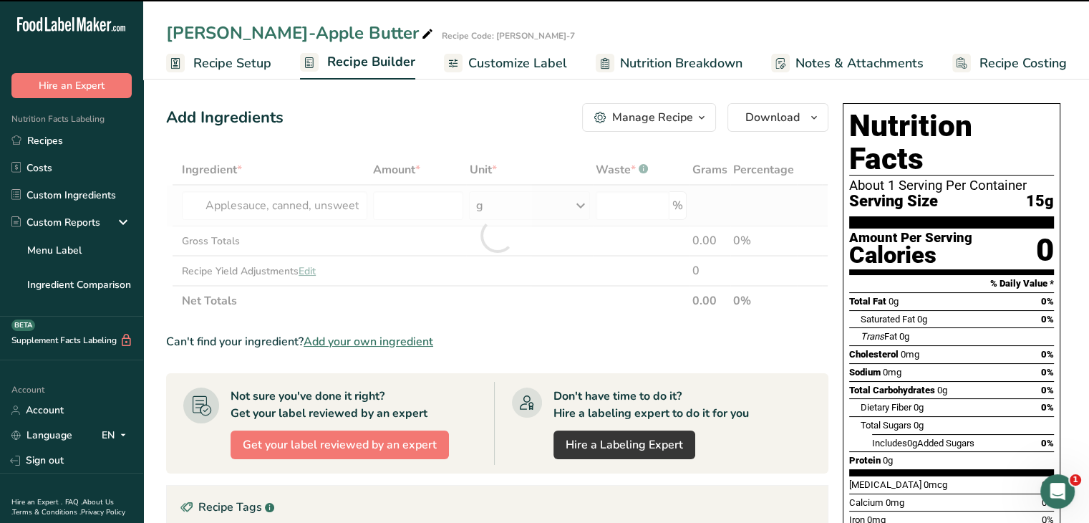
type input "0"
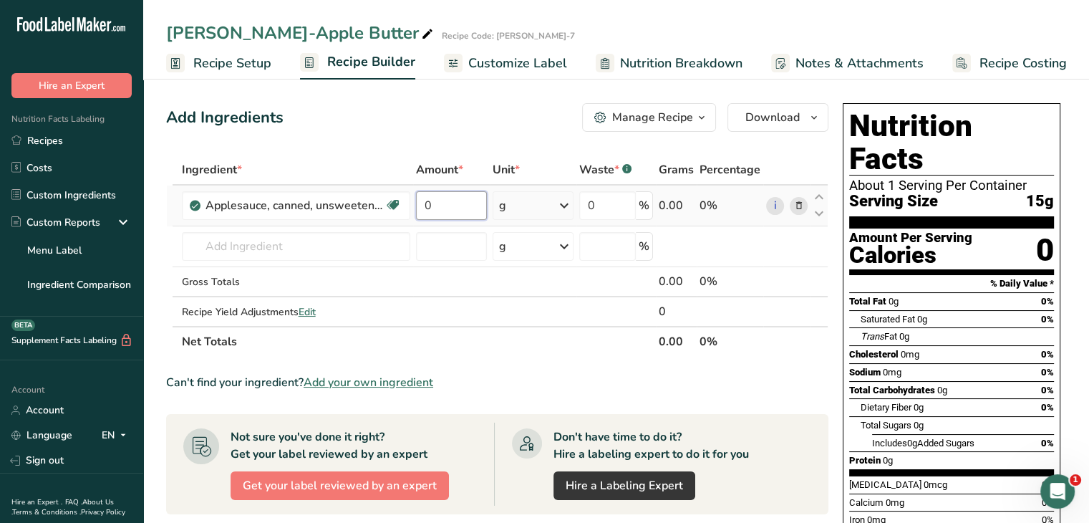
drag, startPoint x: 435, startPoint y: 203, endPoint x: 413, endPoint y: 203, distance: 21.5
click at [413, 203] on td "0" at bounding box center [451, 205] width 77 height 41
type input "40"
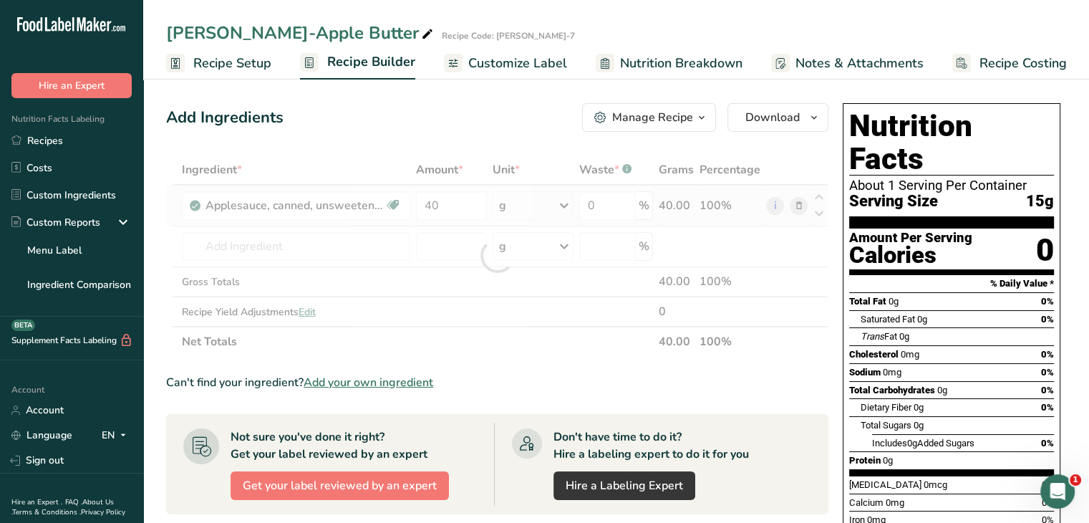
click at [558, 204] on div "Ingredient * Amount * Unit * Waste * .a-a{fill:#347362;}.b-a{fill:#fff;} Grams …" at bounding box center [497, 256] width 662 height 202
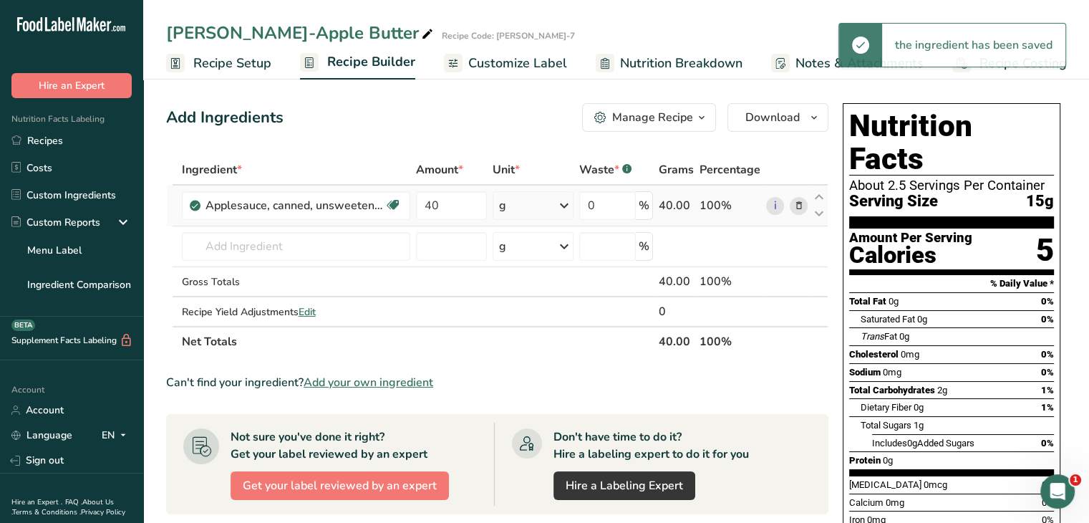
click at [567, 206] on icon at bounding box center [564, 206] width 17 height 26
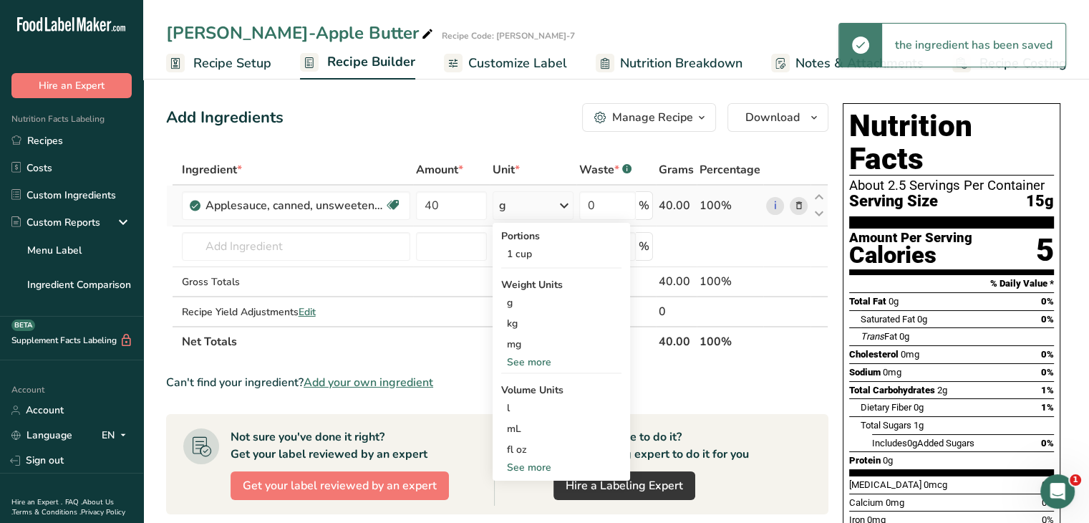
click at [531, 465] on div "See more" at bounding box center [561, 467] width 120 height 15
select select "22"
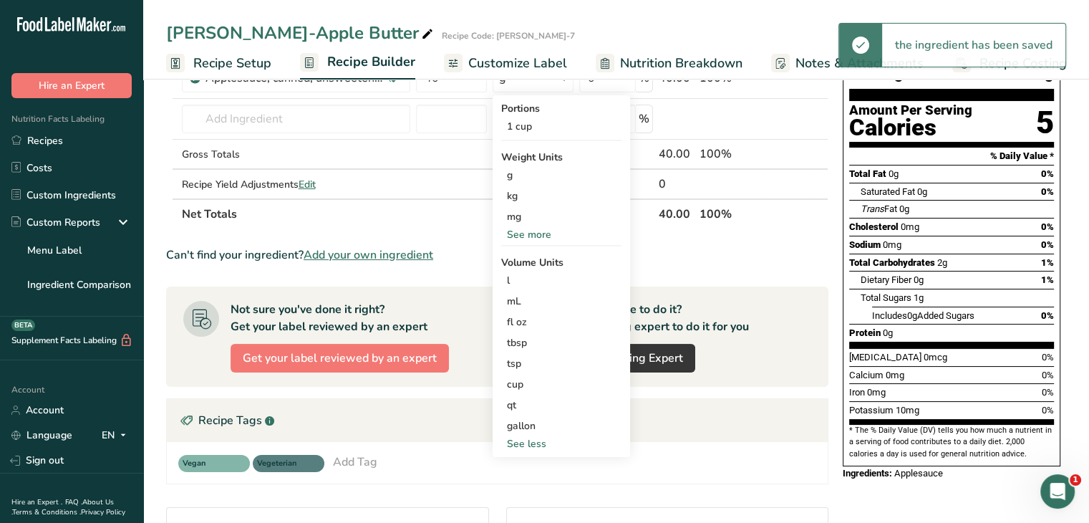
scroll to position [143, 0]
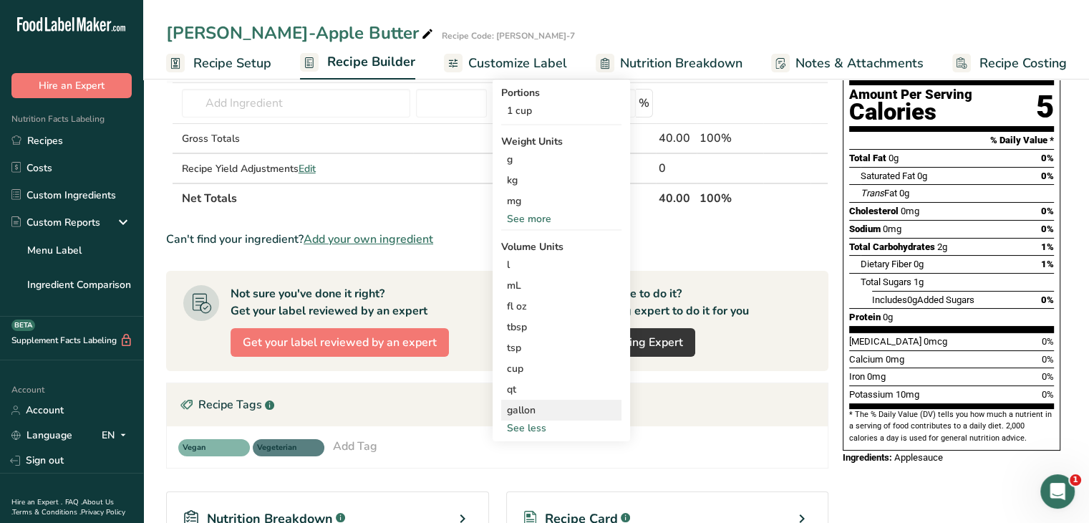
click at [533, 405] on div "gallon" at bounding box center [561, 410] width 109 height 15
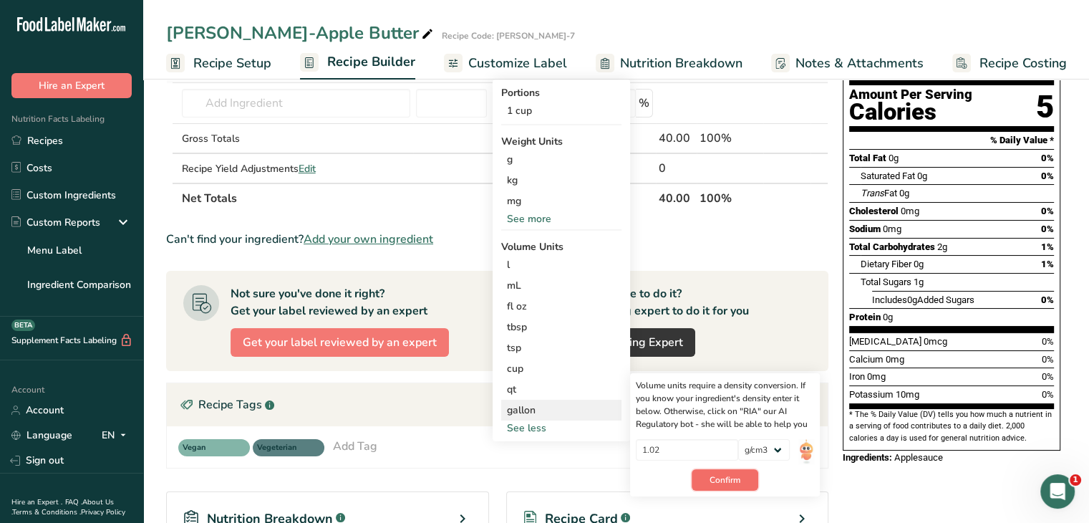
click at [731, 486] on button "Confirm" at bounding box center [725, 479] width 67 height 21
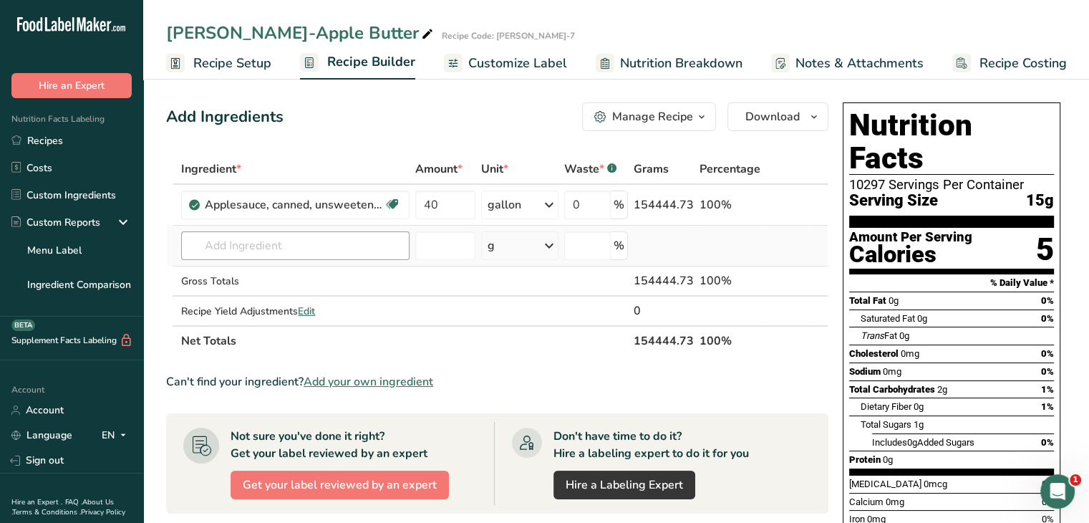
scroll to position [0, 0]
click at [274, 241] on input "text" at bounding box center [295, 246] width 228 height 29
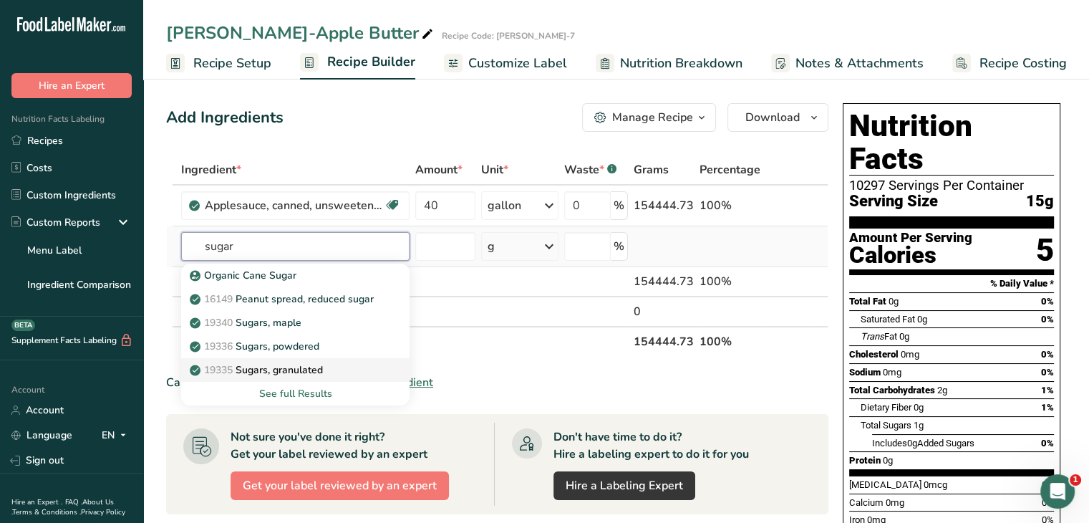
type input "sugar"
click at [289, 362] on p "19335 [GEOGRAPHIC_DATA], granulated" at bounding box center [258, 369] width 130 height 15
type input "Sugars, granulated"
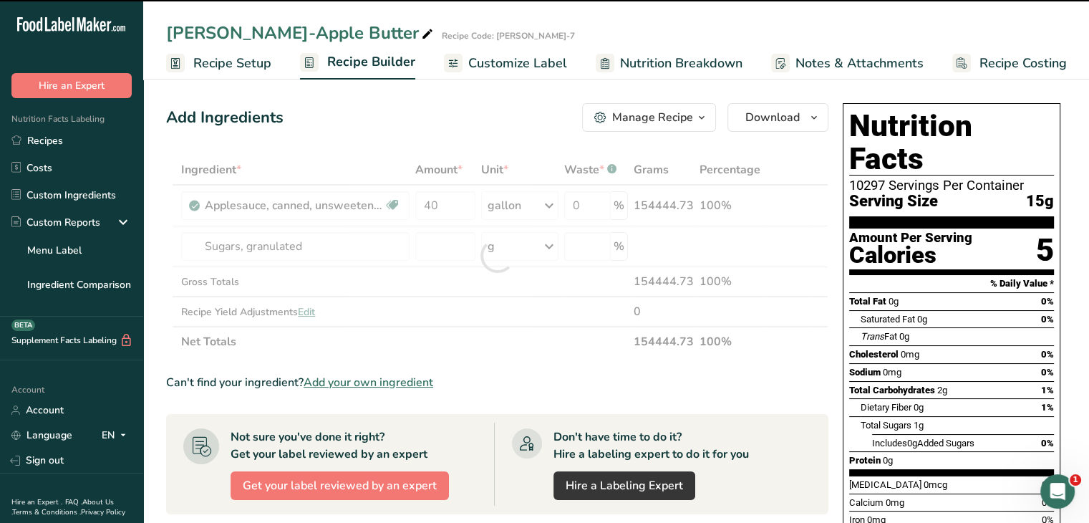
type input "0"
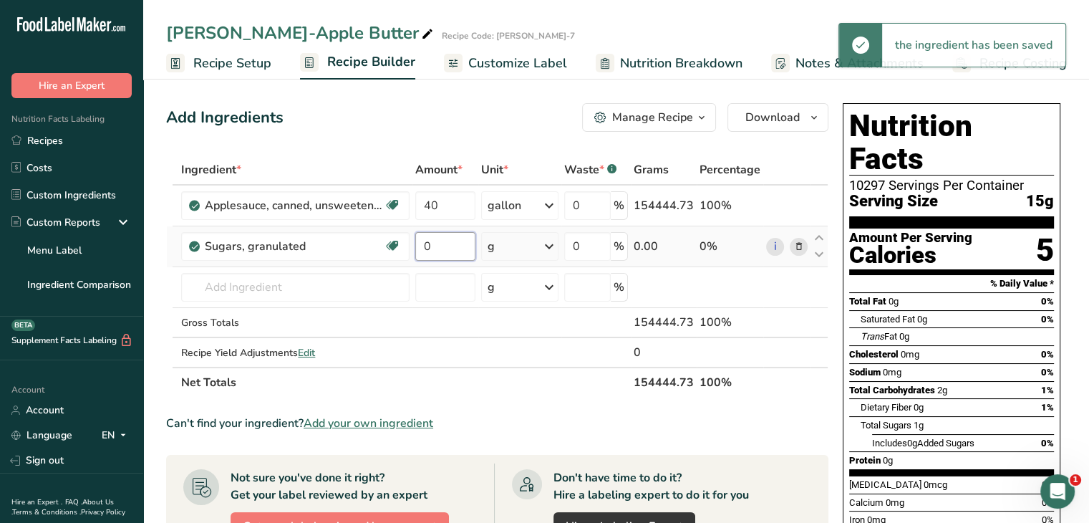
drag, startPoint x: 439, startPoint y: 247, endPoint x: 425, endPoint y: 247, distance: 13.6
click at [425, 247] on input "0" at bounding box center [445, 246] width 60 height 29
type input "100"
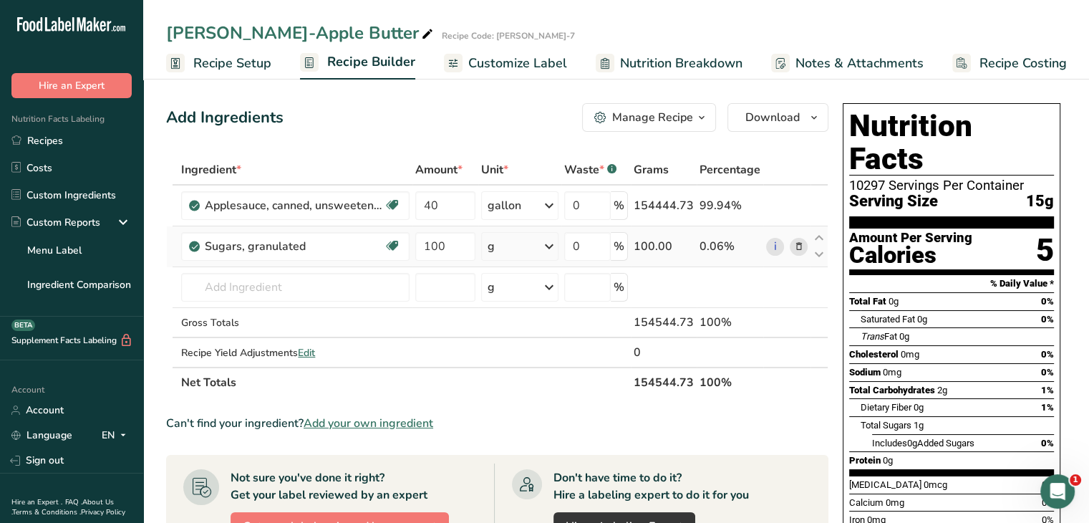
type input "100"
click at [551, 241] on div "Ingredient * Amount * Unit * Waste * .a-a{fill:#347362;}.b-a{fill:#fff;} Grams …" at bounding box center [497, 276] width 662 height 243
click at [551, 243] on icon at bounding box center [549, 246] width 17 height 26
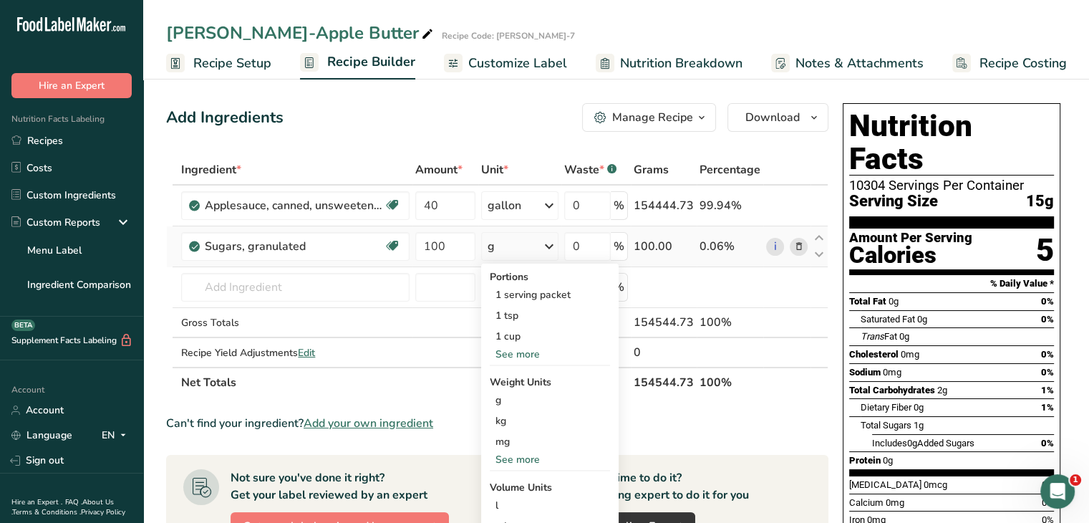
click at [534, 457] on div "See more" at bounding box center [550, 459] width 120 height 15
click at [528, 482] on div "lb" at bounding box center [550, 483] width 120 height 21
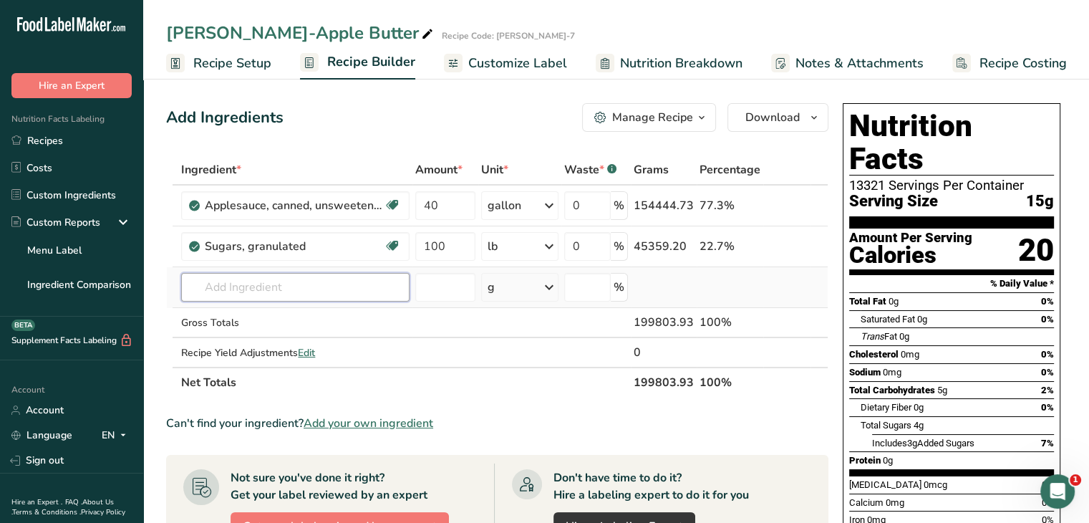
click at [275, 284] on input "text" at bounding box center [295, 287] width 228 height 29
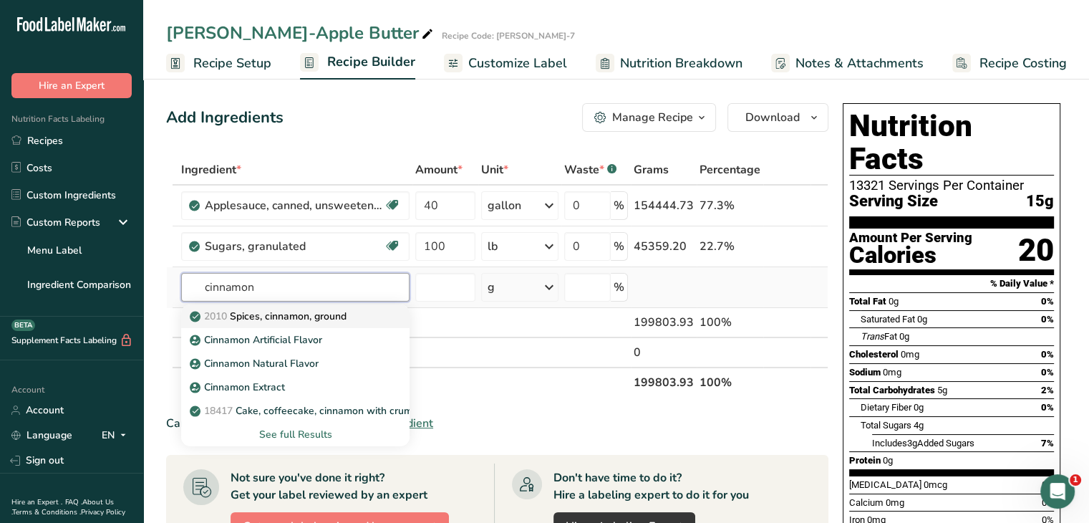
type input "cinnamon"
click at [302, 312] on p "2010 Spices, cinnamon, ground" at bounding box center [270, 316] width 154 height 15
type input "Spices, cinnamon, ground"
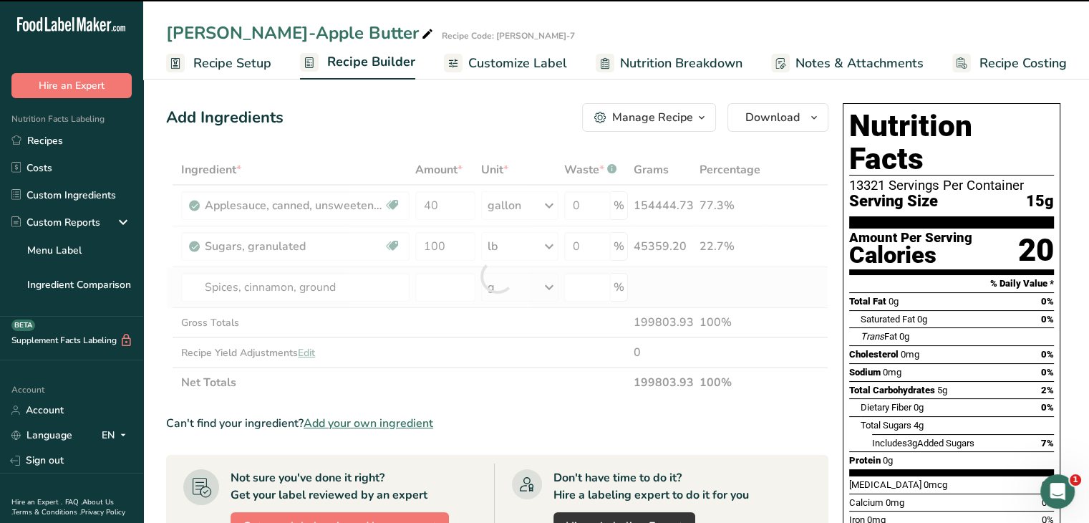
type input "0"
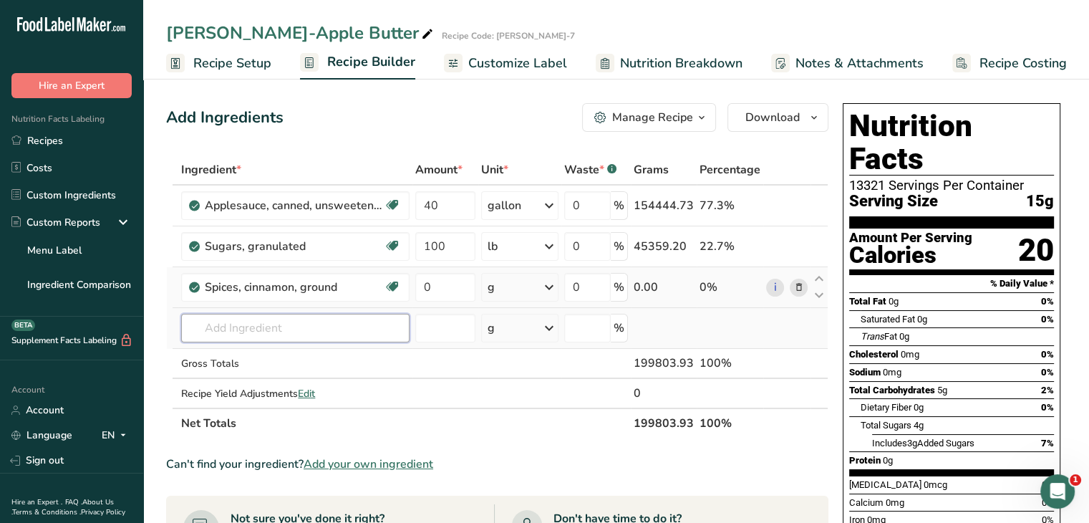
click at [372, 328] on input "text" at bounding box center [295, 328] width 228 height 29
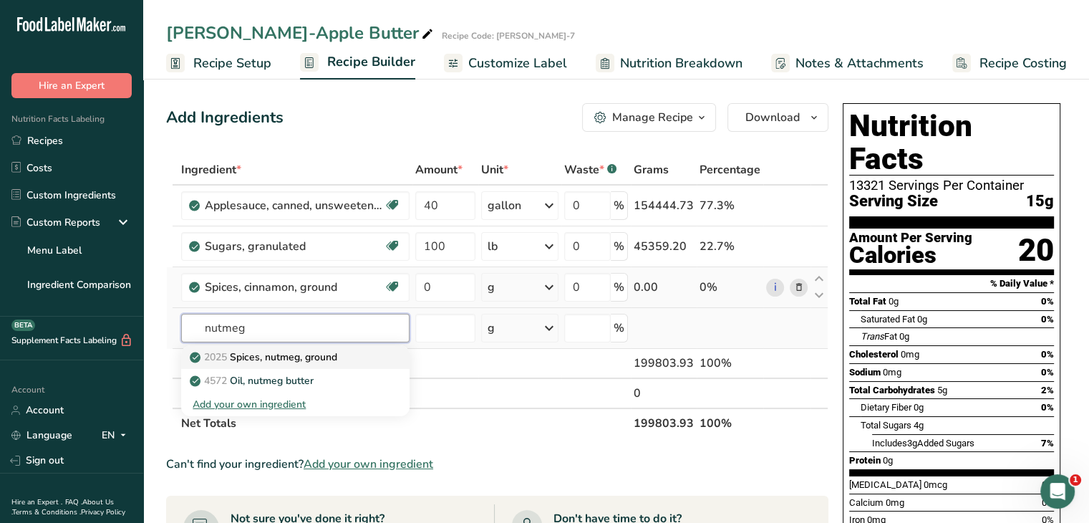
type input "nutmeg"
click at [337, 359] on p "2025 Spices, nutmeg, ground" at bounding box center [265, 357] width 145 height 15
type input "Spices, nutmeg, ground"
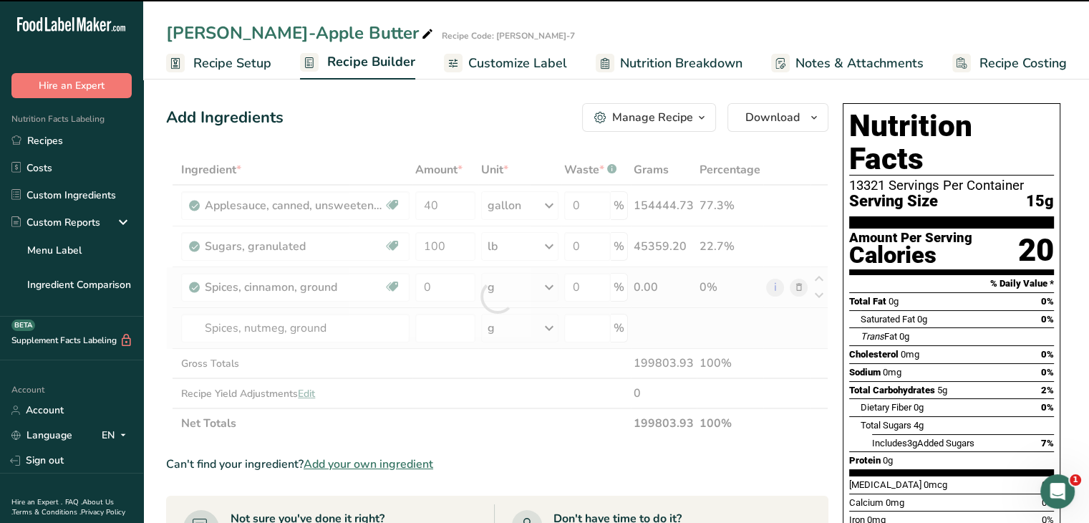
type input "0"
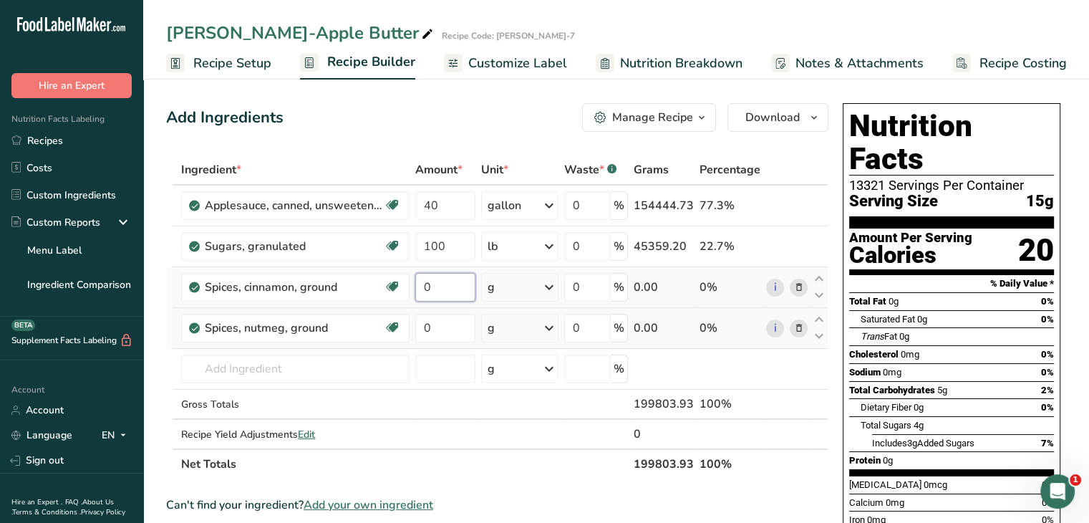
drag, startPoint x: 451, startPoint y: 282, endPoint x: 420, endPoint y: 286, distance: 31.1
click at [420, 284] on input "0" at bounding box center [445, 287] width 60 height 29
type input "32"
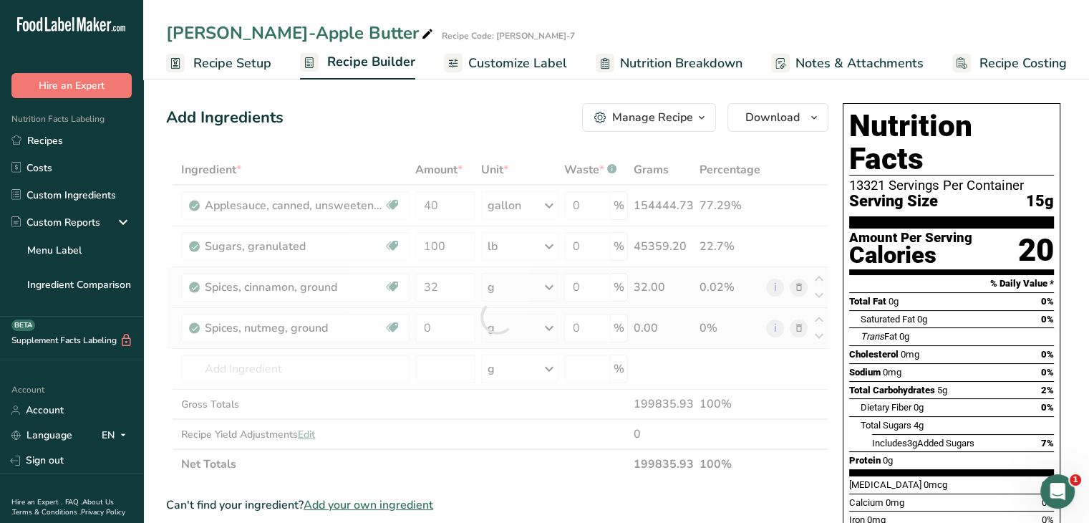
click at [553, 289] on div "Ingredient * Amount * Unit * Waste * .a-a{fill:#347362;}.b-a{fill:#fff;} Grams …" at bounding box center [497, 317] width 662 height 324
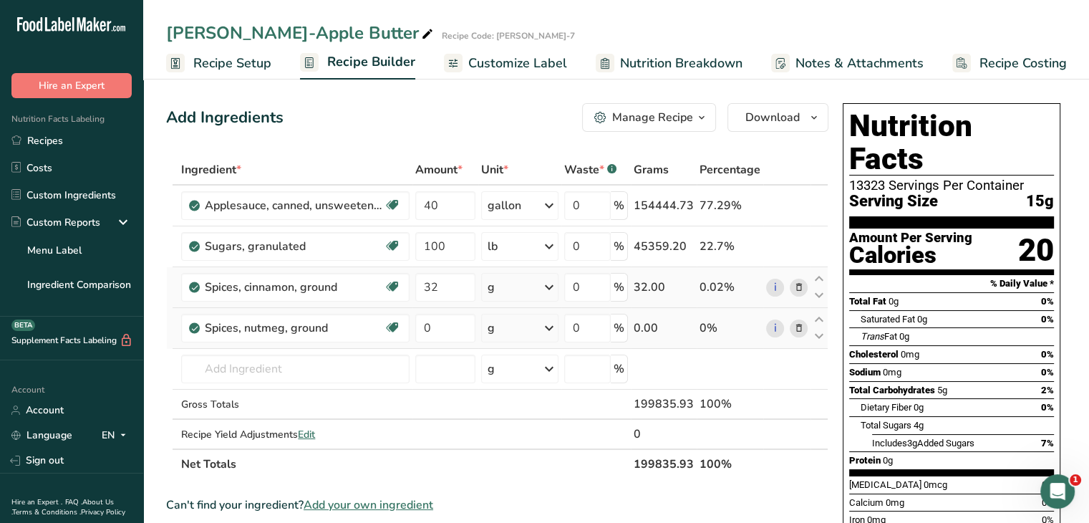
click at [553, 289] on icon at bounding box center [549, 287] width 17 height 26
click at [531, 485] on div "See more" at bounding box center [550, 485] width 120 height 15
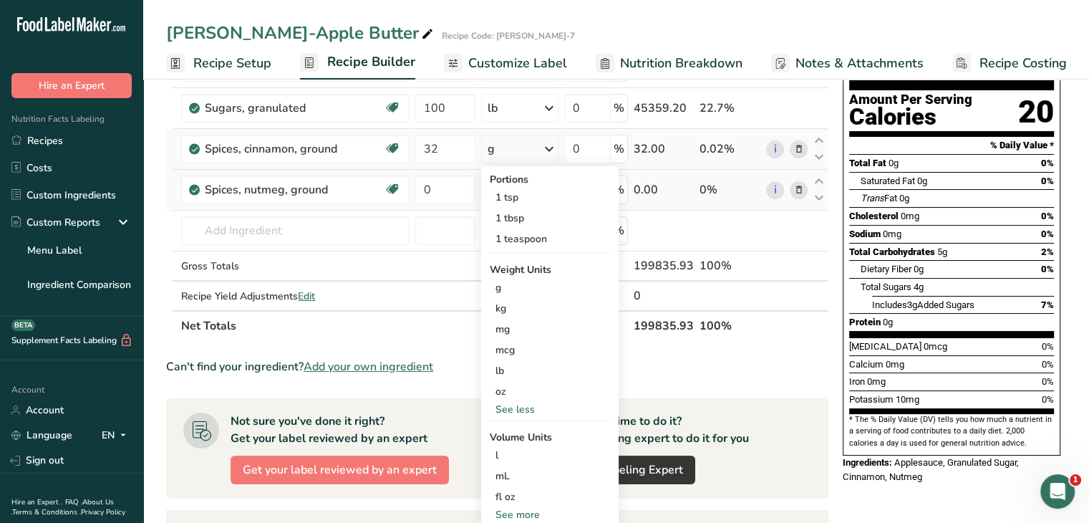
scroll to position [143, 0]
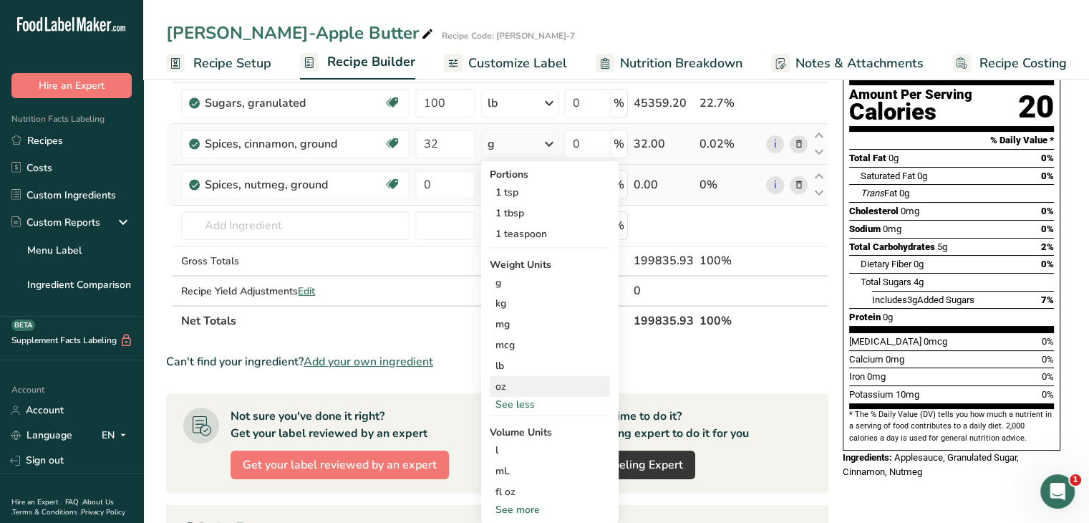
click at [505, 385] on div "oz" at bounding box center [550, 386] width 120 height 21
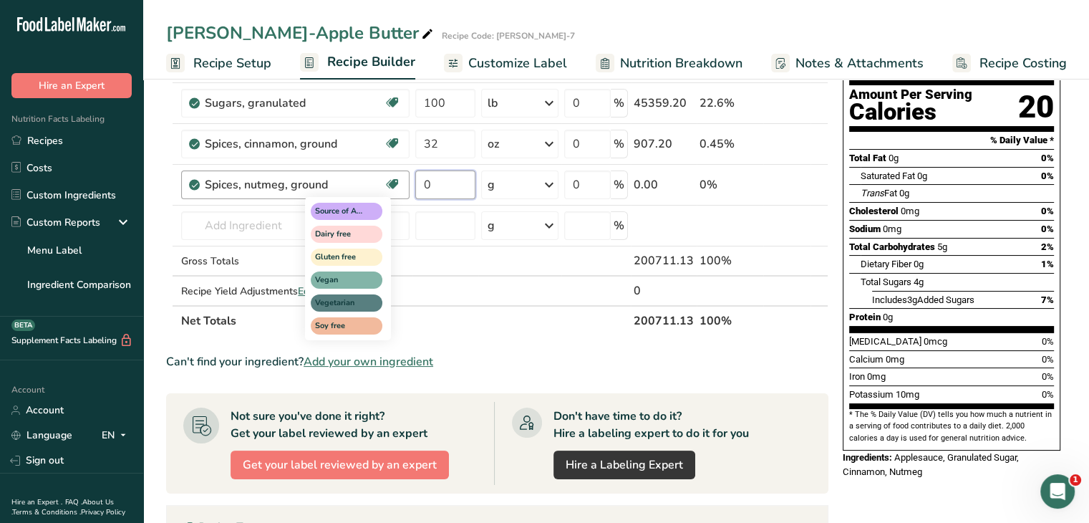
drag, startPoint x: 441, startPoint y: 185, endPoint x: 398, endPoint y: 189, distance: 43.2
click at [398, 189] on tr "Spices, nutmeg, ground Source of Antioxidants Dairy free Gluten free Vegan Vege…" at bounding box center [497, 185] width 661 height 41
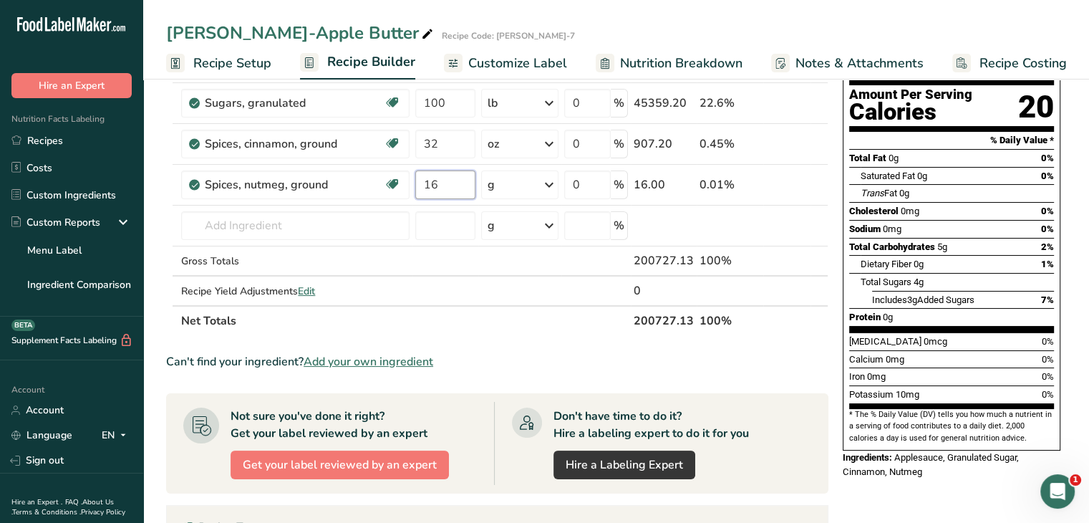
type input "16"
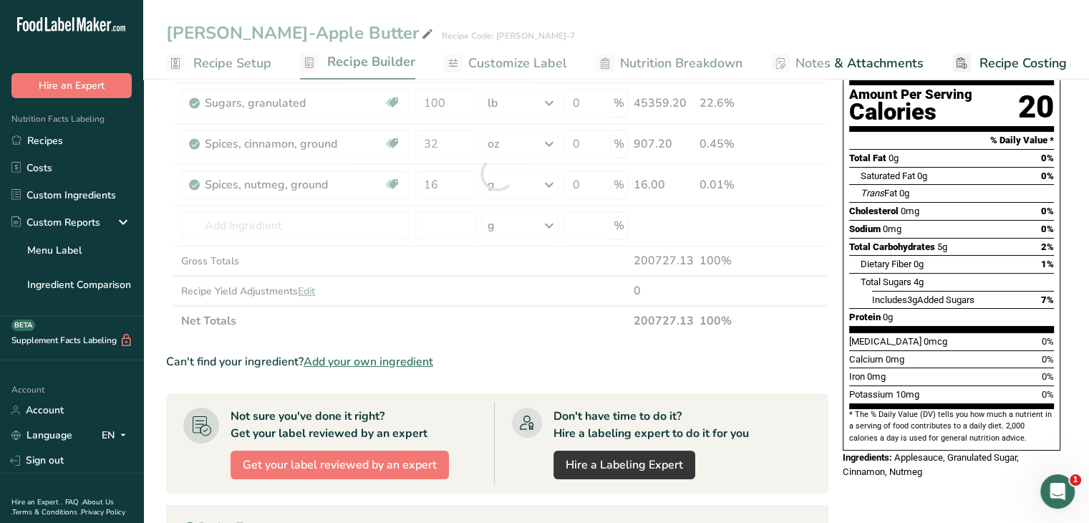
click at [551, 183] on div "Ingredient * Amount * Unit * Waste * .a-a{fill:#347362;}.b-a{fill:#fff;} Grams …" at bounding box center [497, 173] width 662 height 324
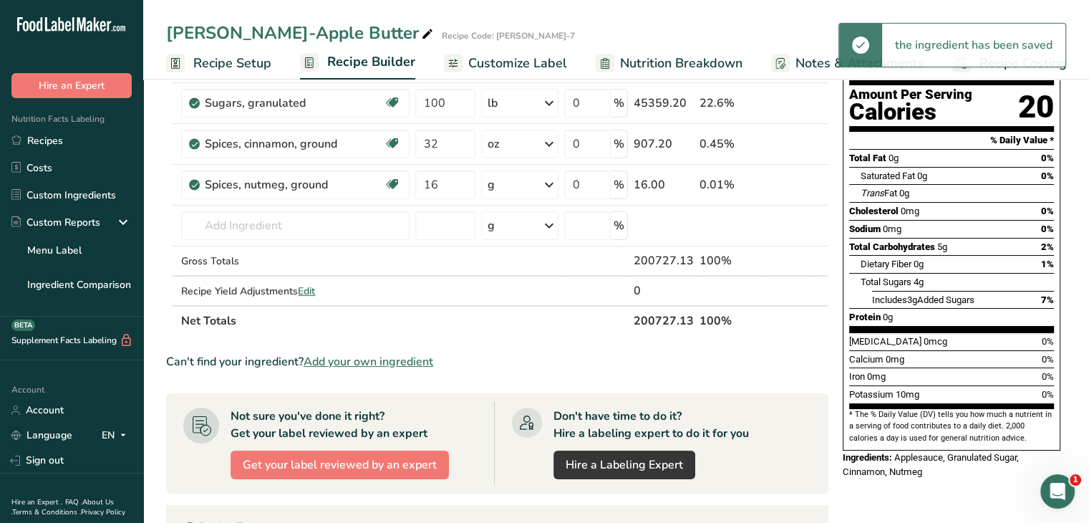
click at [554, 182] on icon at bounding box center [549, 185] width 17 height 26
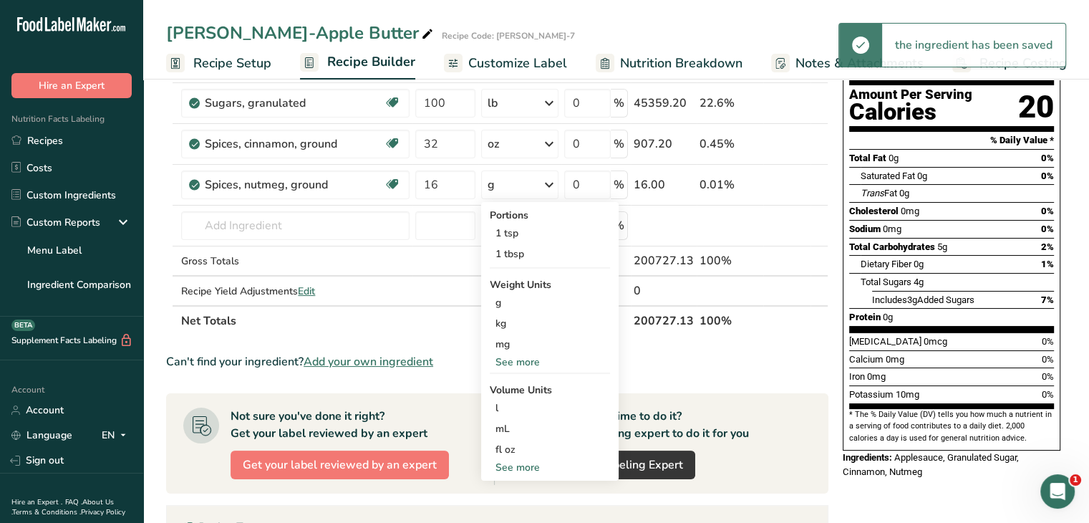
click at [524, 360] on div "See more" at bounding box center [550, 362] width 120 height 15
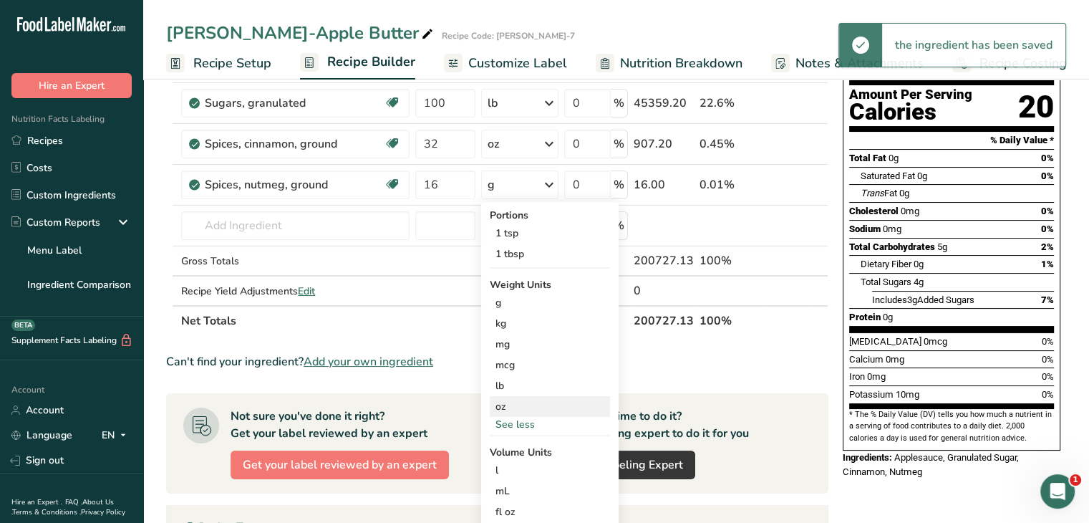
click at [516, 412] on div "oz" at bounding box center [550, 406] width 120 height 21
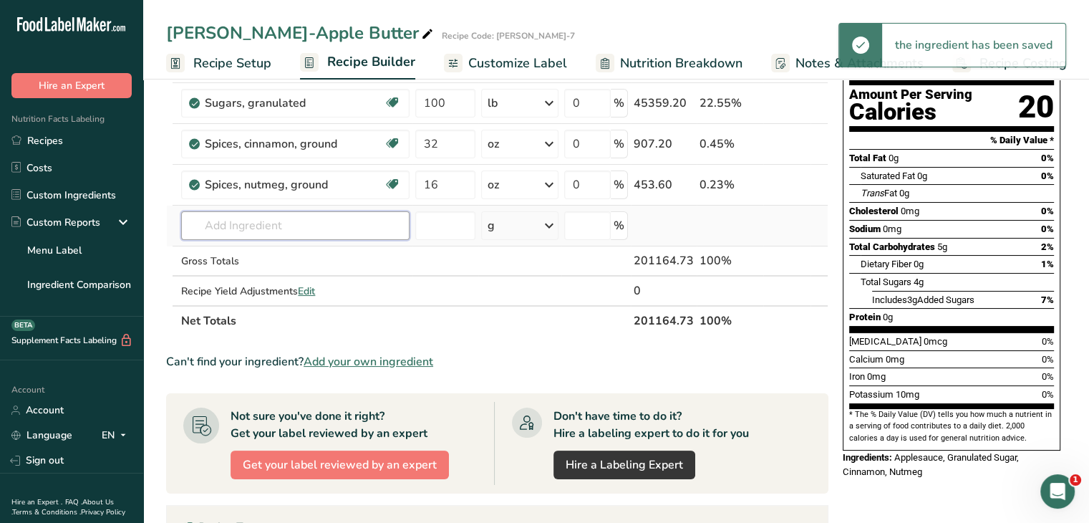
click at [263, 224] on input "text" at bounding box center [295, 225] width 228 height 29
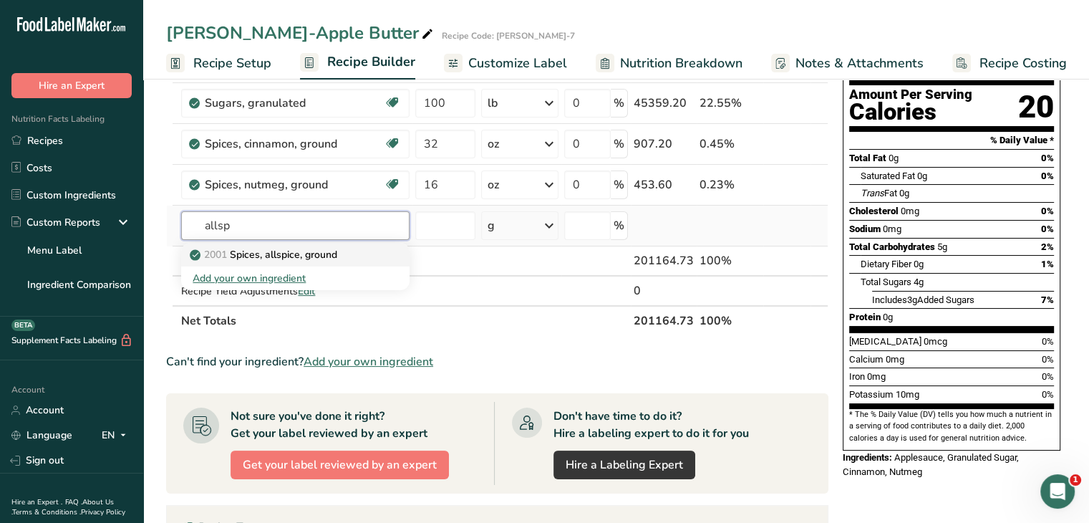
type input "allsp"
click at [254, 257] on p "2001 Spices, allspice, ground" at bounding box center [265, 254] width 145 height 15
type input "Spices, allspice, ground"
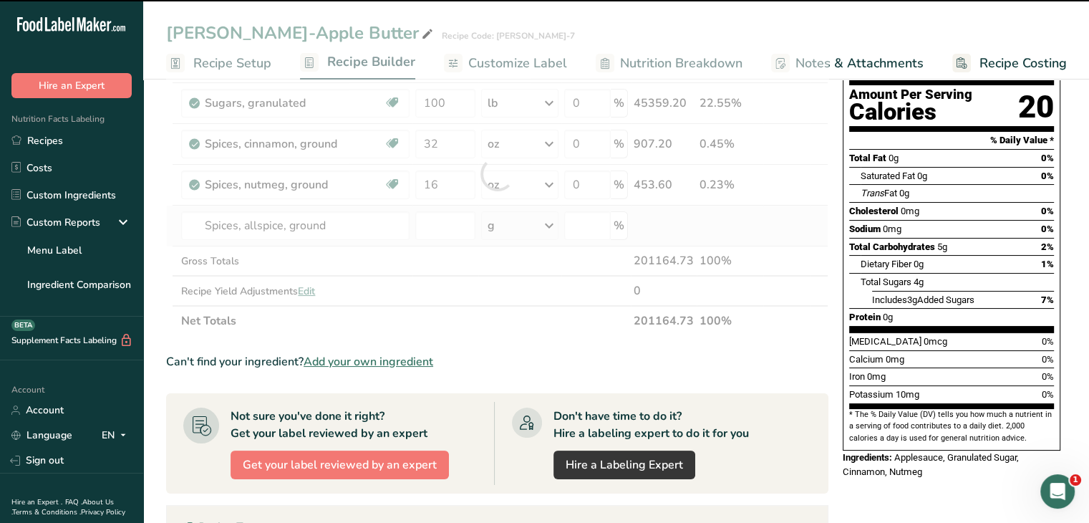
type input "0"
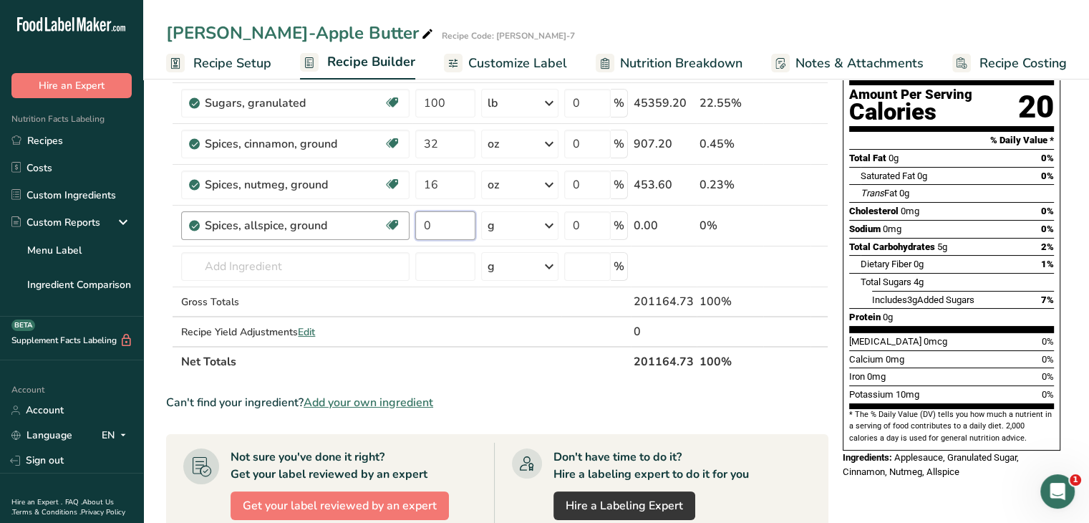
drag, startPoint x: 466, startPoint y: 226, endPoint x: 404, endPoint y: 226, distance: 61.6
click at [404, 226] on tr "Spices, allspice, ground Source of Antioxidants Dairy free Gluten free Vegan Ve…" at bounding box center [497, 226] width 661 height 41
type input "4"
click at [553, 226] on div "Ingredient * Amount * Unit * Waste * .a-a{fill:#347362;}.b-a{fill:#fff;} Grams …" at bounding box center [497, 193] width 662 height 365
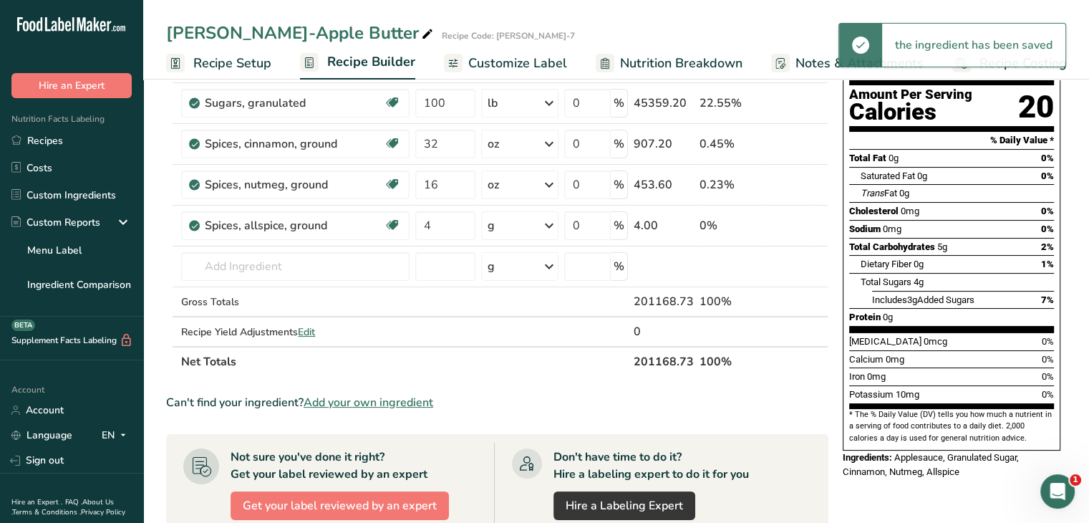
click at [558, 229] on icon at bounding box center [549, 226] width 17 height 26
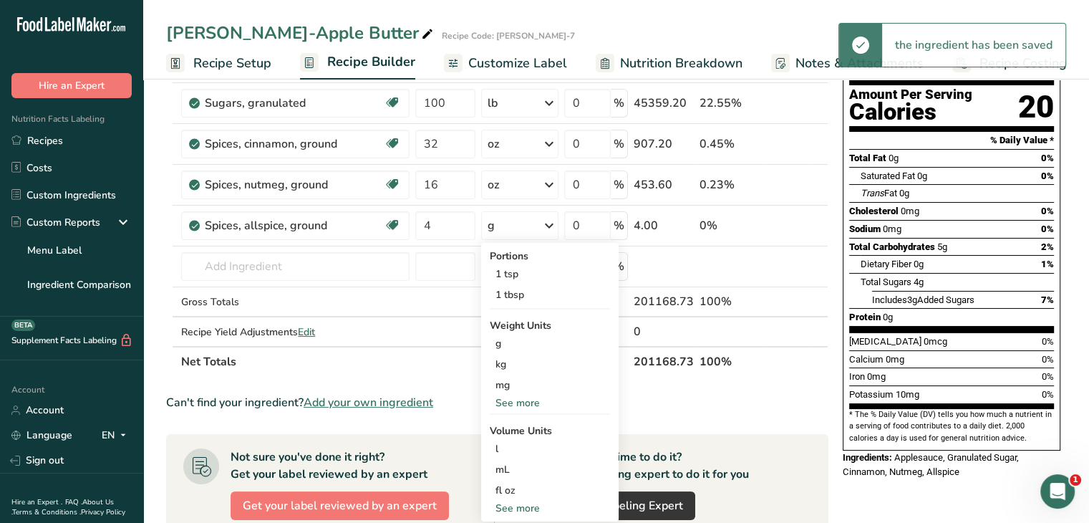
click at [531, 399] on div "See more" at bounding box center [550, 402] width 120 height 15
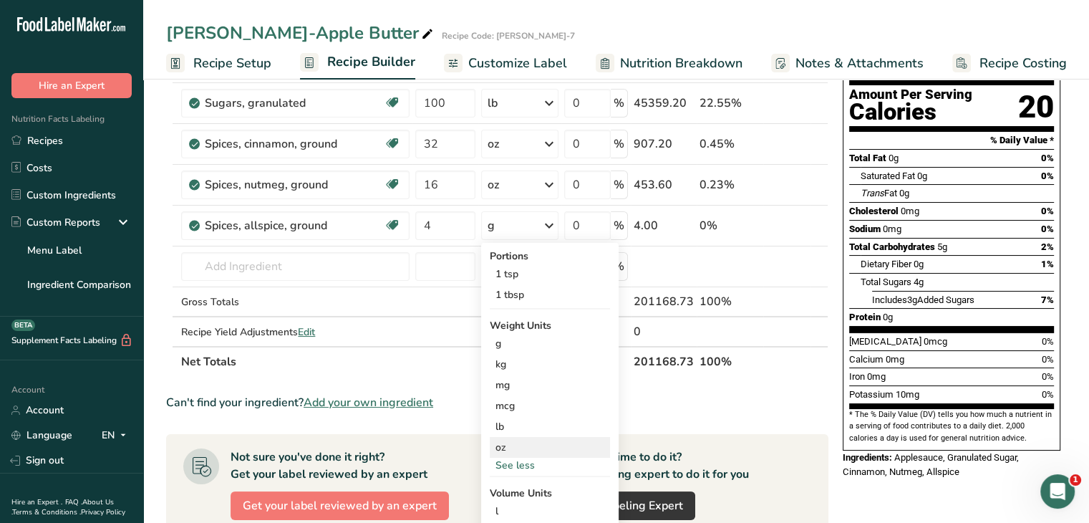
click at [534, 448] on div "oz" at bounding box center [550, 447] width 120 height 21
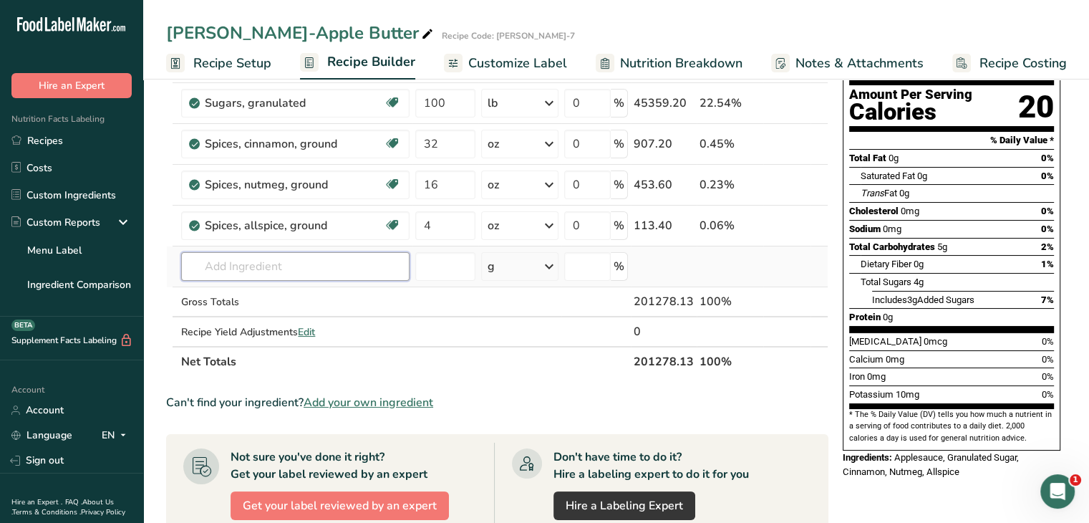
click at [264, 262] on input "text" at bounding box center [295, 266] width 228 height 29
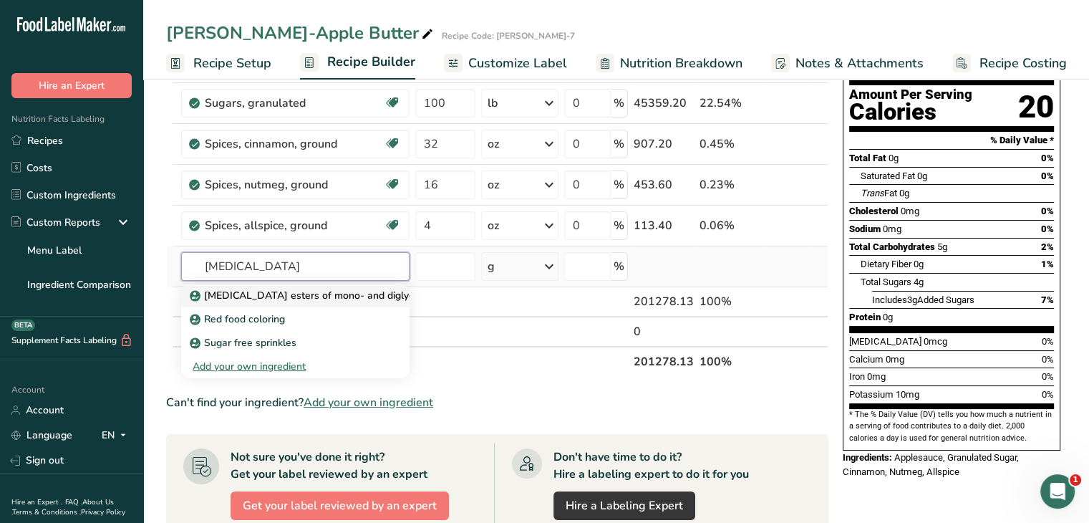
type input "citric acid"
click at [327, 290] on p "Citric acid esters of mono- and diglycerides of fatty acids (E472c)" at bounding box center [368, 295] width 350 height 15
type input "Citric acid esters of mono- and diglycerides of fatty acids (E472c)"
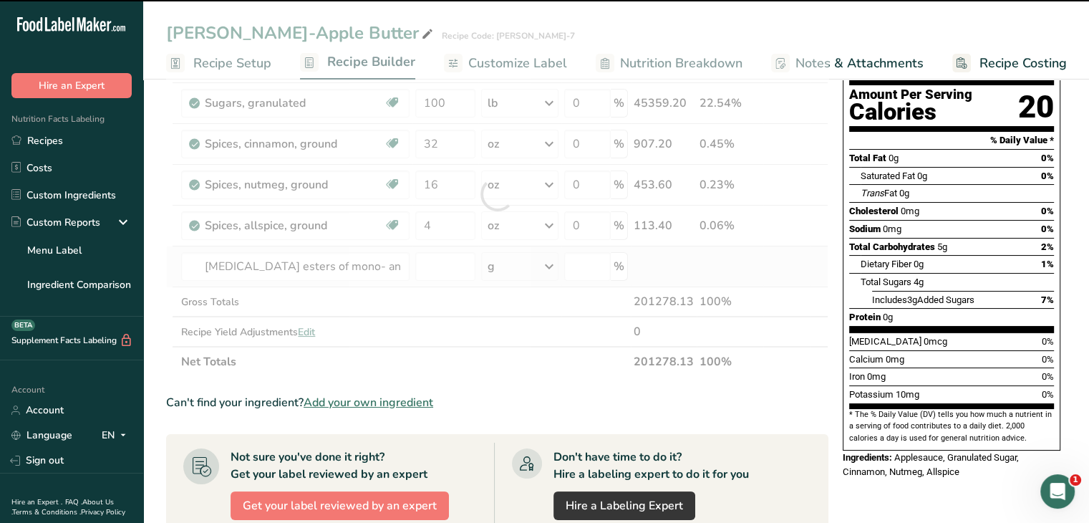
type input "0"
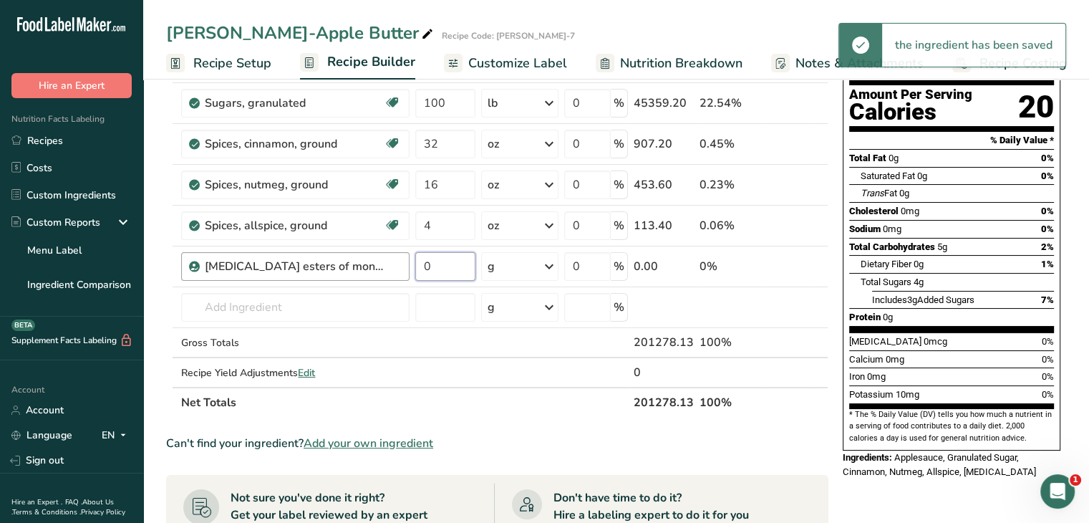
click at [394, 264] on tr "Citric acid esters of mono- and diglycerides of fatty acids (E472c) 0 g Portion…" at bounding box center [497, 266] width 661 height 41
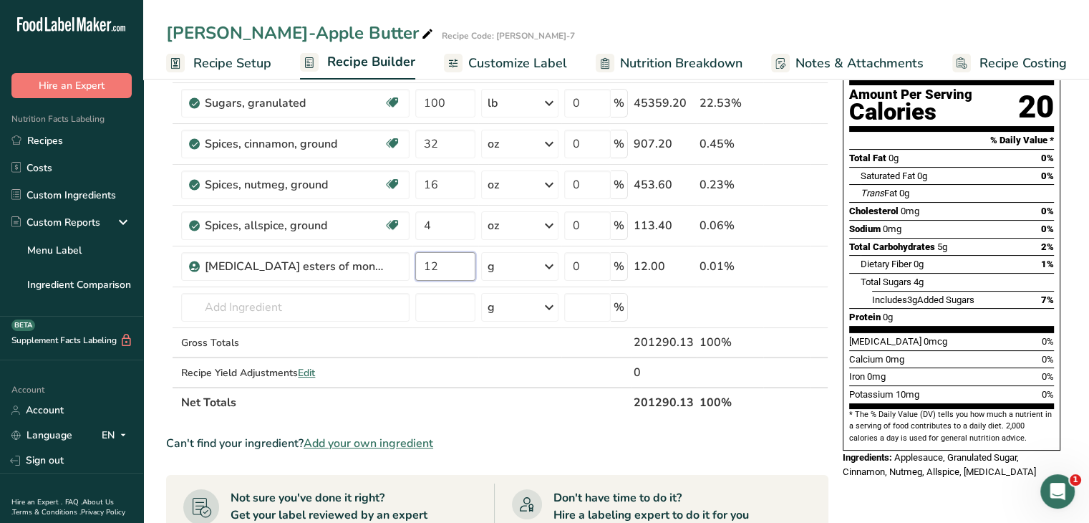
type input "12"
click at [551, 264] on div "Ingredient * Amount * Unit * Waste * .a-a{fill:#347362;}.b-a{fill:#fff;} Grams …" at bounding box center [497, 214] width 662 height 406
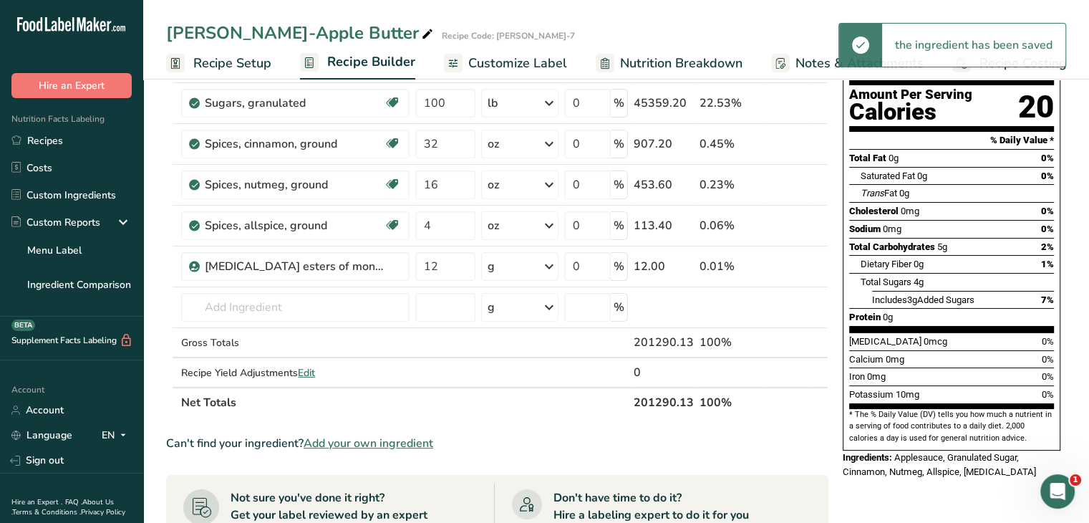
click at [551, 264] on icon at bounding box center [549, 267] width 17 height 26
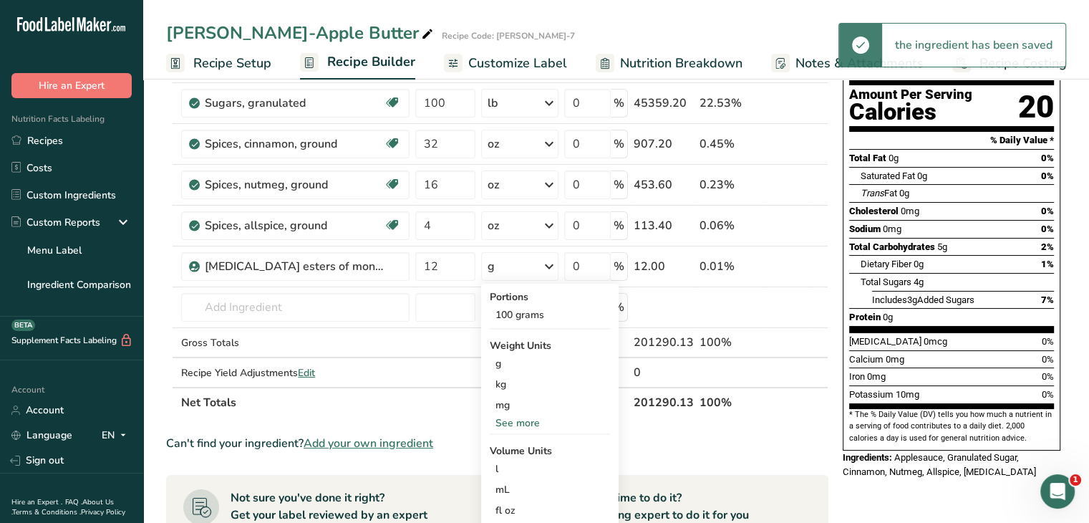
click at [517, 422] on div "See more" at bounding box center [550, 422] width 120 height 15
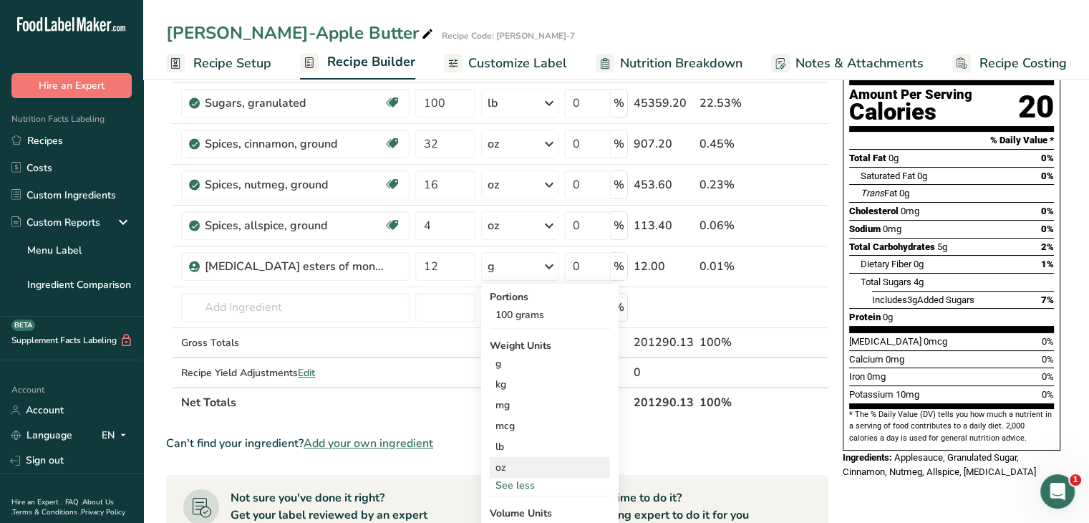
click at [524, 468] on div "oz" at bounding box center [550, 467] width 120 height 21
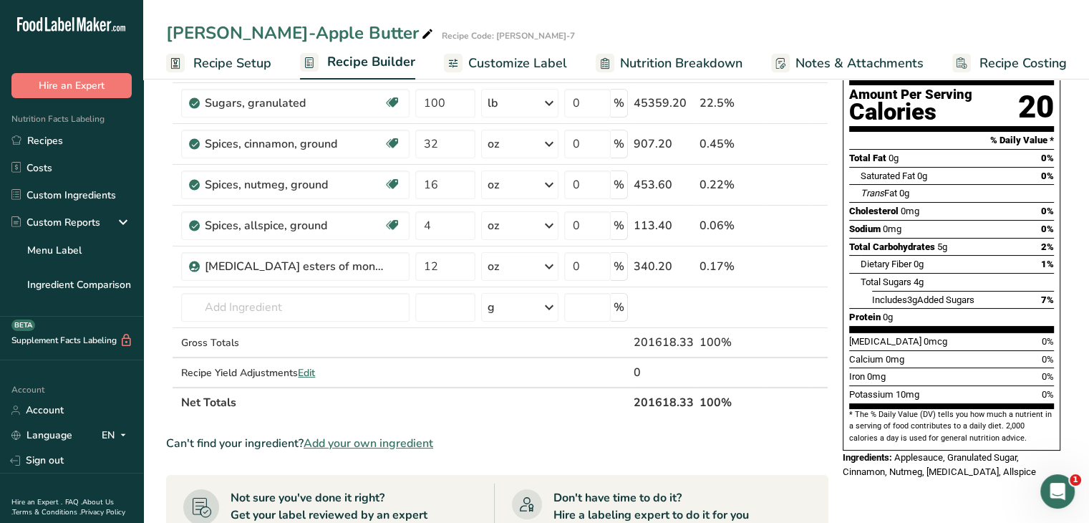
click at [670, 71] on span "Nutrition Breakdown" at bounding box center [681, 63] width 122 height 19
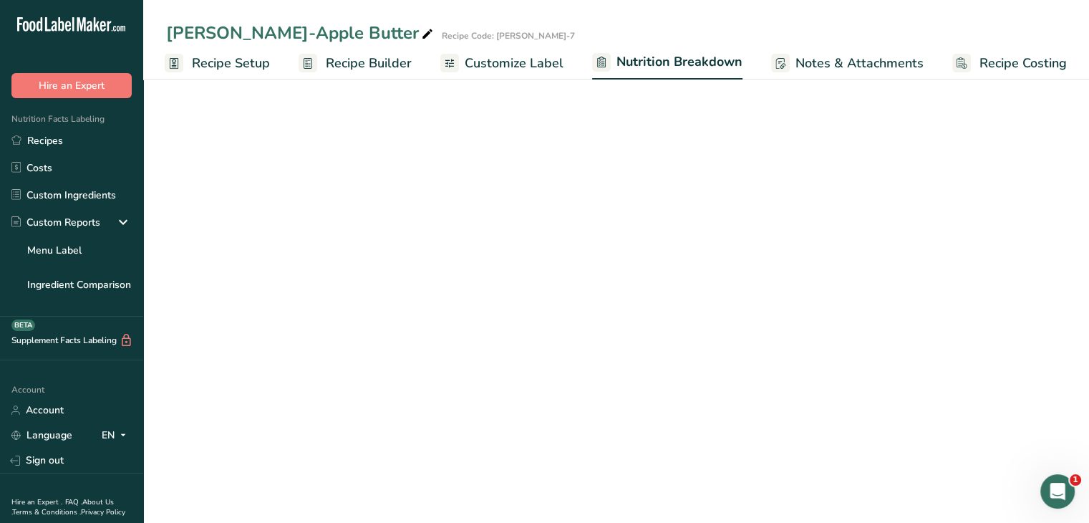
select select "Calories"
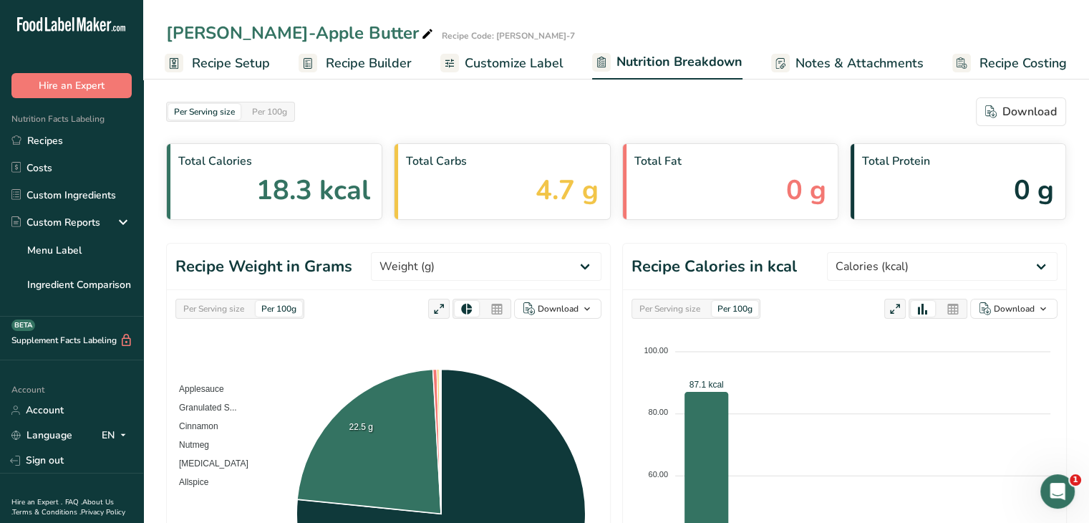
click at [524, 58] on span "Customize Label" at bounding box center [514, 63] width 99 height 19
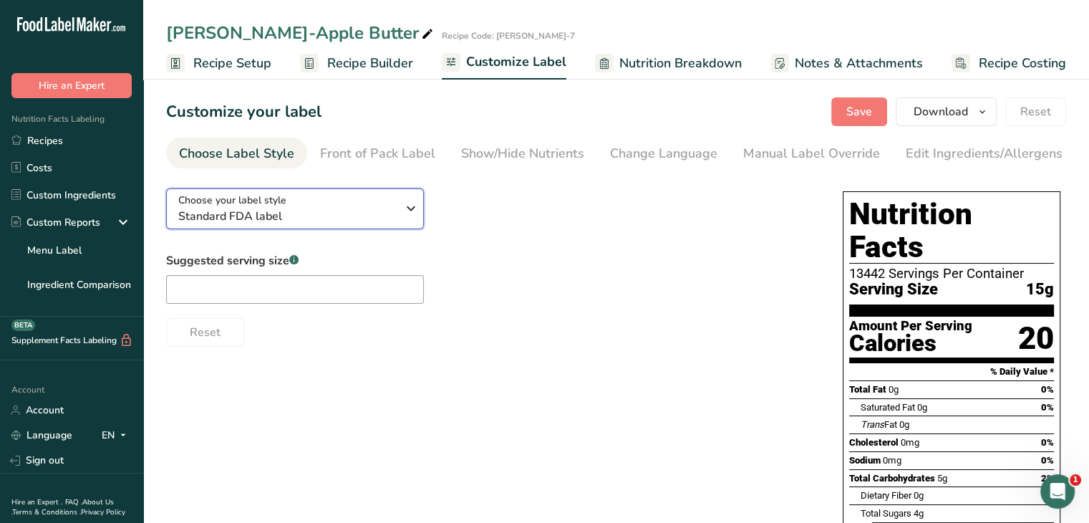
click at [410, 217] on icon "button" at bounding box center [411, 209] width 17 height 26
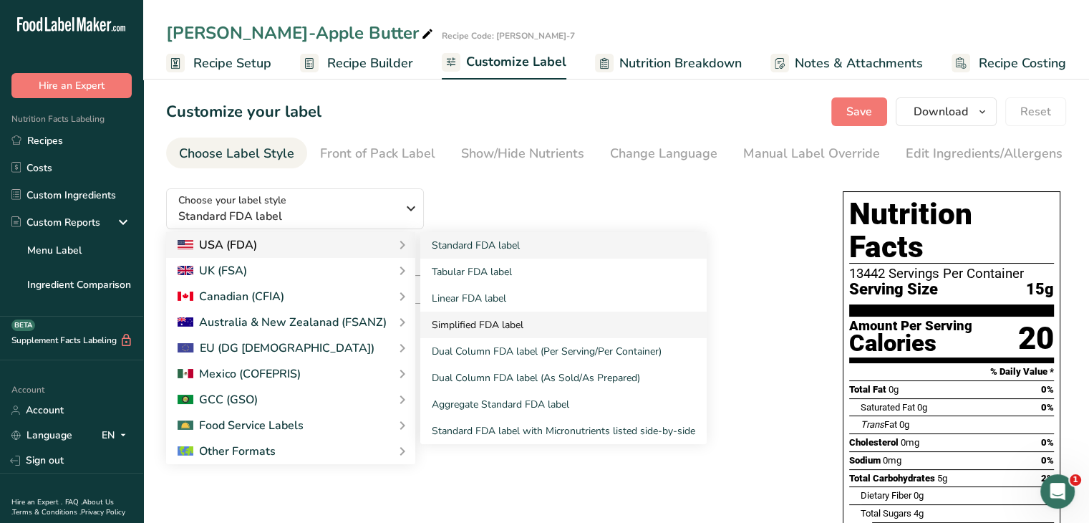
click at [504, 327] on link "Simplified FDA label" at bounding box center [563, 325] width 286 height 26
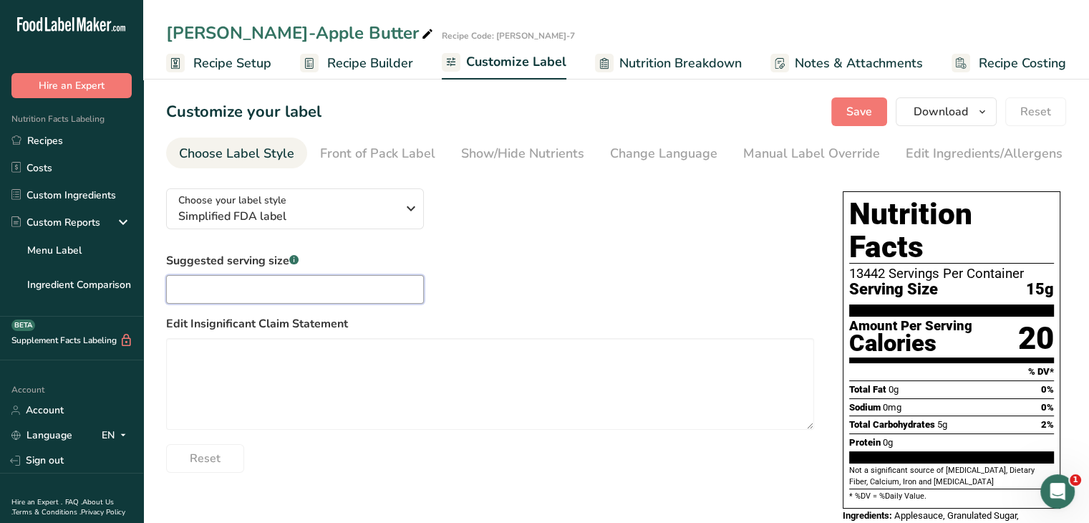
click at [284, 281] on input "text" at bounding box center [295, 289] width 258 height 29
type input "1 Tbsp"
click at [516, 147] on div "Show/Hide Nutrients" at bounding box center [522, 153] width 123 height 19
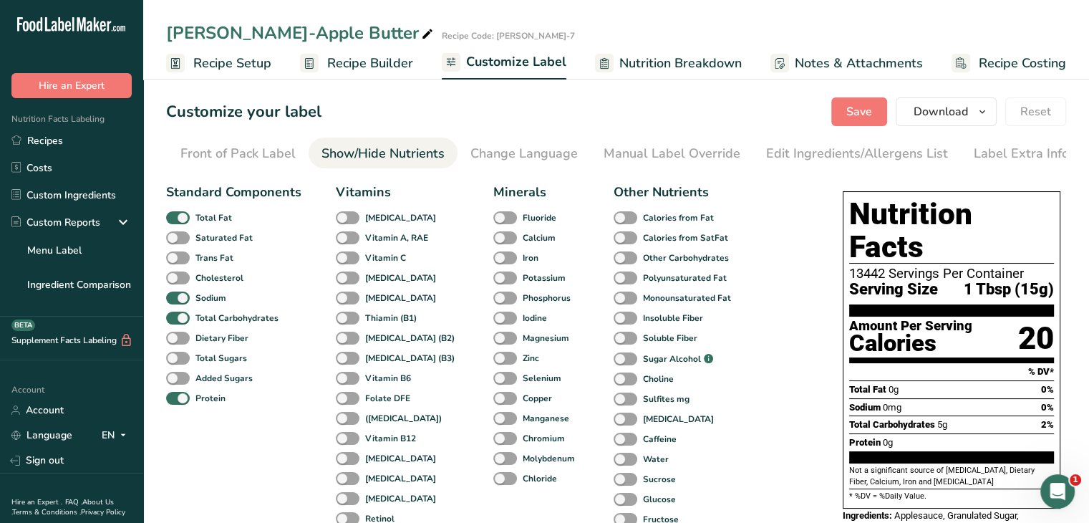
scroll to position [0, 140]
click at [187, 360] on span at bounding box center [178, 359] width 24 height 14
click at [175, 360] on input "Total Sugars" at bounding box center [170, 357] width 9 height 9
checkbox input "true"
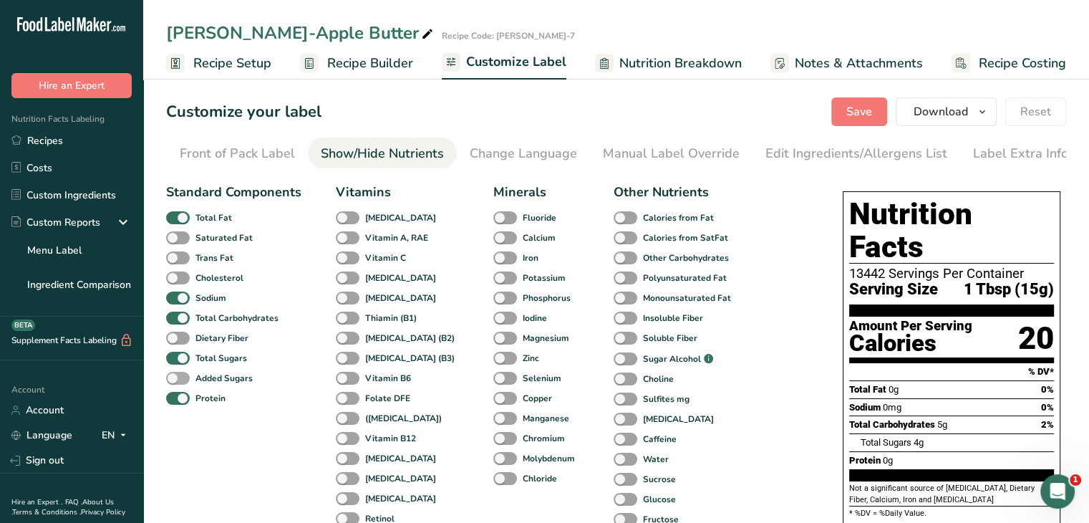
click at [186, 382] on span at bounding box center [178, 379] width 24 height 14
click at [175, 382] on input "Added Sugars" at bounding box center [170, 377] width 9 height 9
checkbox input "true"
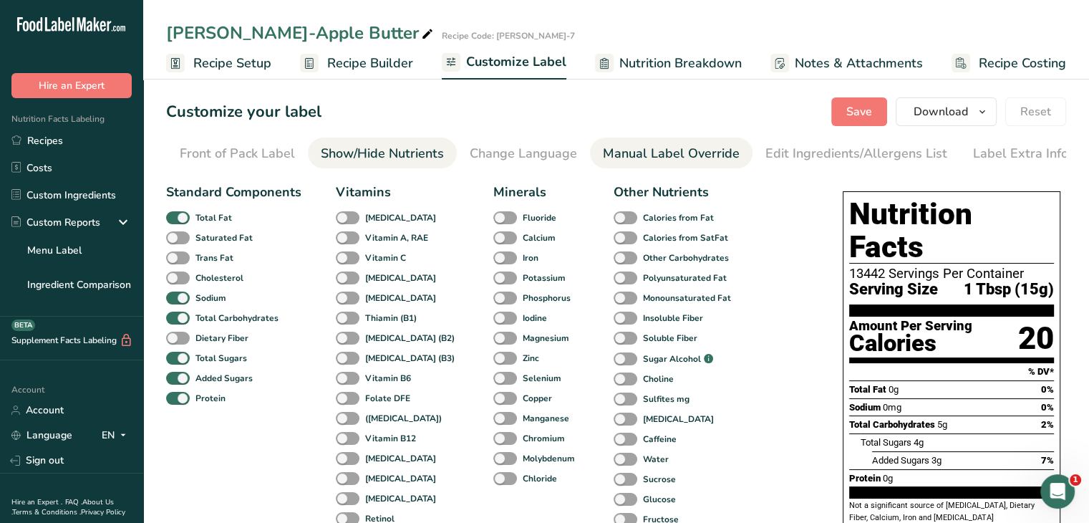
click at [622, 147] on div "Manual Label Override" at bounding box center [671, 153] width 137 height 19
type input "1 Tbsp (15g)"
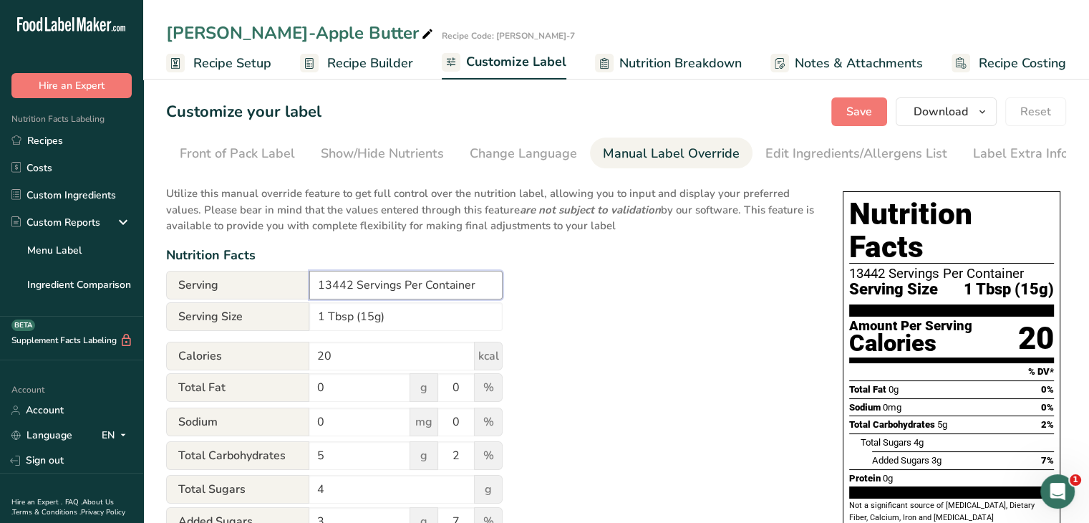
drag, startPoint x: 350, startPoint y: 288, endPoint x: 219, endPoint y: 290, distance: 131.1
click at [219, 290] on div "Serving 13442 Servings Per Container" at bounding box center [334, 285] width 337 height 29
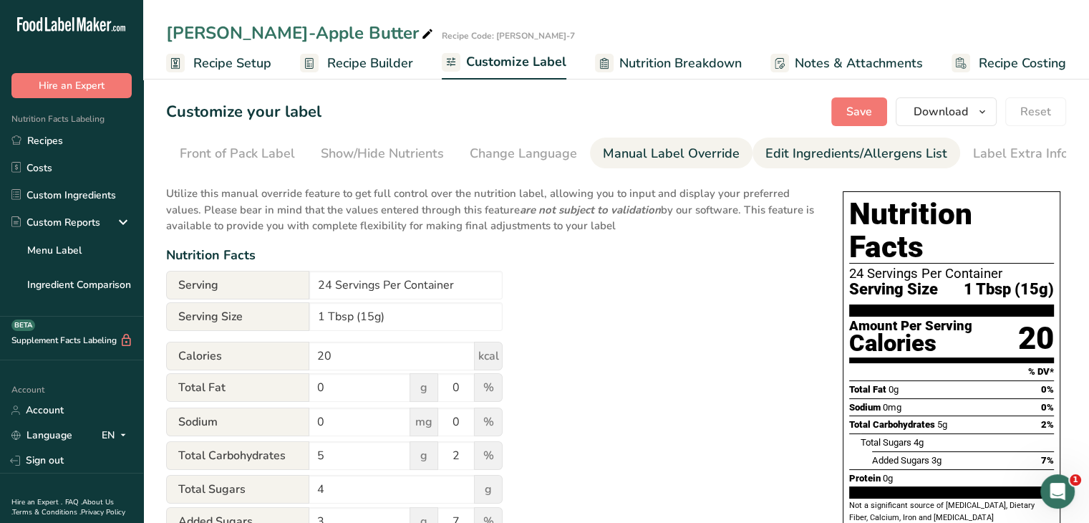
click at [775, 150] on div "Edit Ingredients/Allergens List" at bounding box center [857, 153] width 182 height 19
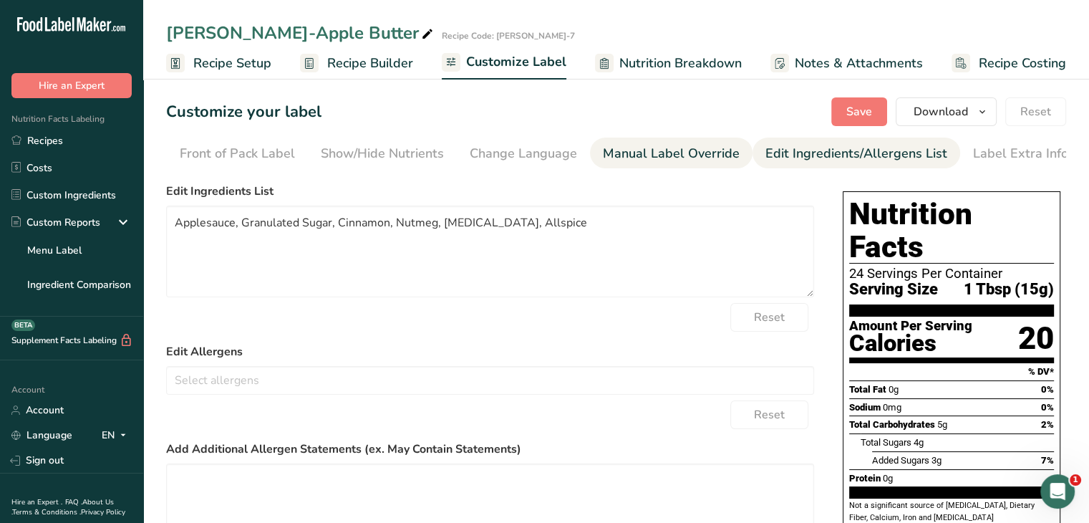
click at [633, 153] on div "Manual Label Override" at bounding box center [671, 153] width 137 height 19
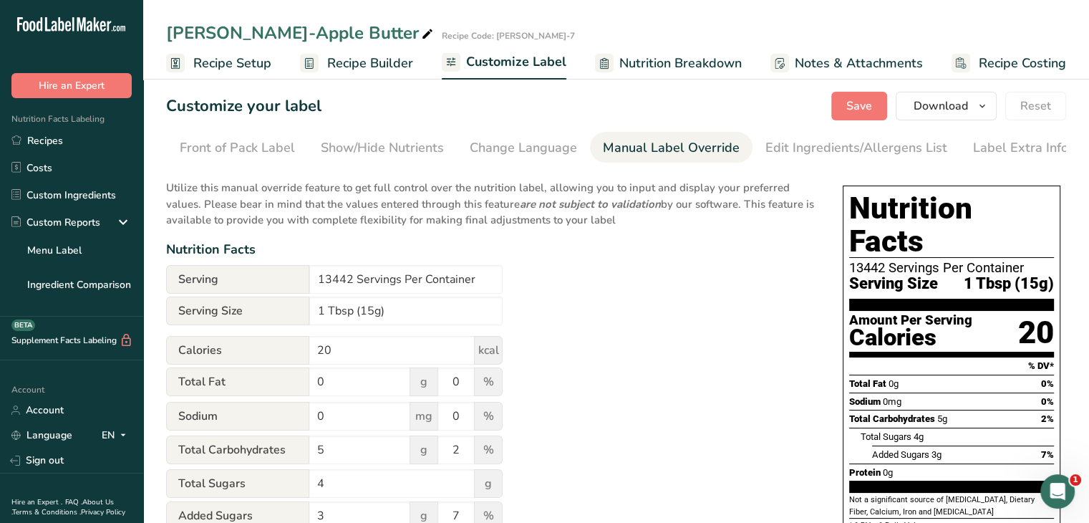
scroll to position [0, 0]
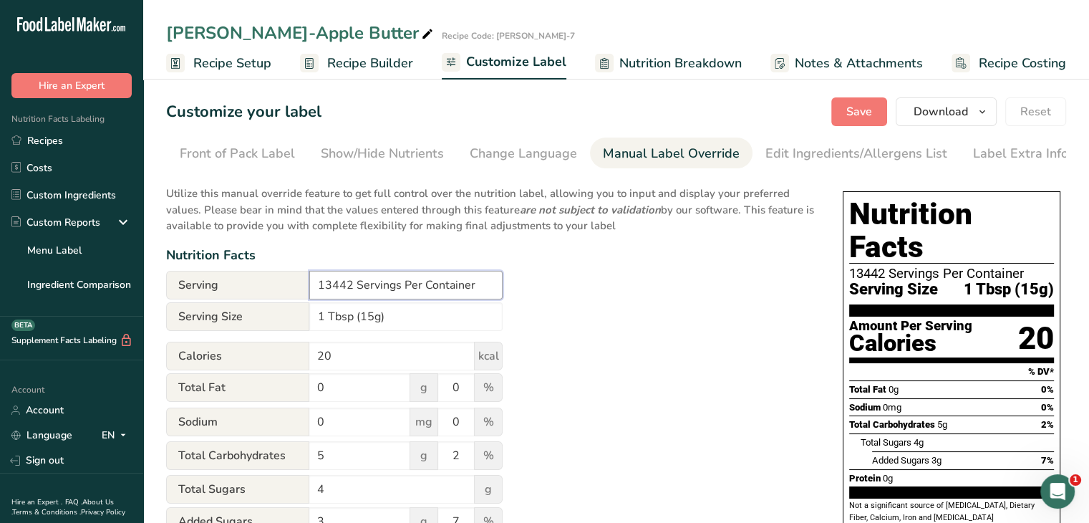
drag, startPoint x: 352, startPoint y: 291, endPoint x: 276, endPoint y: 297, distance: 75.5
click at [276, 297] on div "Serving 13442 Servings Per Container" at bounding box center [334, 285] width 337 height 29
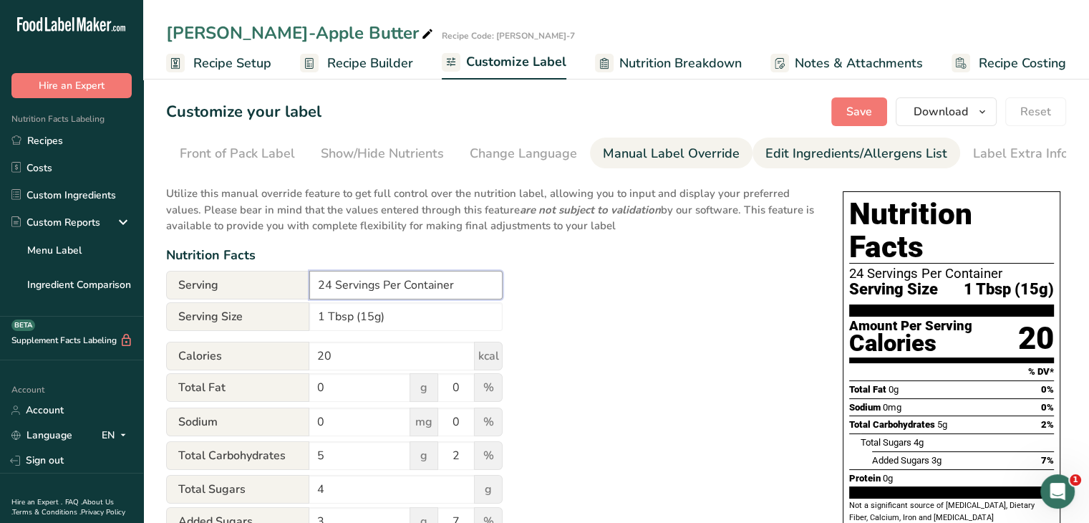
type input "24 Servings Per Container"
click at [837, 150] on div "Edit Ingredients/Allergens List" at bounding box center [857, 153] width 182 height 19
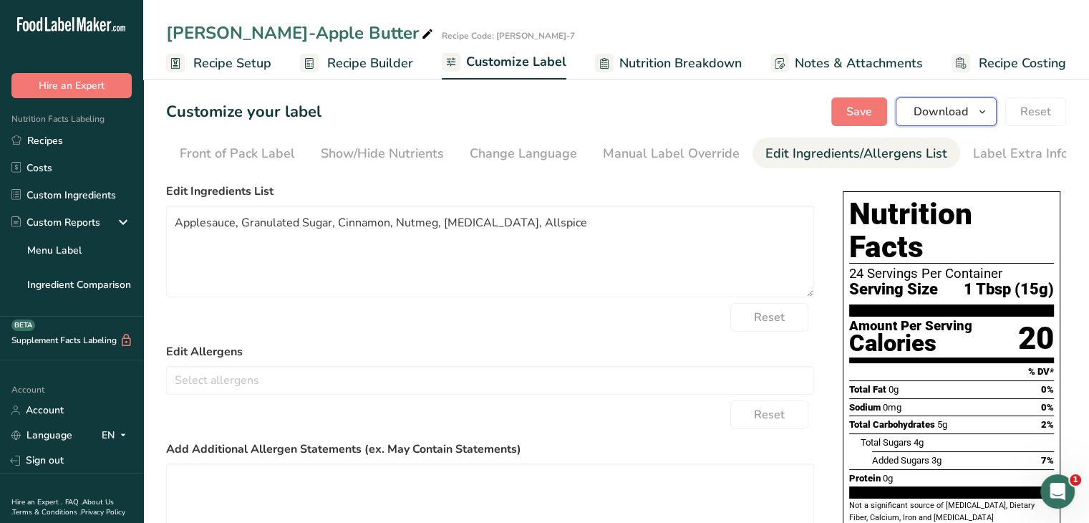
click at [981, 112] on icon "button" at bounding box center [982, 112] width 11 height 18
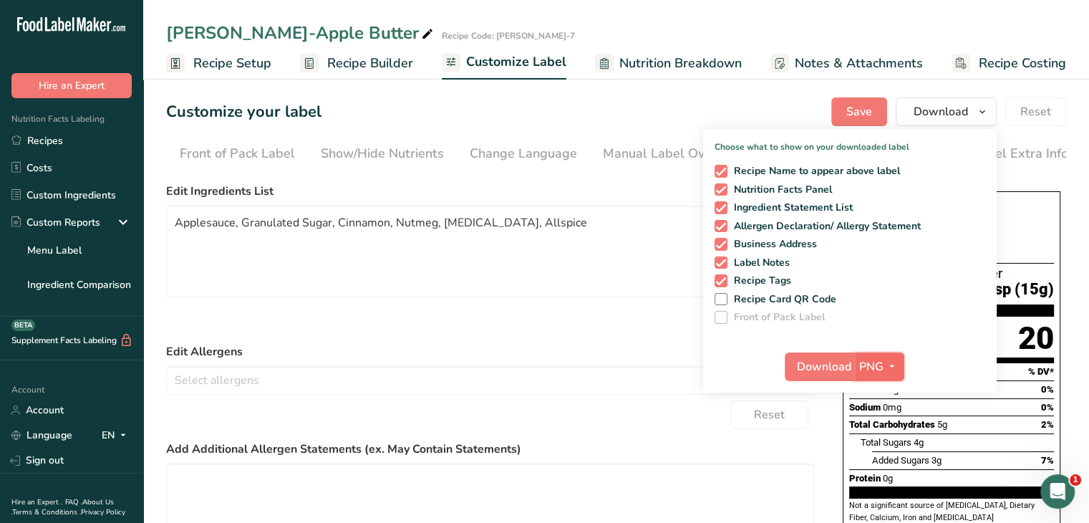
click at [896, 365] on icon "button" at bounding box center [892, 366] width 11 height 18
click at [874, 460] on link "PDF" at bounding box center [882, 467] width 46 height 24
click at [833, 360] on span "Download" at bounding box center [825, 366] width 54 height 17
click at [645, 253] on textarea "Applesauce, Granulated Sugar, Cinnamon, Nutmeg, Citric Acid, Allspice" at bounding box center [490, 252] width 648 height 92
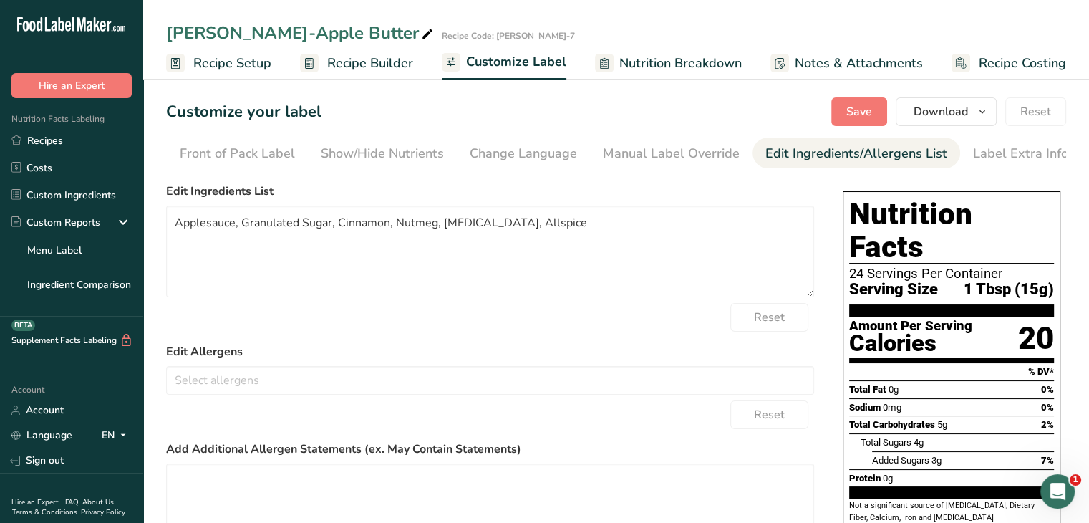
click at [667, 67] on span "Nutrition Breakdown" at bounding box center [681, 63] width 122 height 19
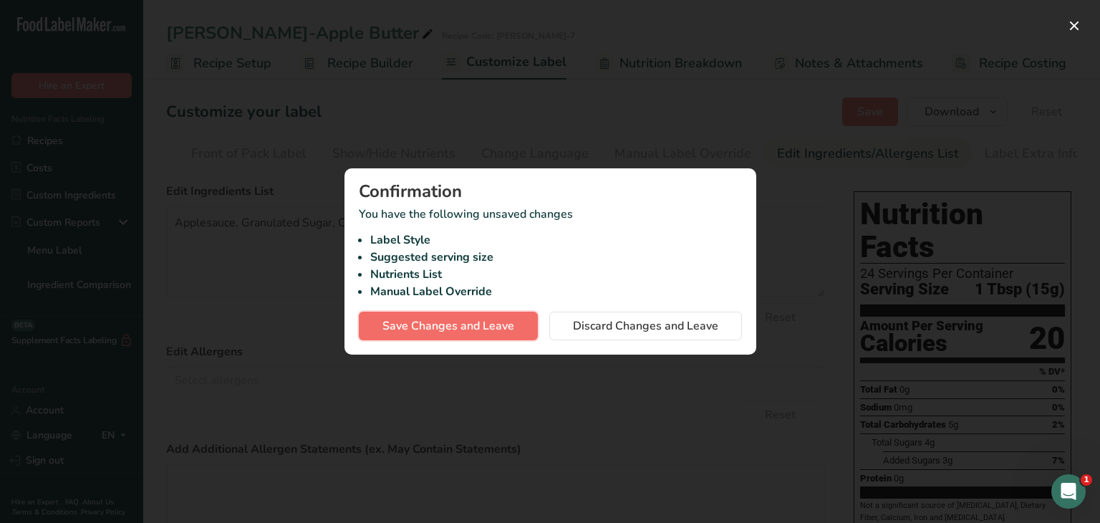
click at [421, 328] on span "Save Changes and Leave" at bounding box center [448, 325] width 132 height 17
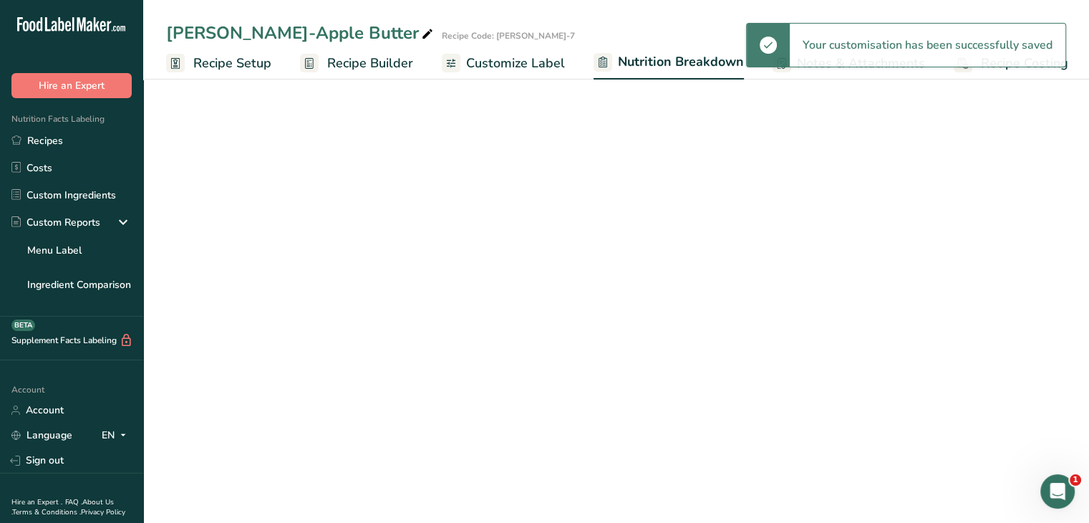
select select "Calories"
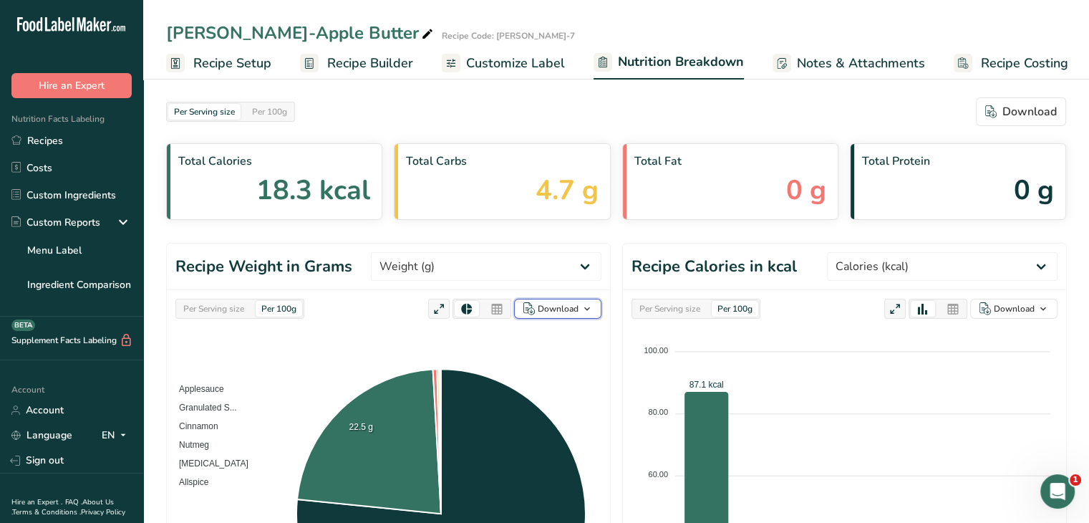
click at [592, 305] on icon "button" at bounding box center [587, 309] width 11 height 18
click at [573, 337] on div "As image (.png)" at bounding box center [553, 336] width 79 height 19
click at [567, 357] on div "As table (.xlsx)" at bounding box center [553, 355] width 79 height 19
